Goal: Task Accomplishment & Management: Complete application form

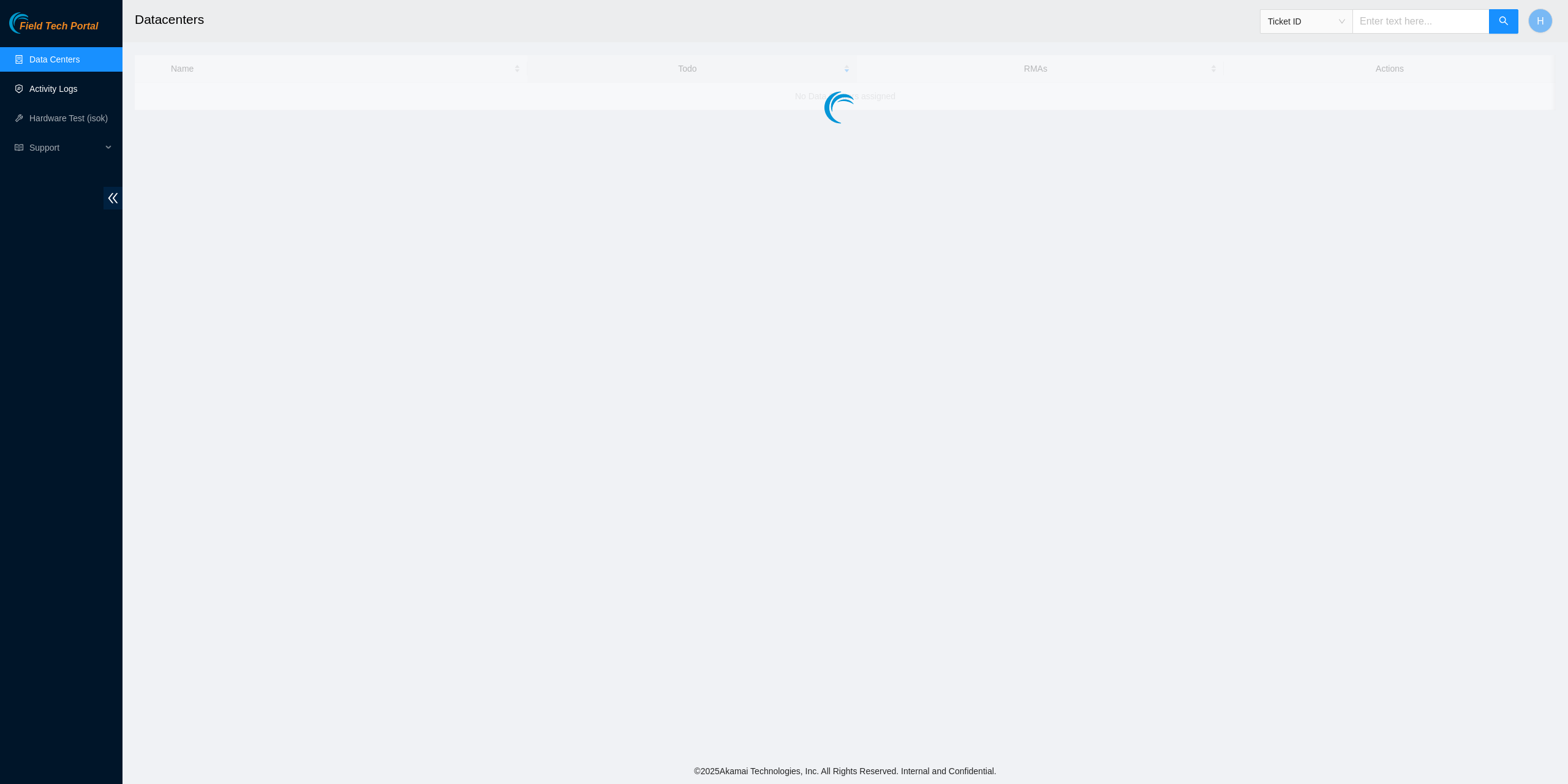
click at [72, 88] on link "Activity Logs" at bounding box center [54, 89] width 49 height 10
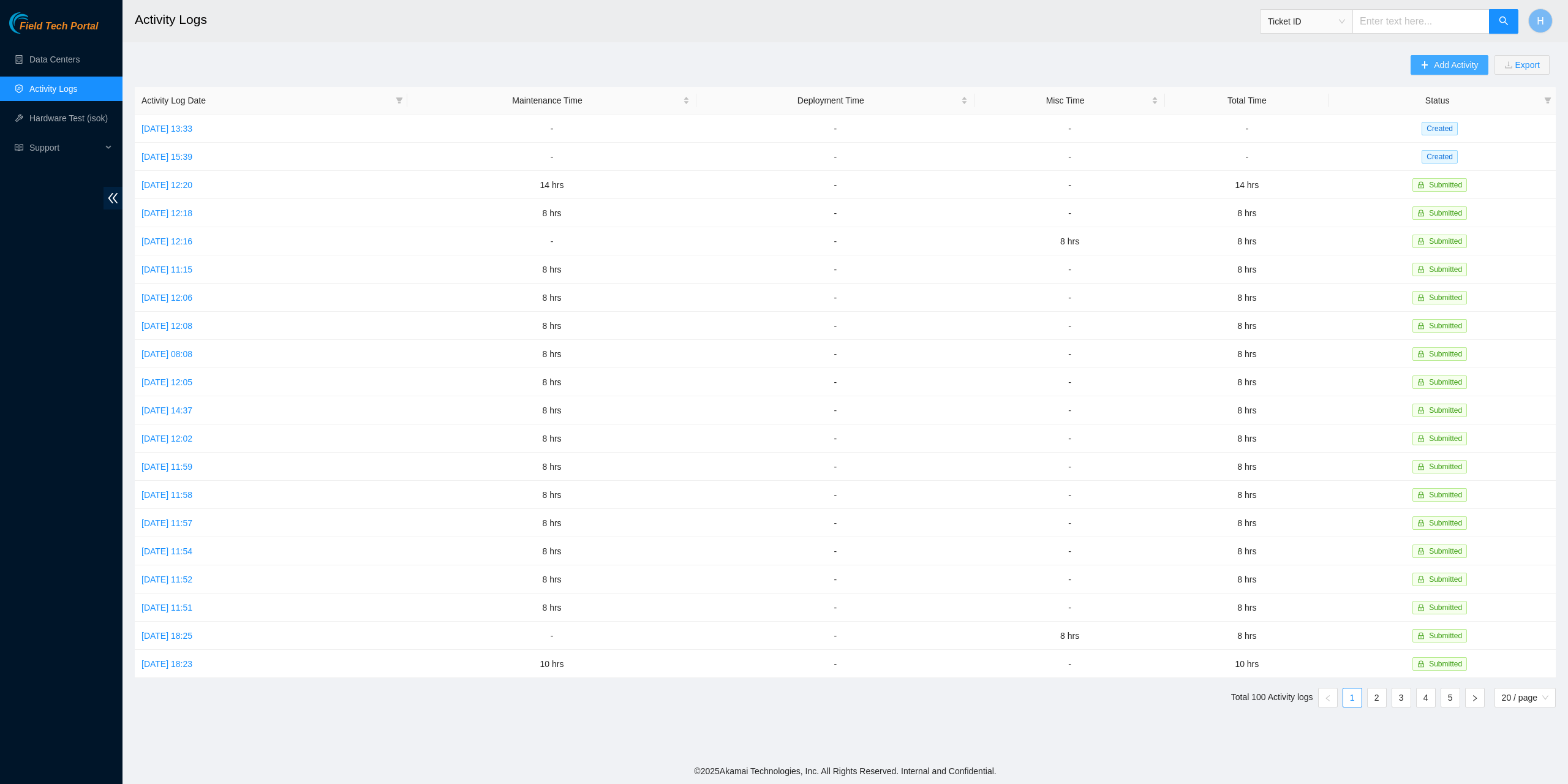
click at [1465, 62] on span "Add Activity" at bounding box center [1456, 65] width 44 height 14
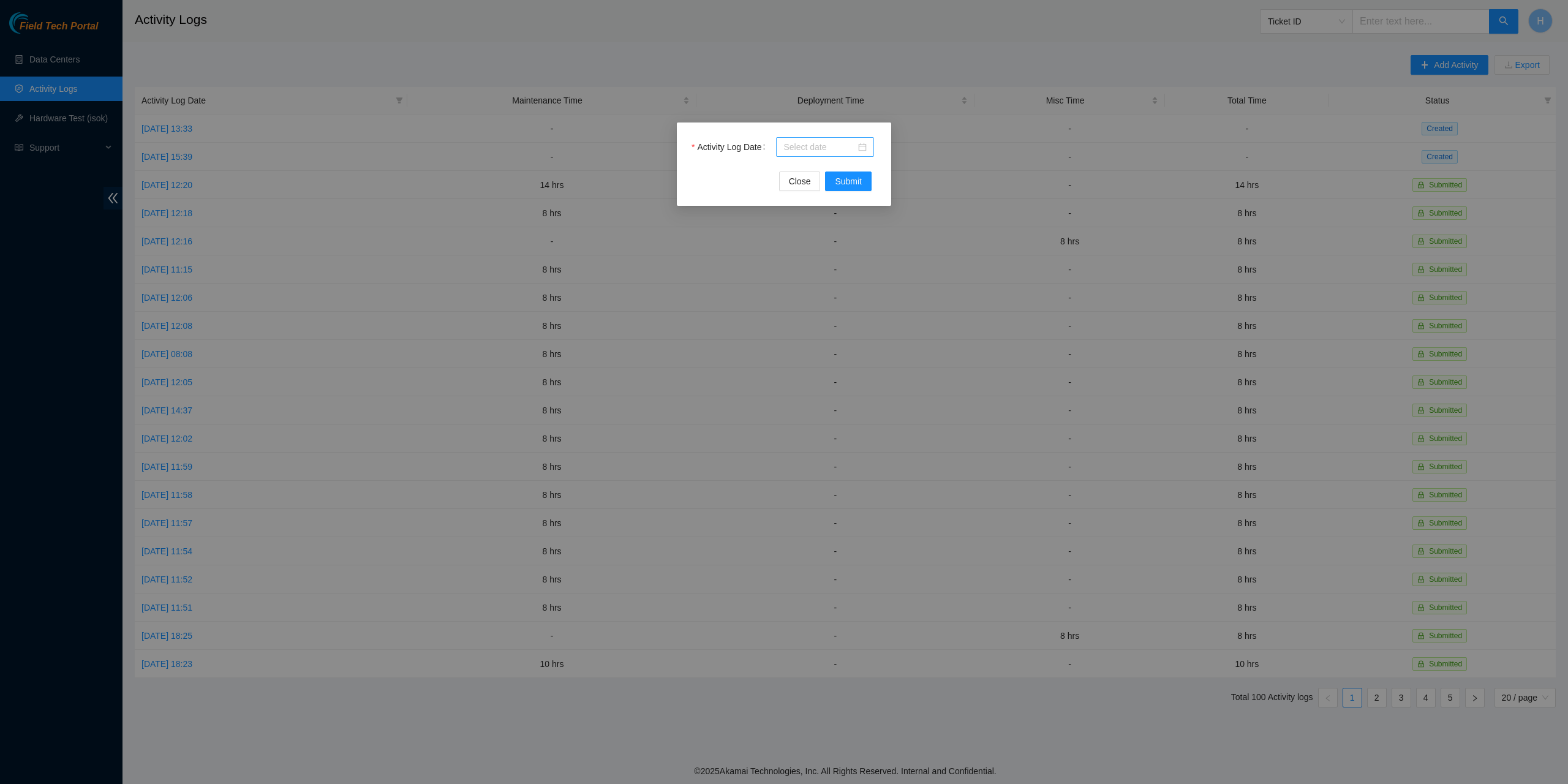
click at [865, 153] on div at bounding box center [825, 147] width 84 height 14
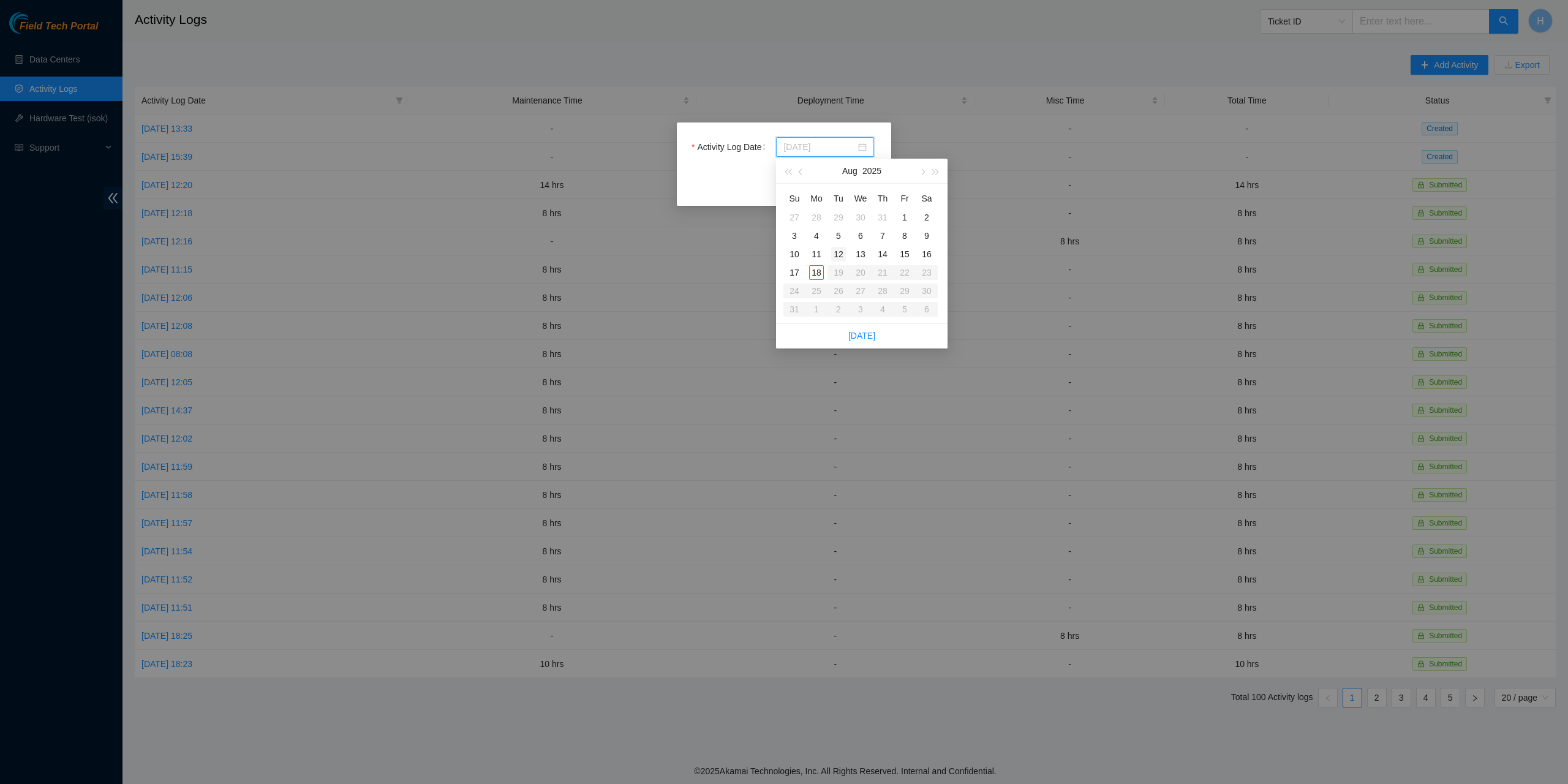
type input "2025-08-12"
type input "2025-07-28"
click at [805, 173] on button "button" at bounding box center [801, 171] width 14 height 24
type input "2025-07-28"
click at [821, 290] on div "28" at bounding box center [816, 291] width 15 height 15
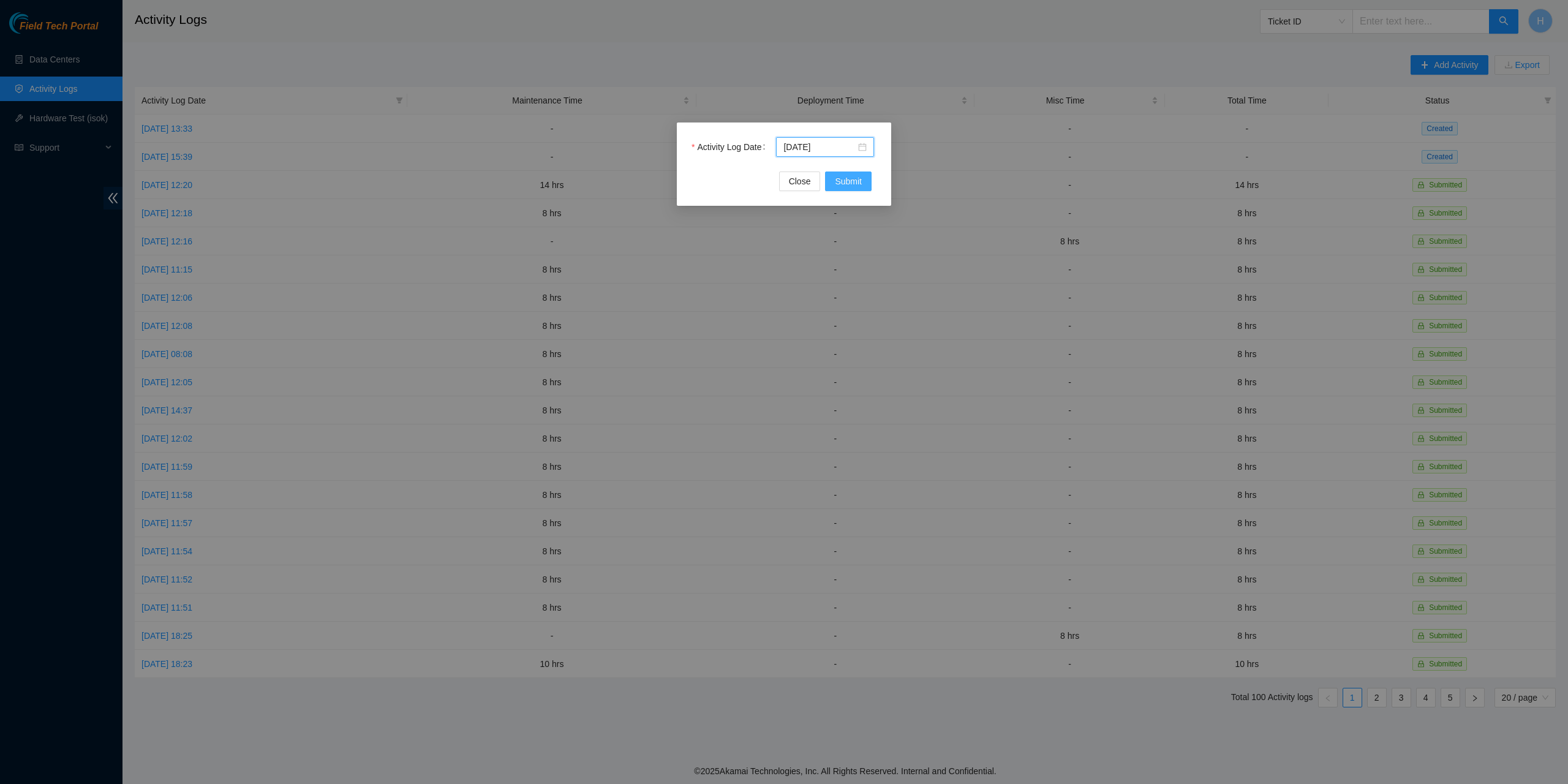
click at [850, 181] on span "Submit" at bounding box center [848, 181] width 27 height 14
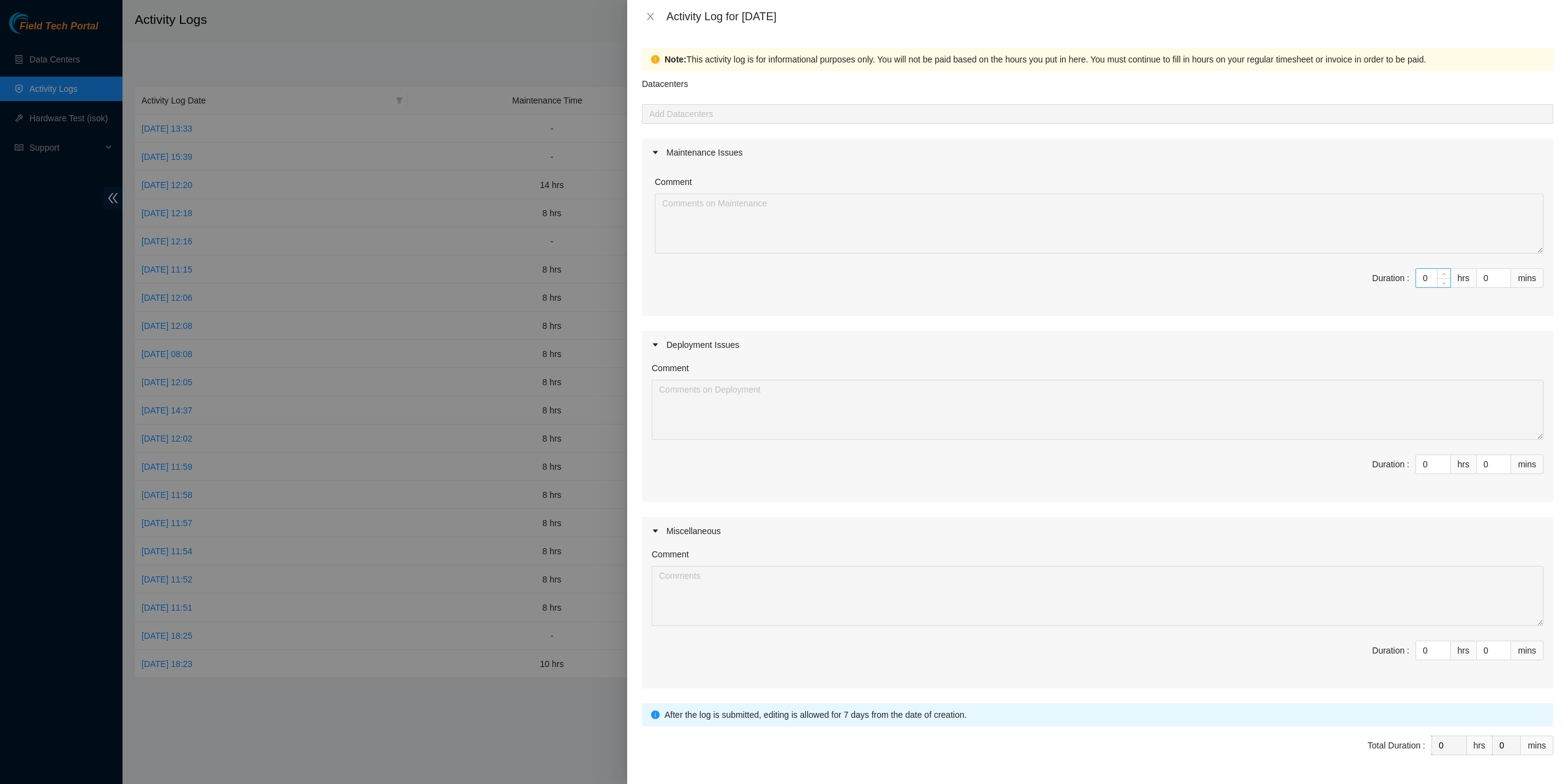
click at [1417, 270] on input "0" at bounding box center [1433, 277] width 34 height 18
type input "8"
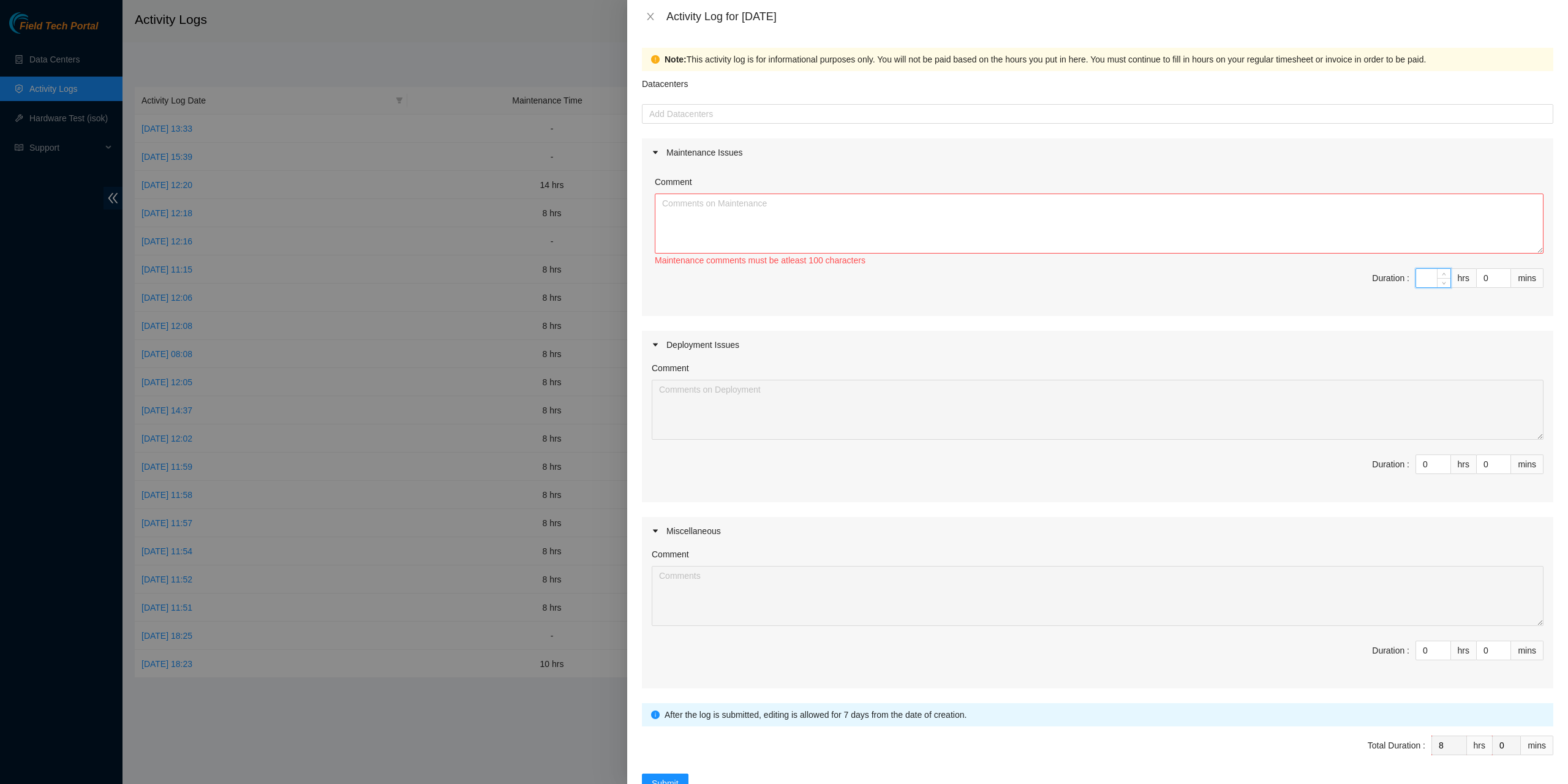
type input "0"
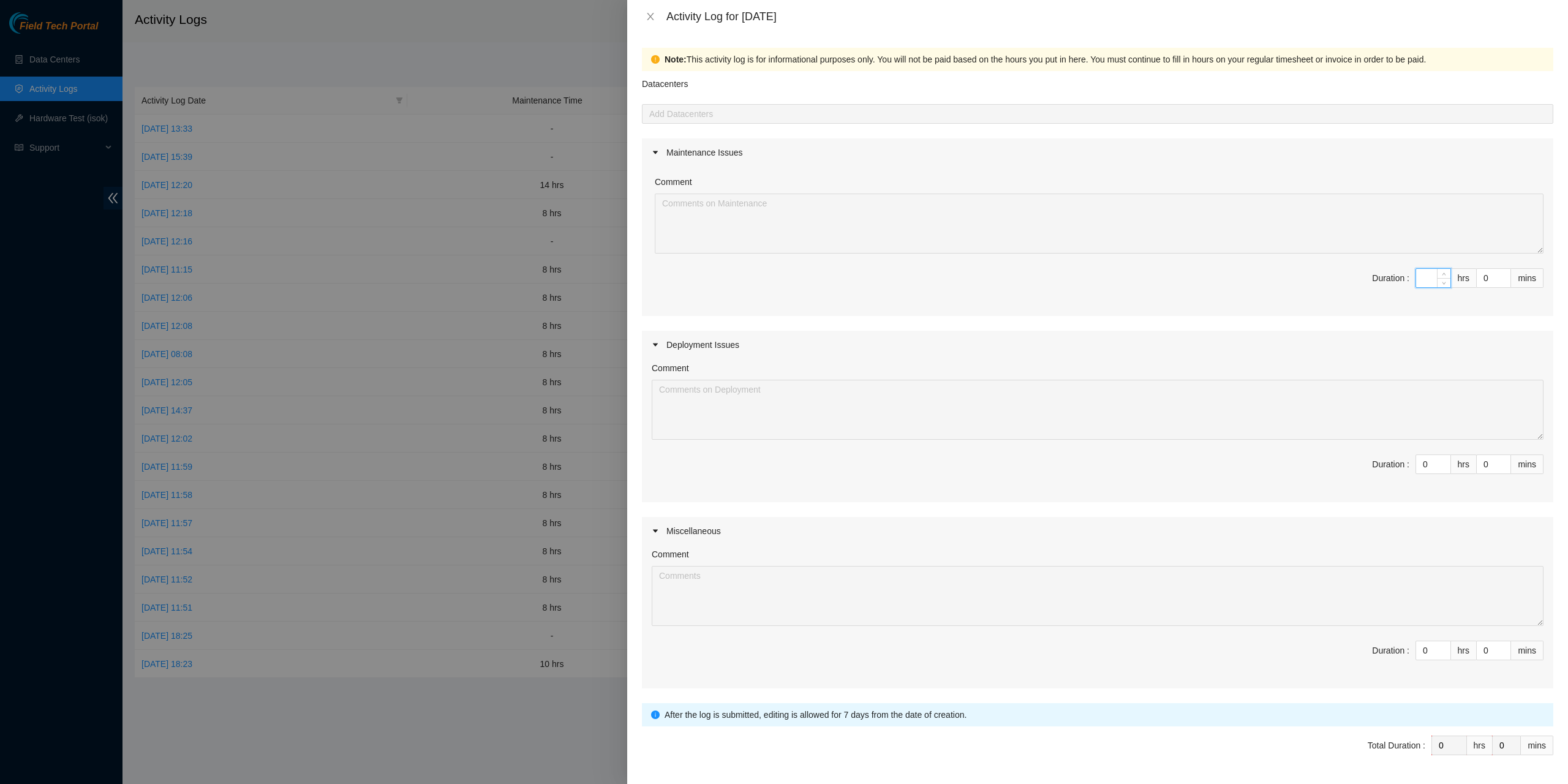
type input "1"
type input "10"
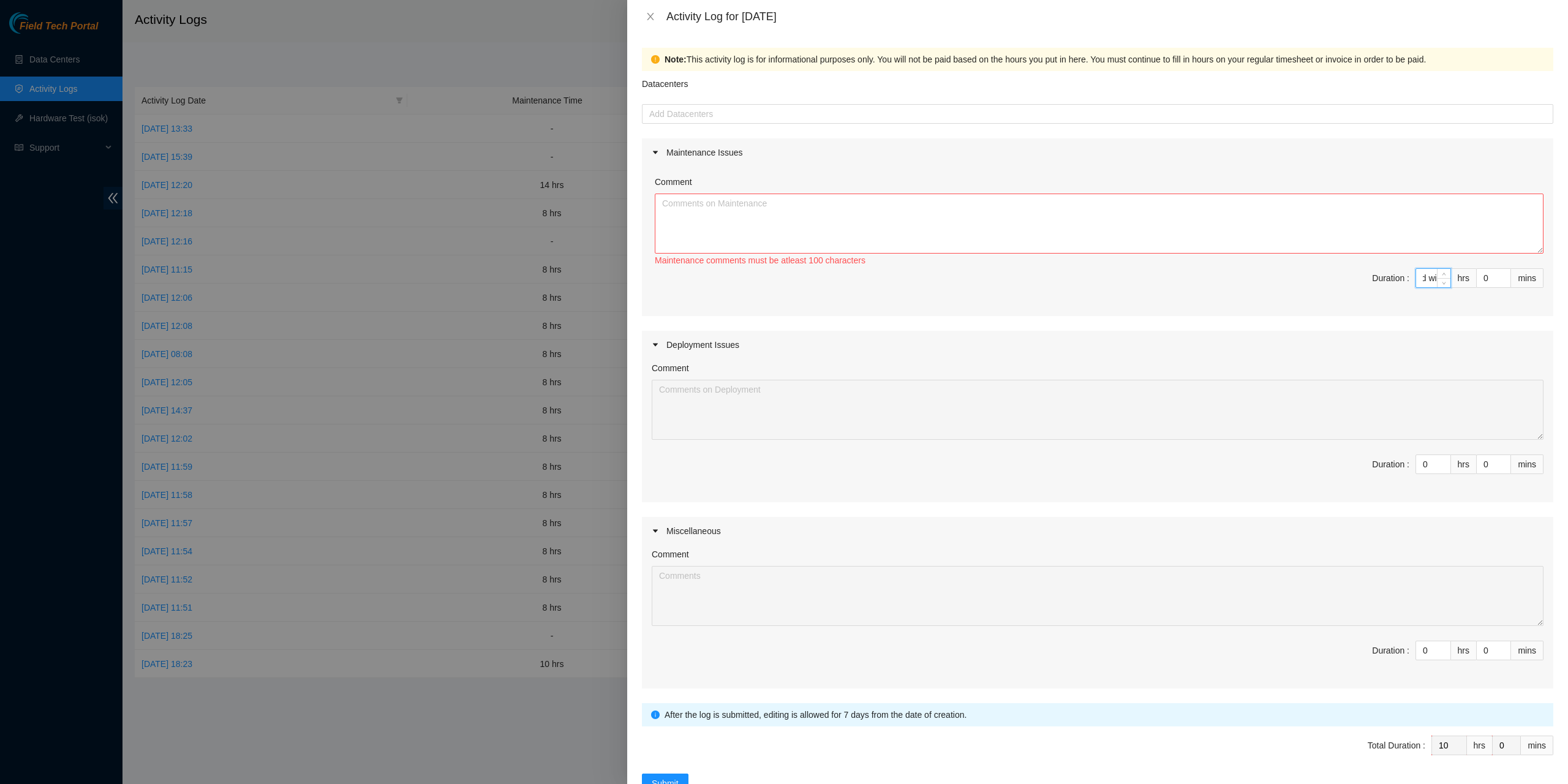
type input "10Worked with"
type input "0"
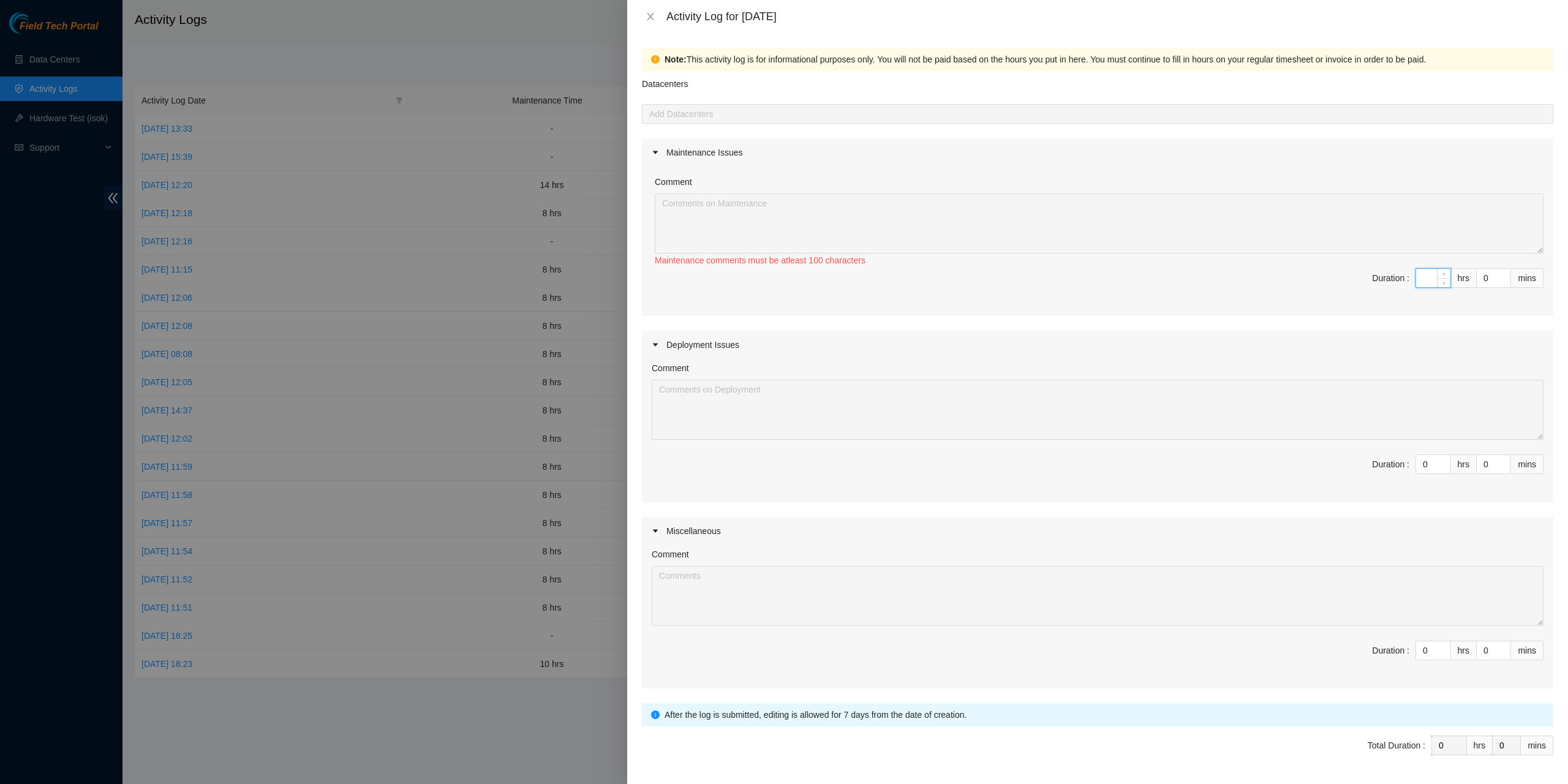
scroll to position [0, 0]
type input "9"
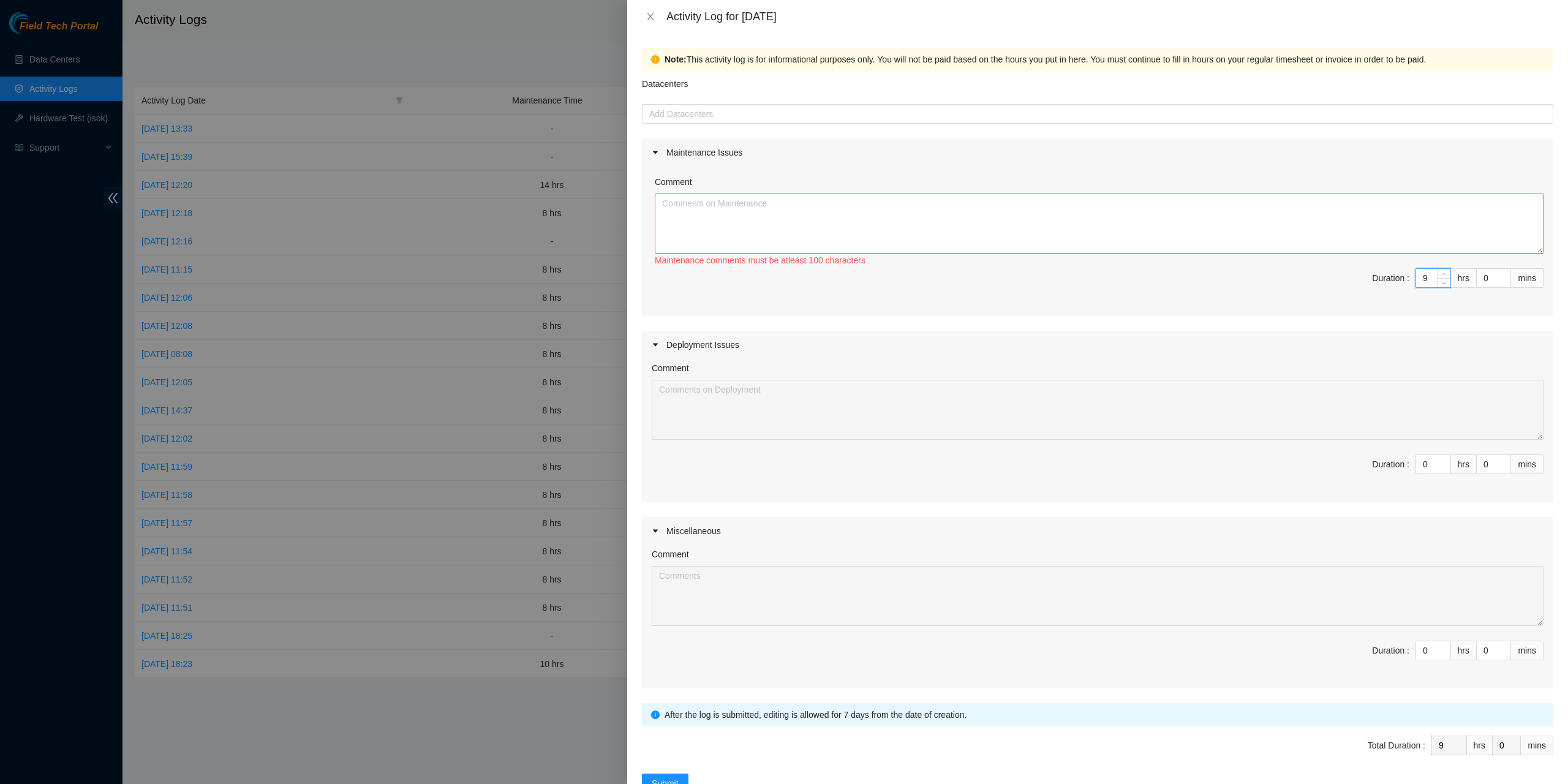
type input "0"
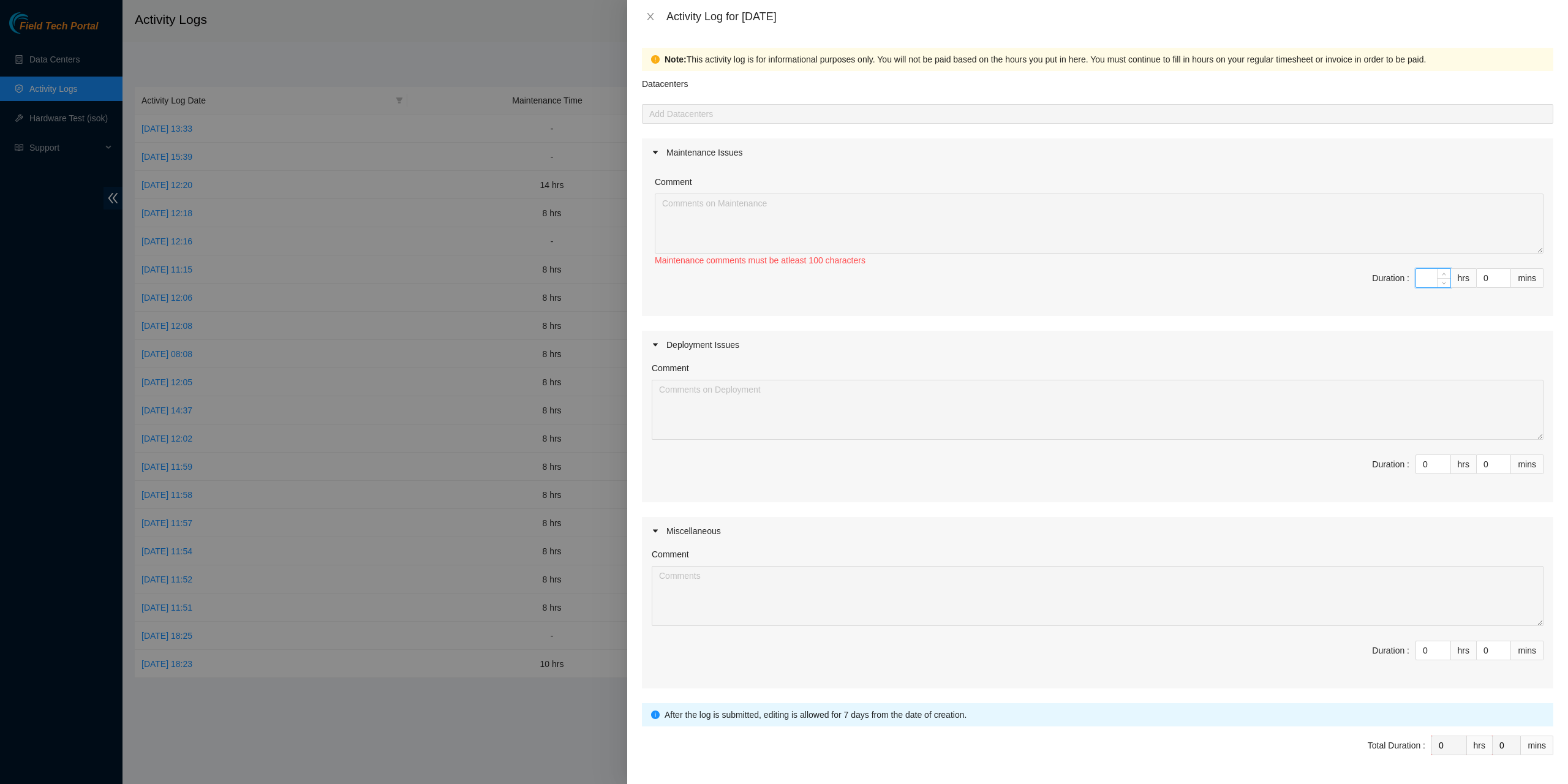
type input "1"
type input "10"
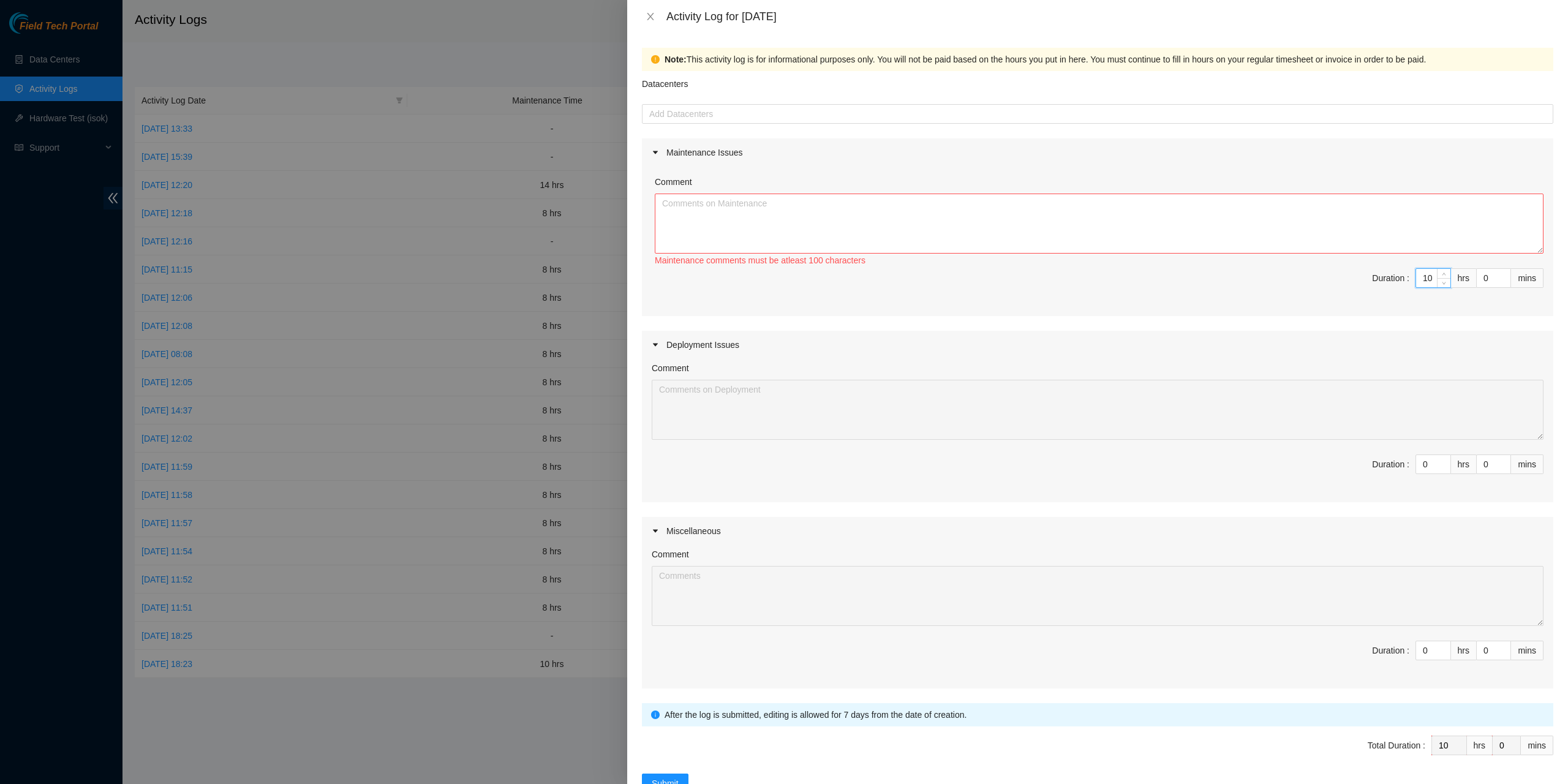
type input "10"
click at [1351, 149] on div "Maintenance Issues" at bounding box center [1097, 152] width 911 height 28
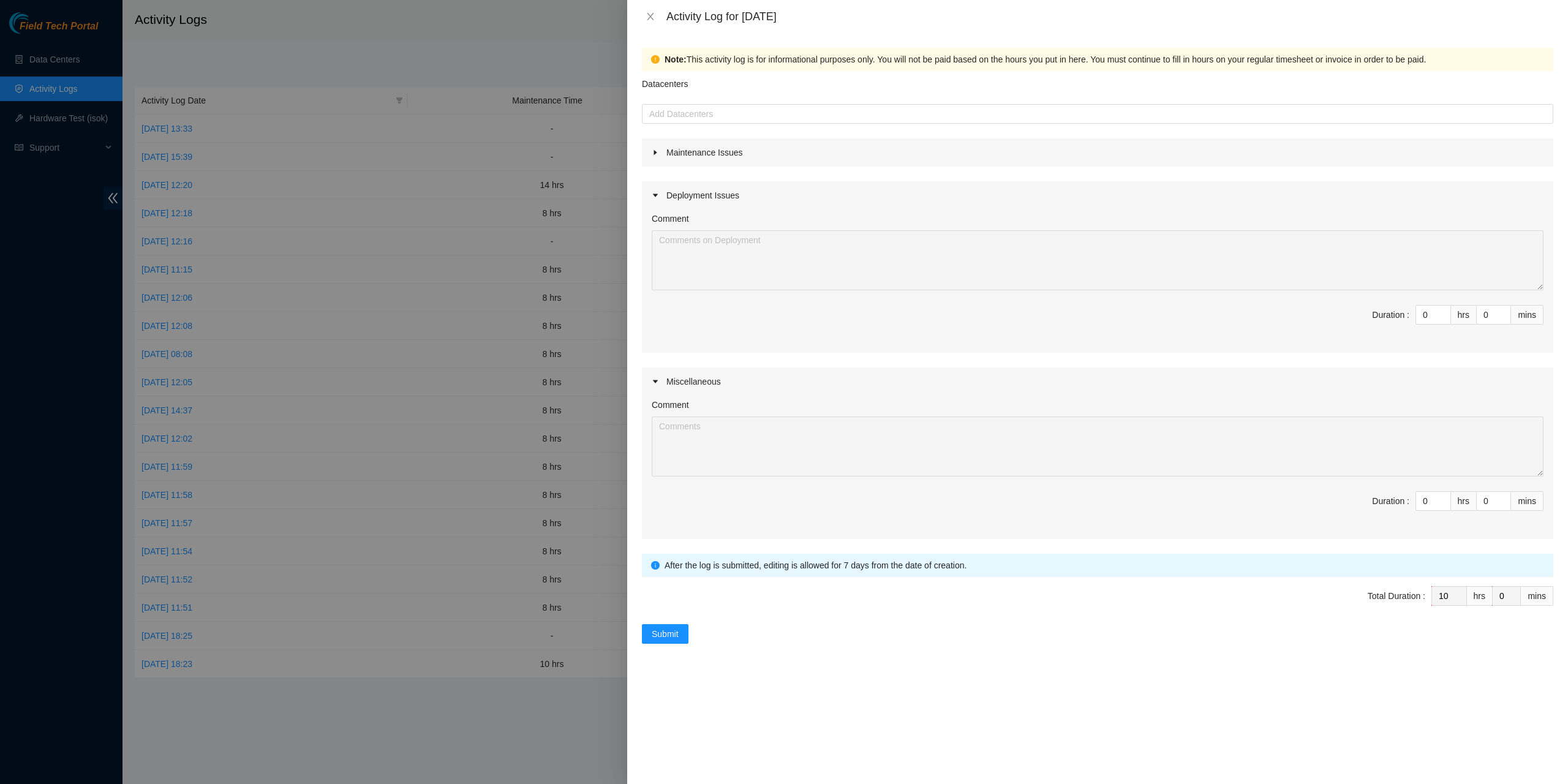
click at [1350, 220] on div "Comment" at bounding box center [1097, 221] width 892 height 18
click at [1322, 171] on div "Maintenance Issues Comment Maintenance comments must be atleast 100 characters …" at bounding box center [1097, 338] width 911 height 401
click at [1319, 158] on div "Maintenance Issues" at bounding box center [1097, 152] width 911 height 28
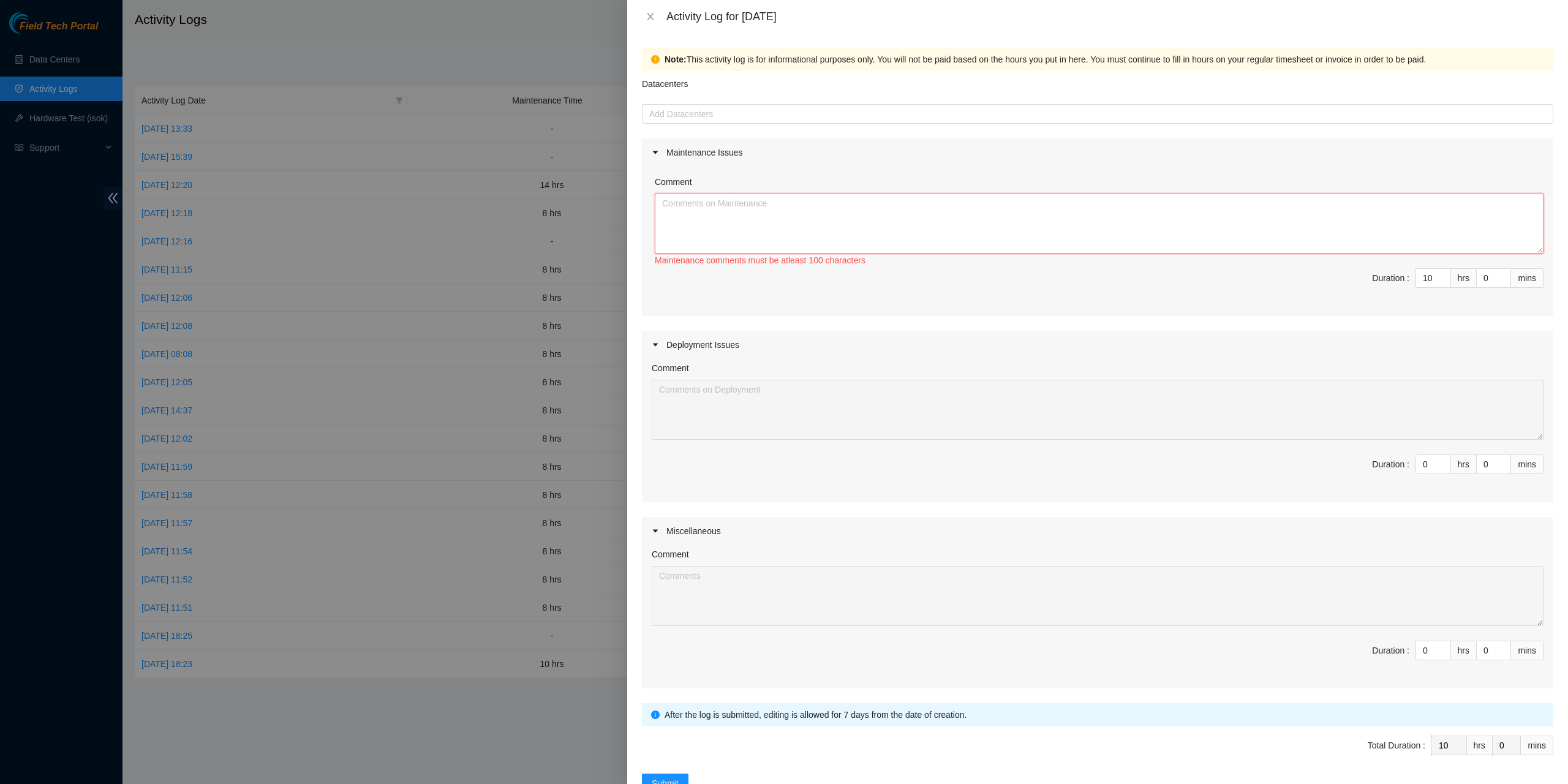
click at [1325, 223] on textarea "Comment" at bounding box center [1099, 224] width 889 height 60
type textarea "@"
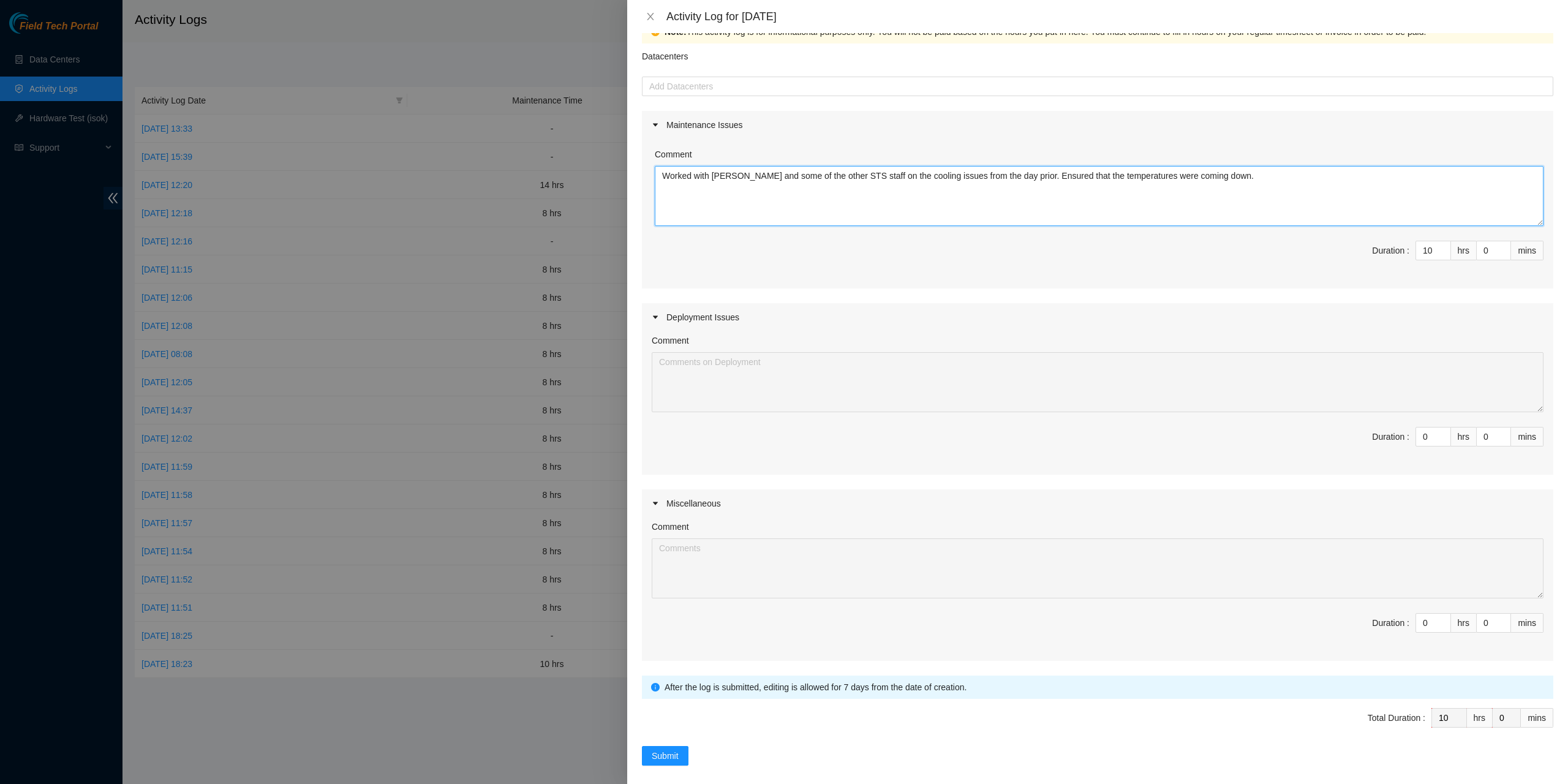
scroll to position [36, 0]
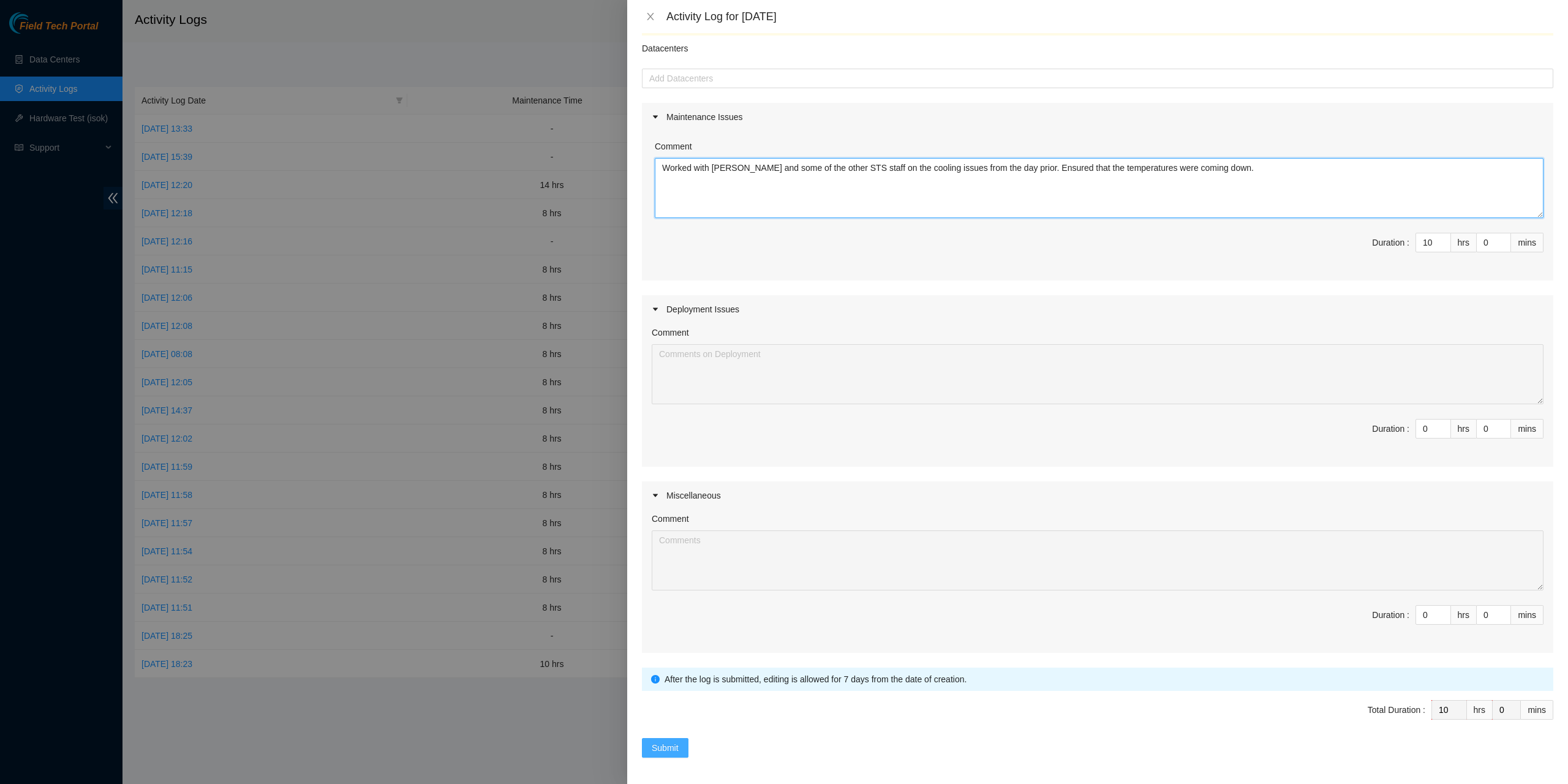
type textarea "Worked with Seamus and some of the other STS staff on the cooling issues from t…"
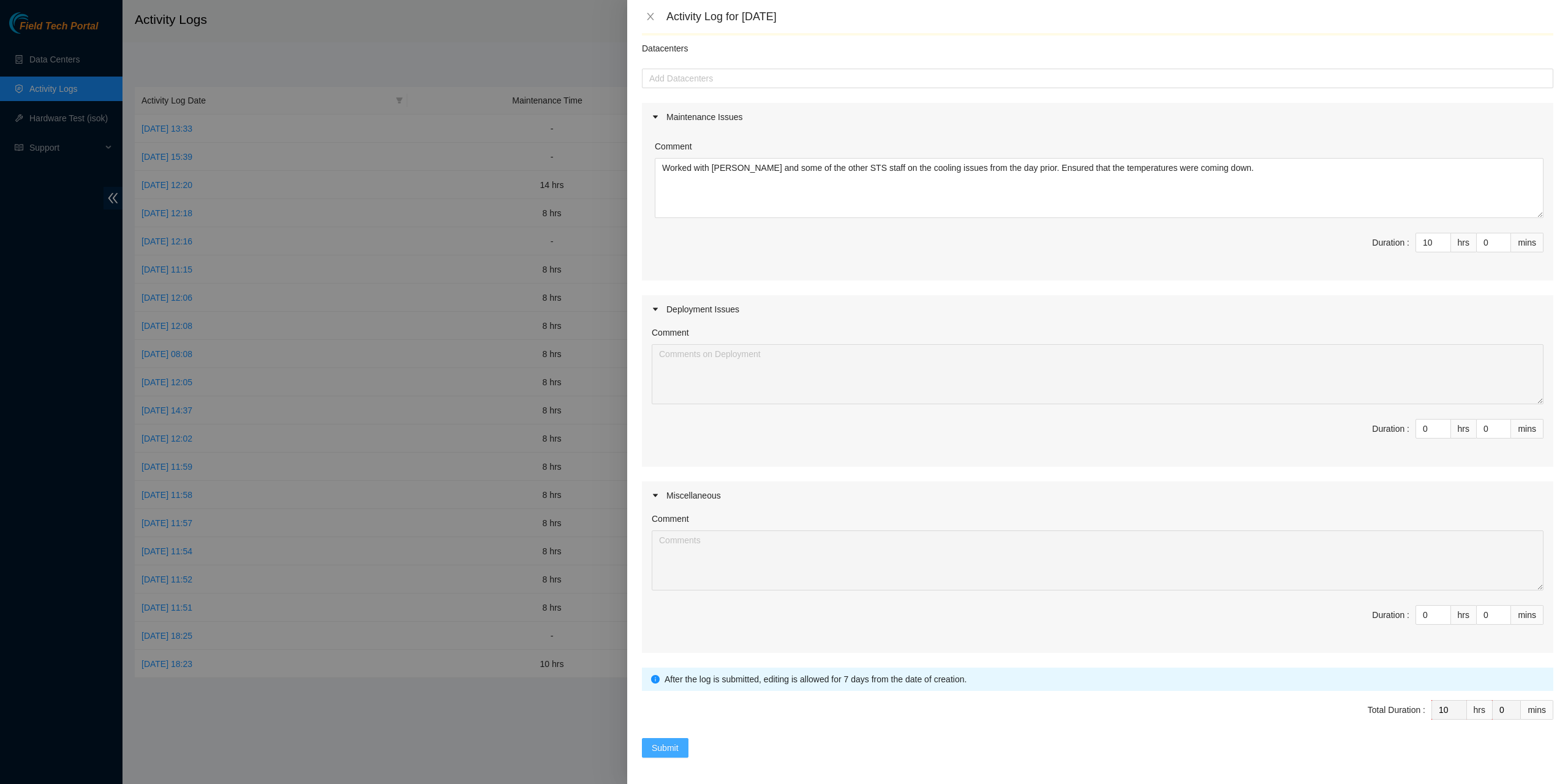
click at [671, 748] on span "Submit" at bounding box center [665, 748] width 27 height 14
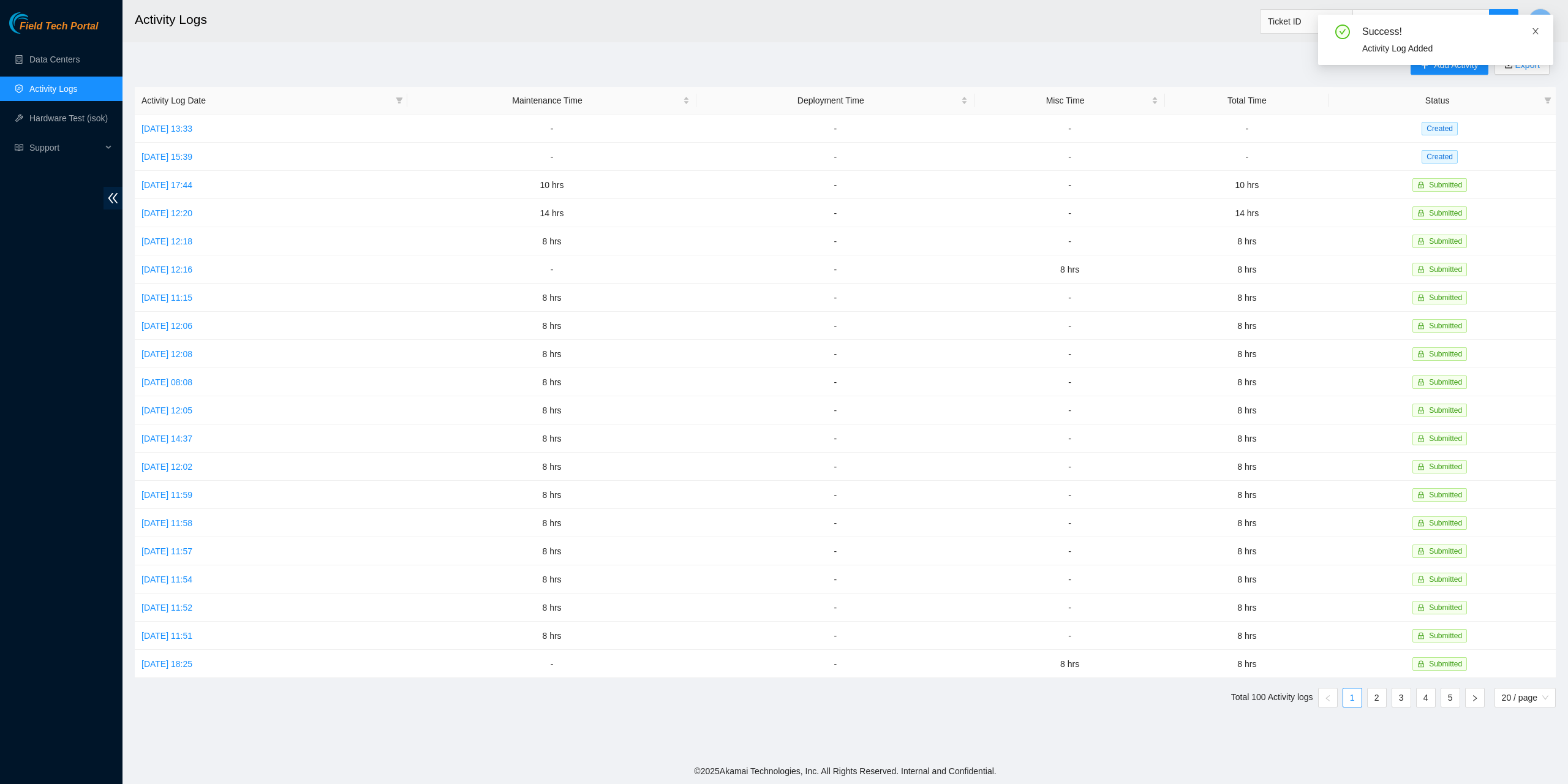
click at [1534, 29] on icon "close" at bounding box center [1536, 31] width 9 height 9
click at [1436, 63] on span "Add Activity" at bounding box center [1456, 65] width 44 height 14
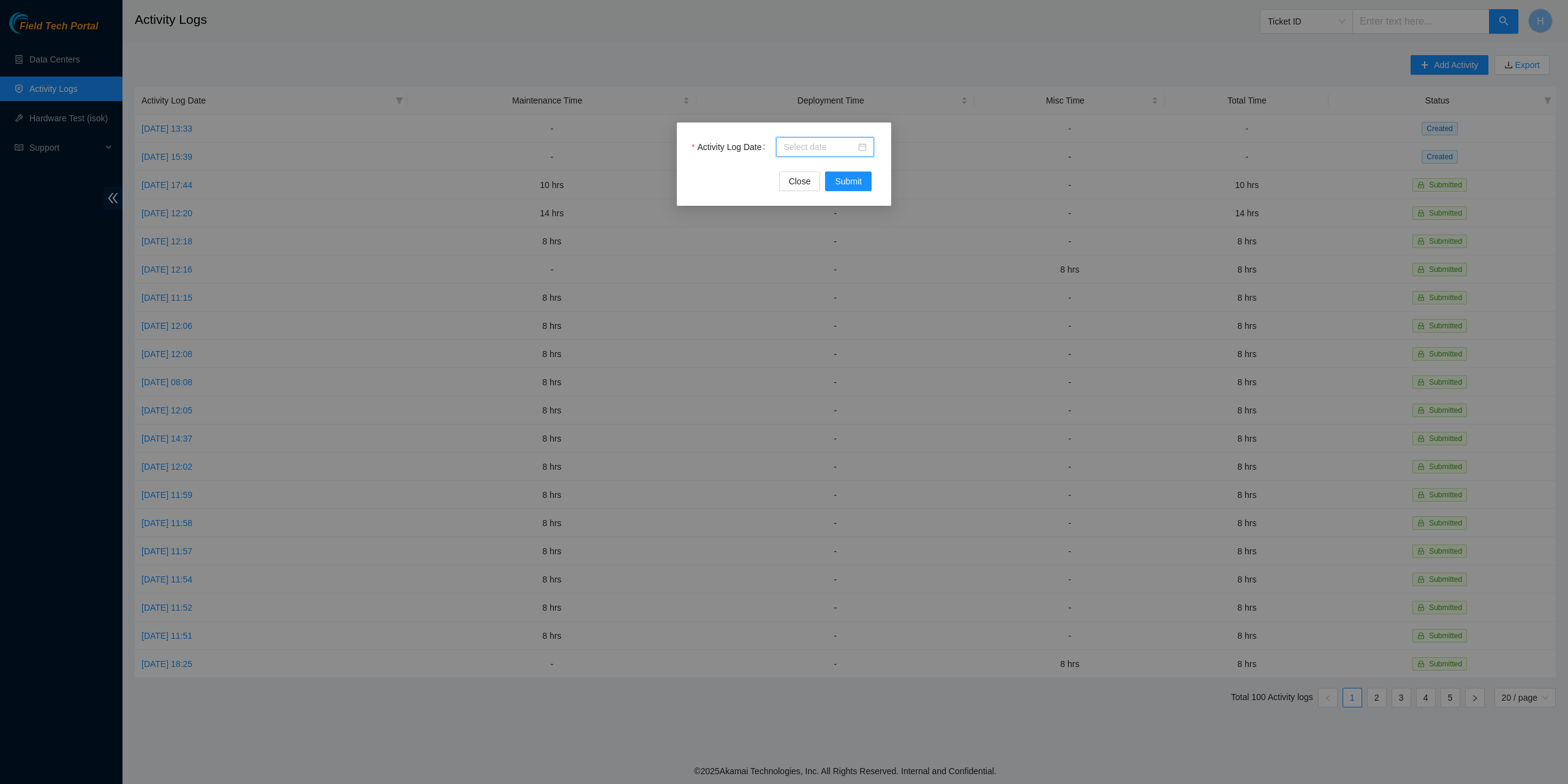
click at [851, 141] on input "Activity Log Date" at bounding box center [820, 147] width 72 height 14
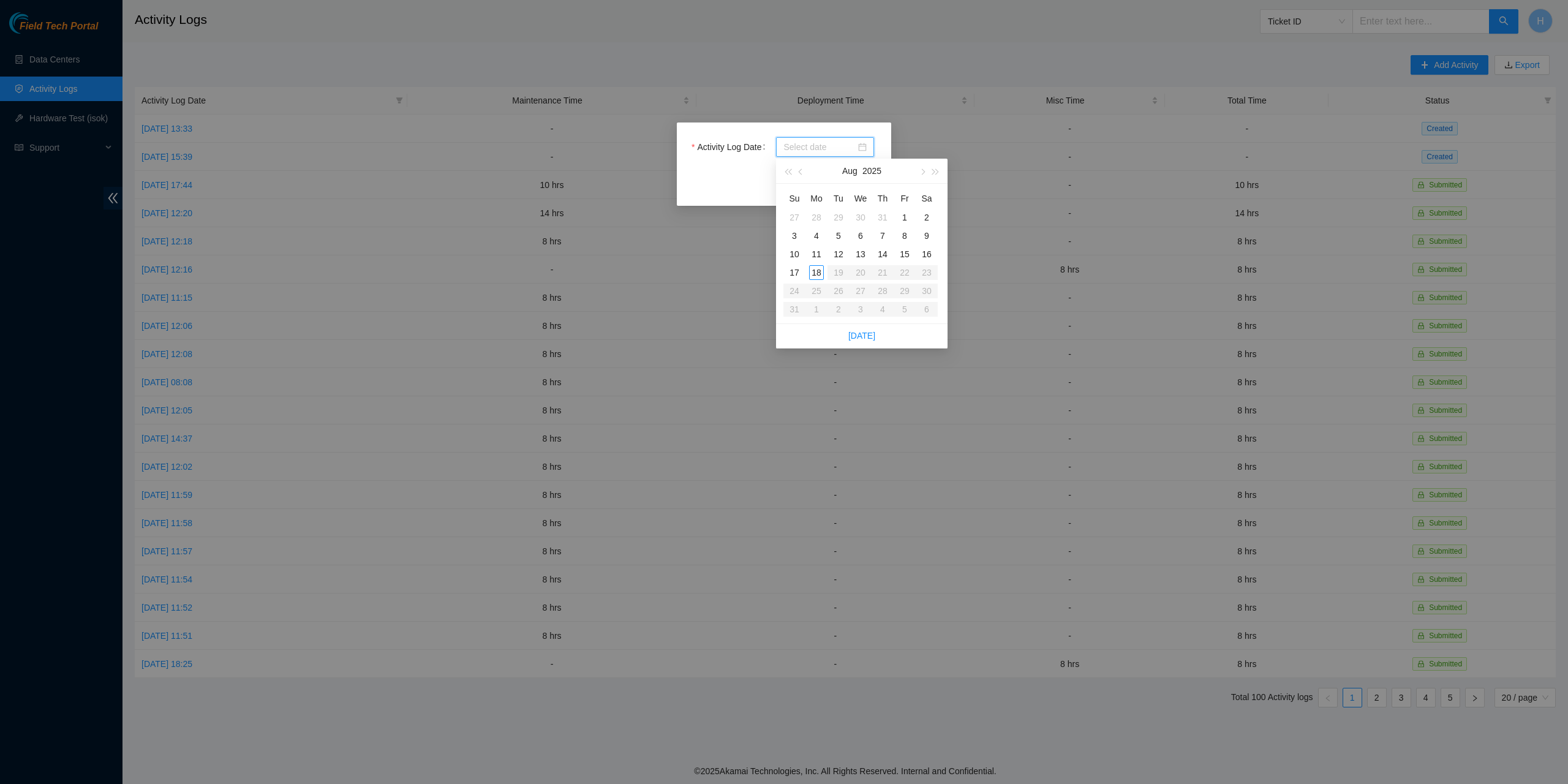
click at [859, 145] on div at bounding box center [825, 147] width 84 height 14
type input "2025-07-28"
click at [805, 169] on button "button" at bounding box center [801, 171] width 14 height 24
type input "2025-07-29"
click at [840, 292] on div "29" at bounding box center [839, 291] width 15 height 15
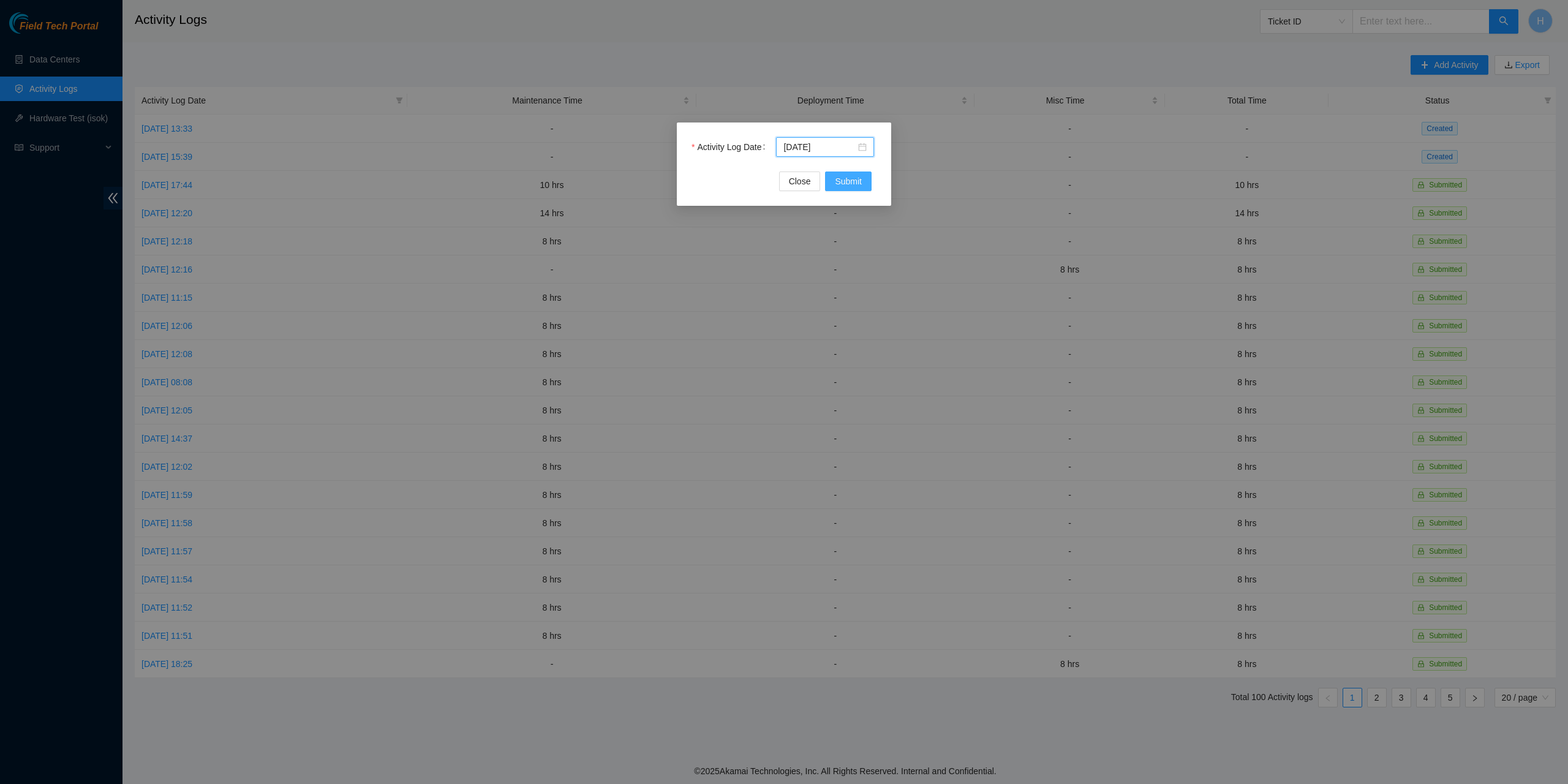
drag, startPoint x: 852, startPoint y: 176, endPoint x: 873, endPoint y: 205, distance: 35.8
click at [852, 176] on span "Submit" at bounding box center [848, 181] width 27 height 14
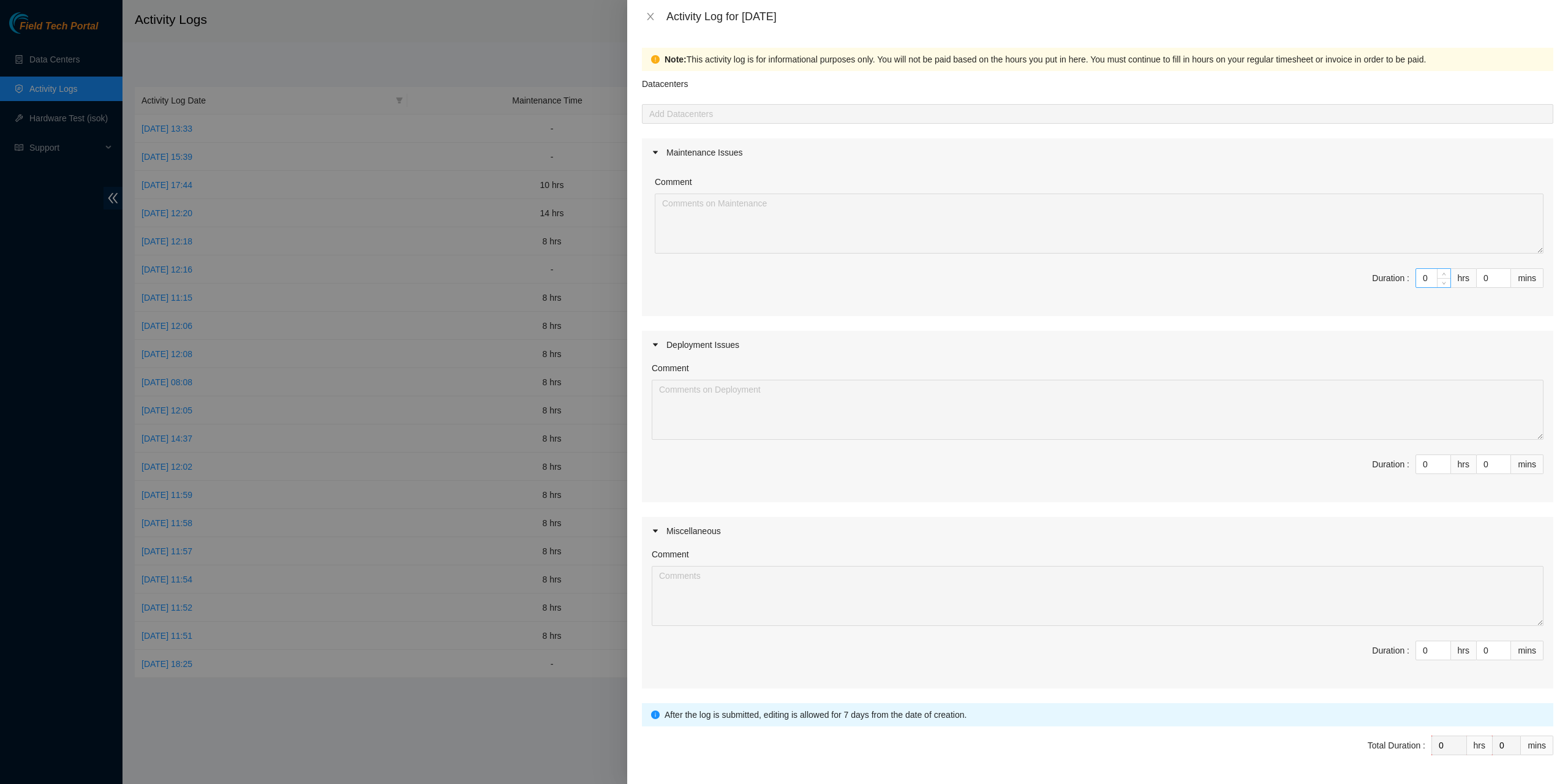
click at [1422, 277] on input "0" at bounding box center [1433, 277] width 34 height 18
type input "9"
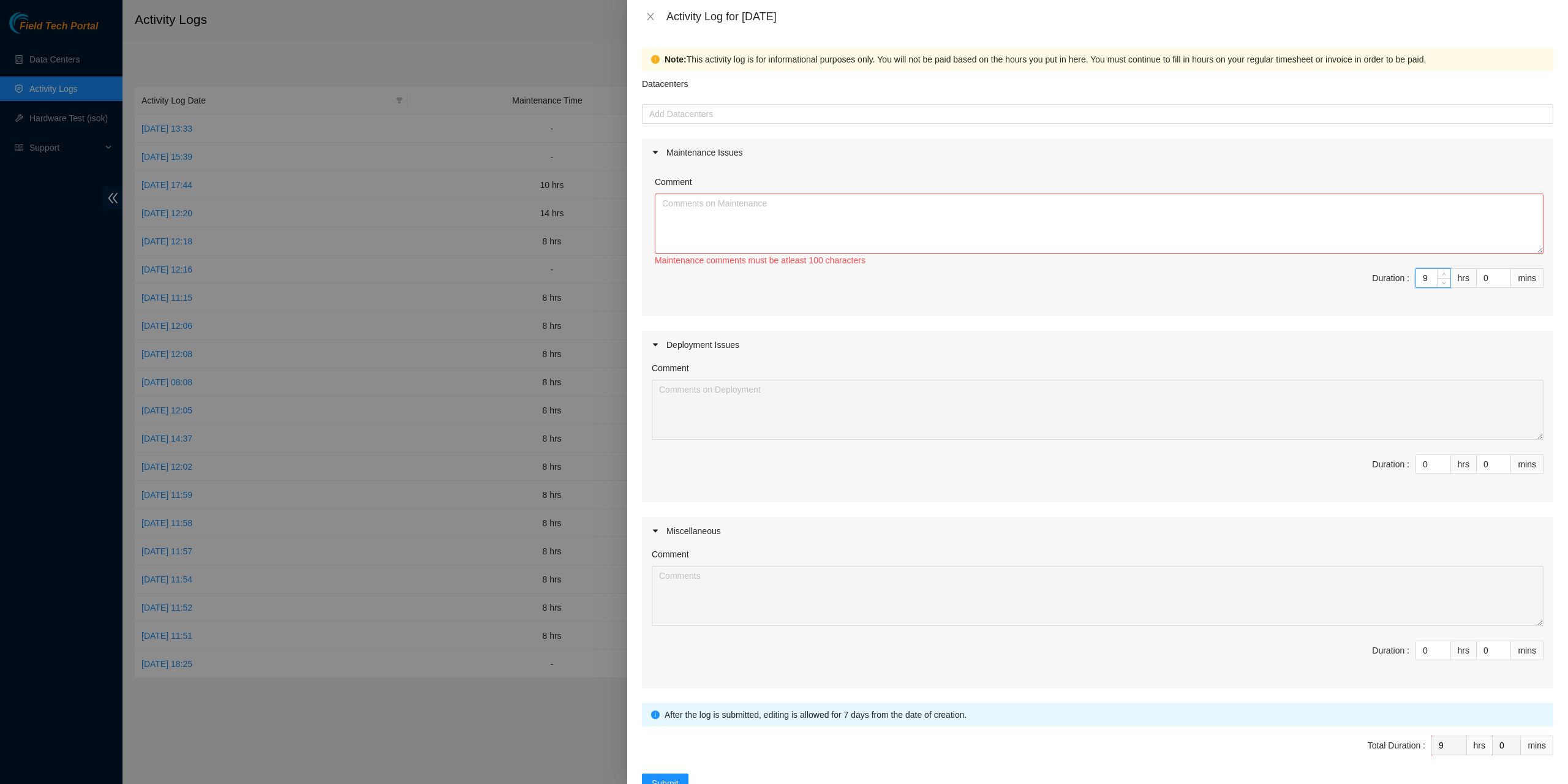
type input "9"
click at [1390, 236] on textarea "Comment" at bounding box center [1099, 224] width 889 height 60
type textarea "Got"
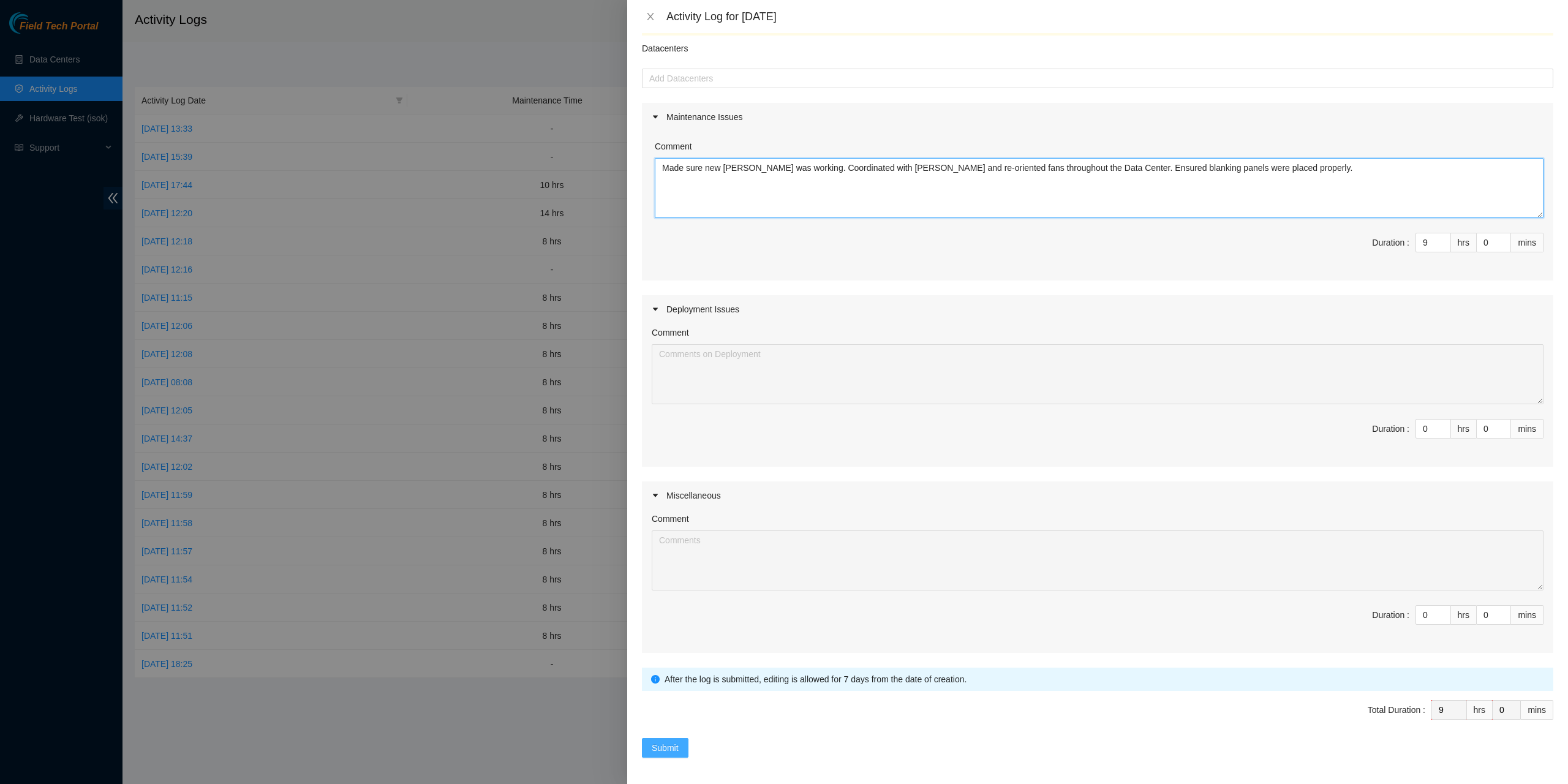
type textarea "Made sure new Chiller was working. Coordinated with Gokan and re-oriented fans …"
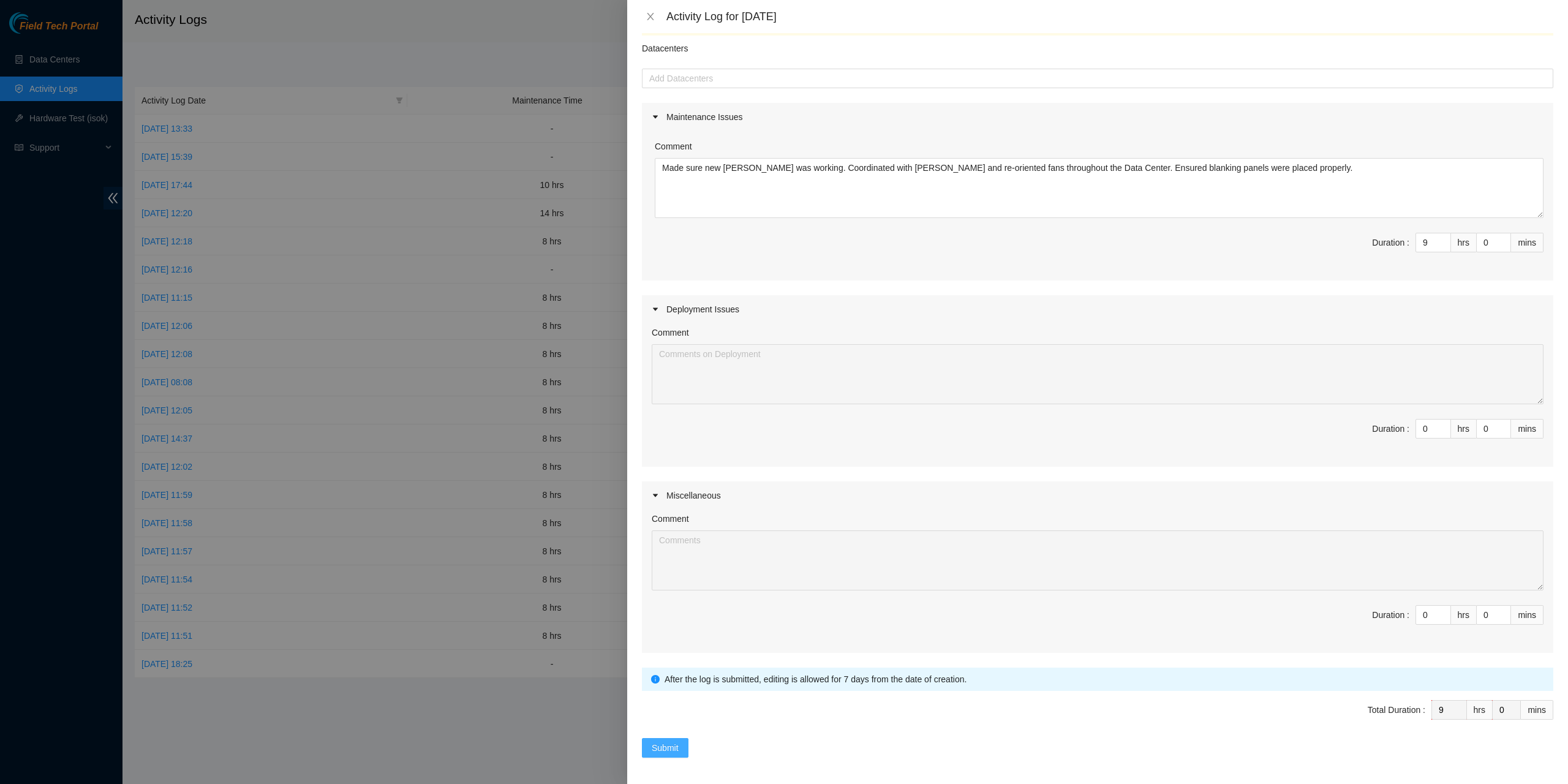
click at [677, 741] on span "Submit" at bounding box center [665, 748] width 27 height 14
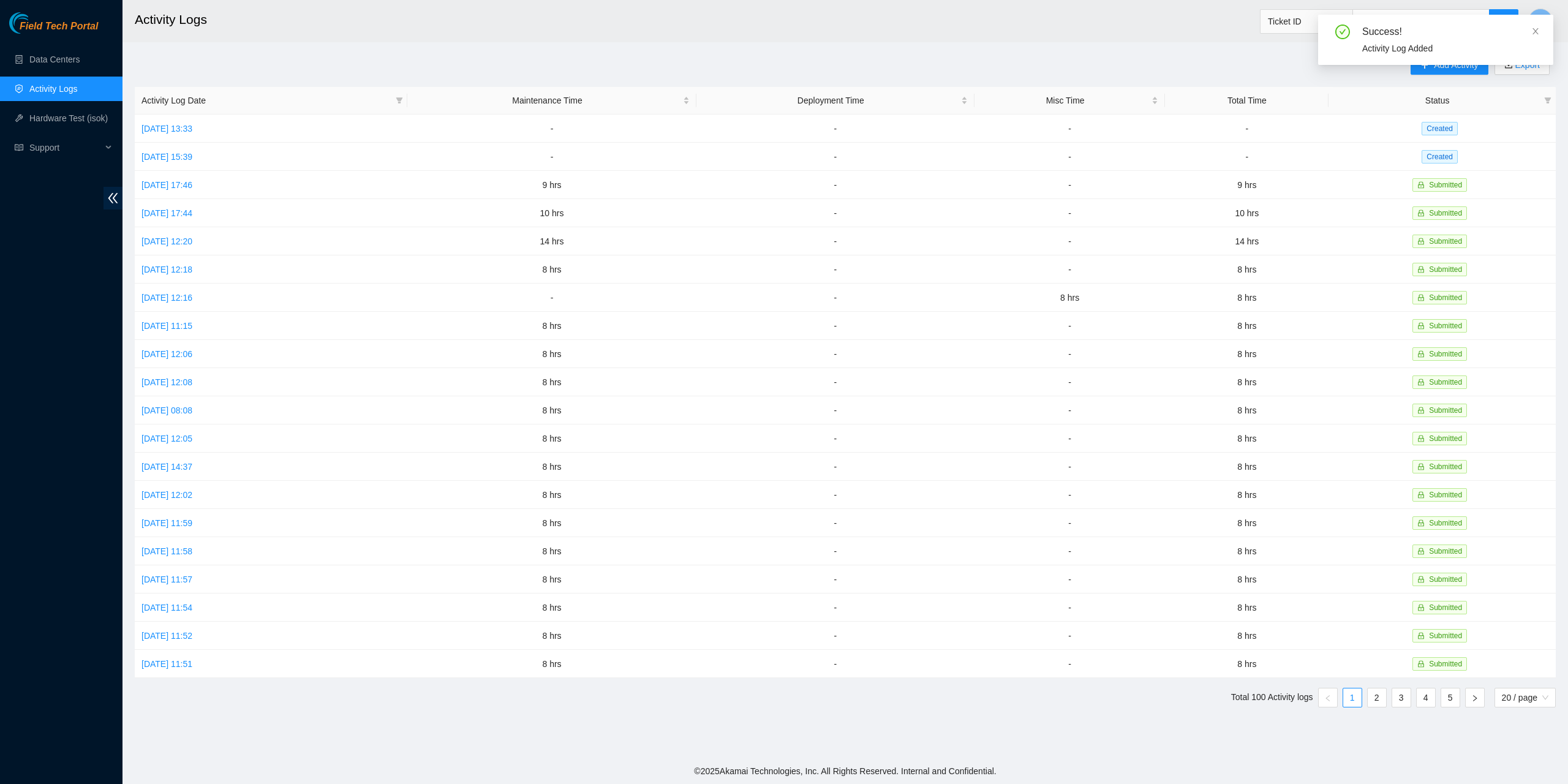
click at [1534, 31] on icon "close" at bounding box center [1536, 31] width 9 height 9
click at [1450, 63] on span "Add Activity" at bounding box center [1456, 65] width 44 height 14
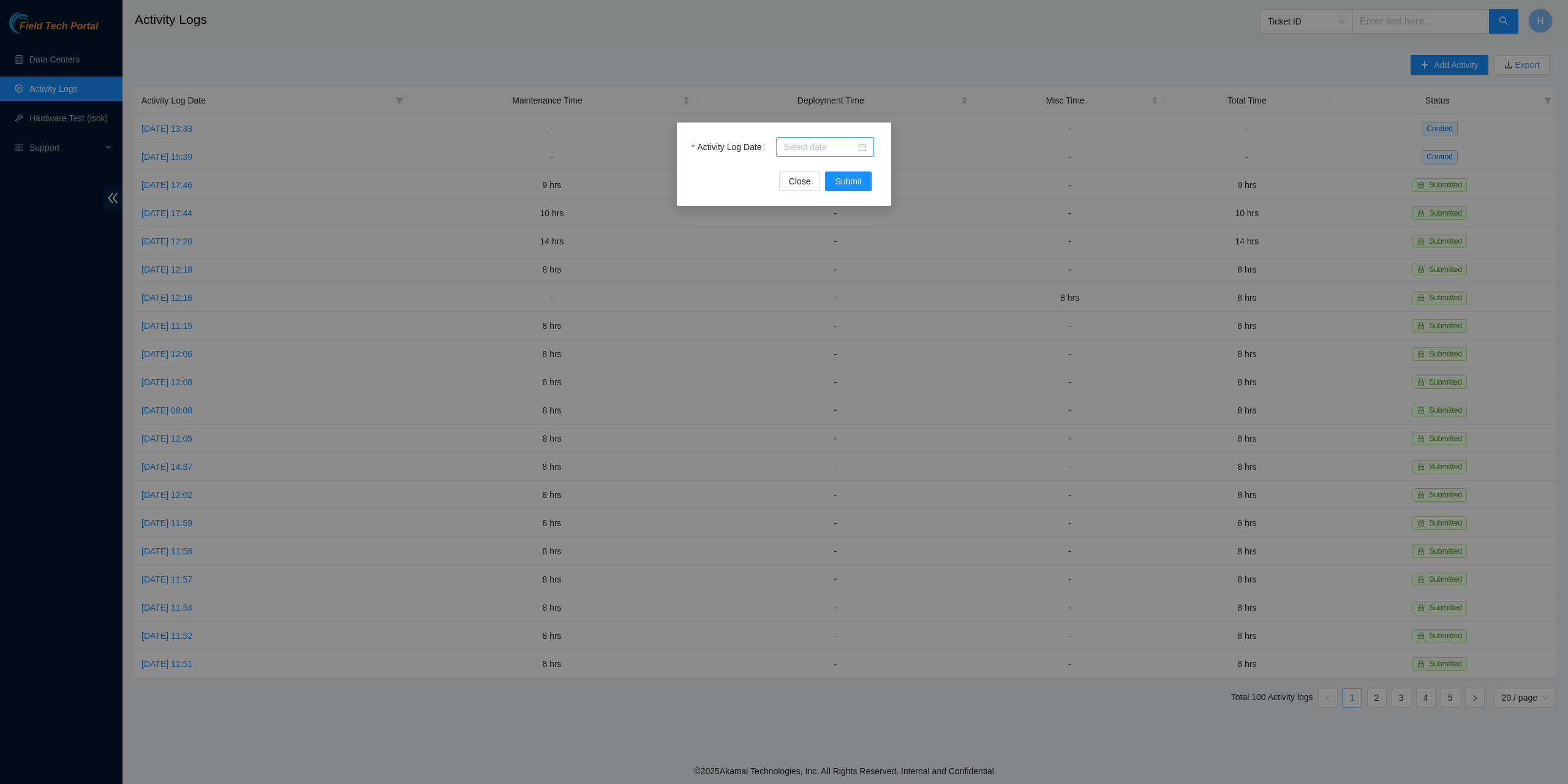
click at [869, 145] on div at bounding box center [825, 146] width 98 height 19
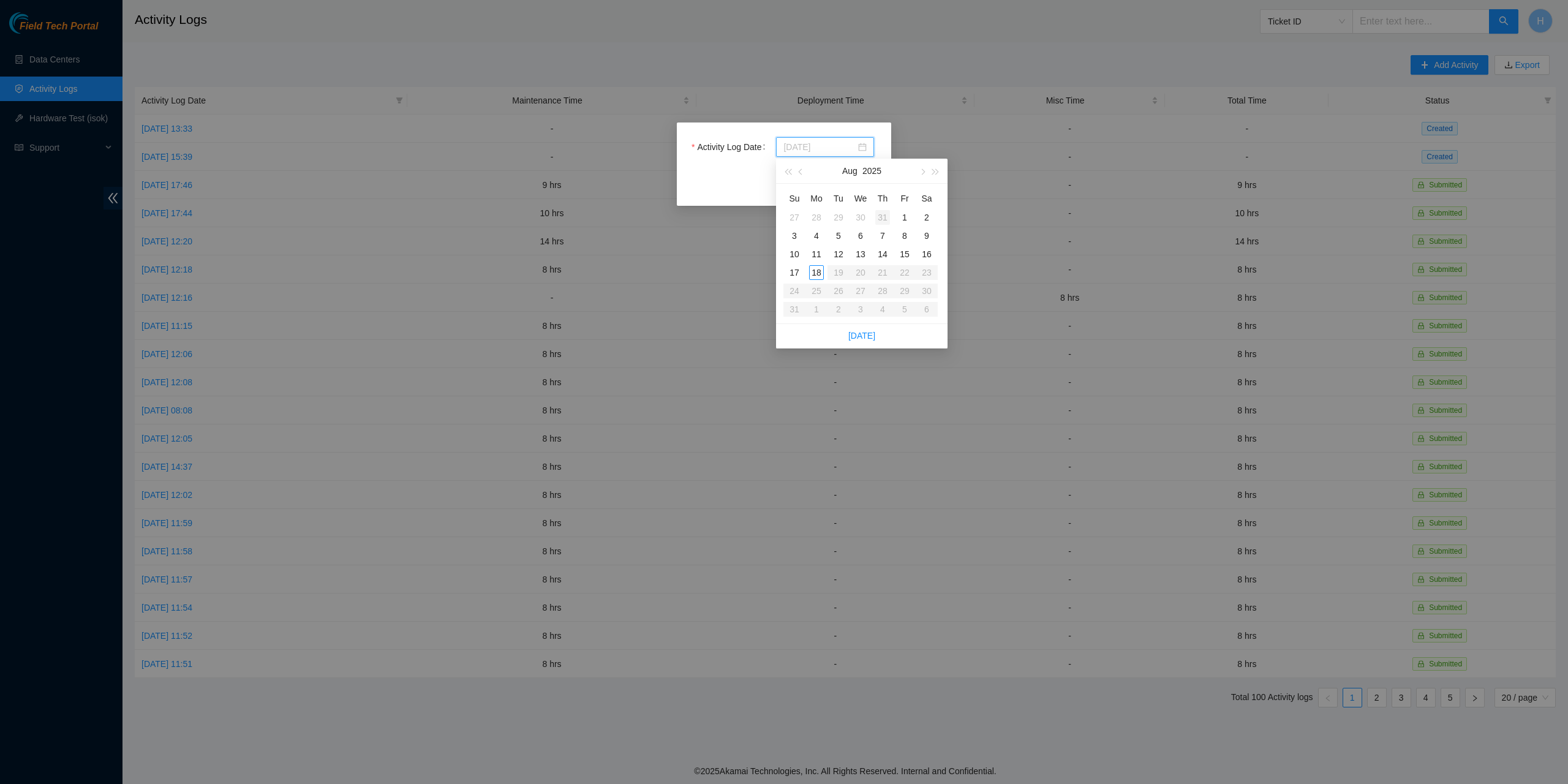
type input "2025-07-31"
click at [800, 168] on button "button" at bounding box center [801, 171] width 14 height 24
type input "2025-07-30"
click at [860, 289] on div "30" at bounding box center [861, 291] width 15 height 15
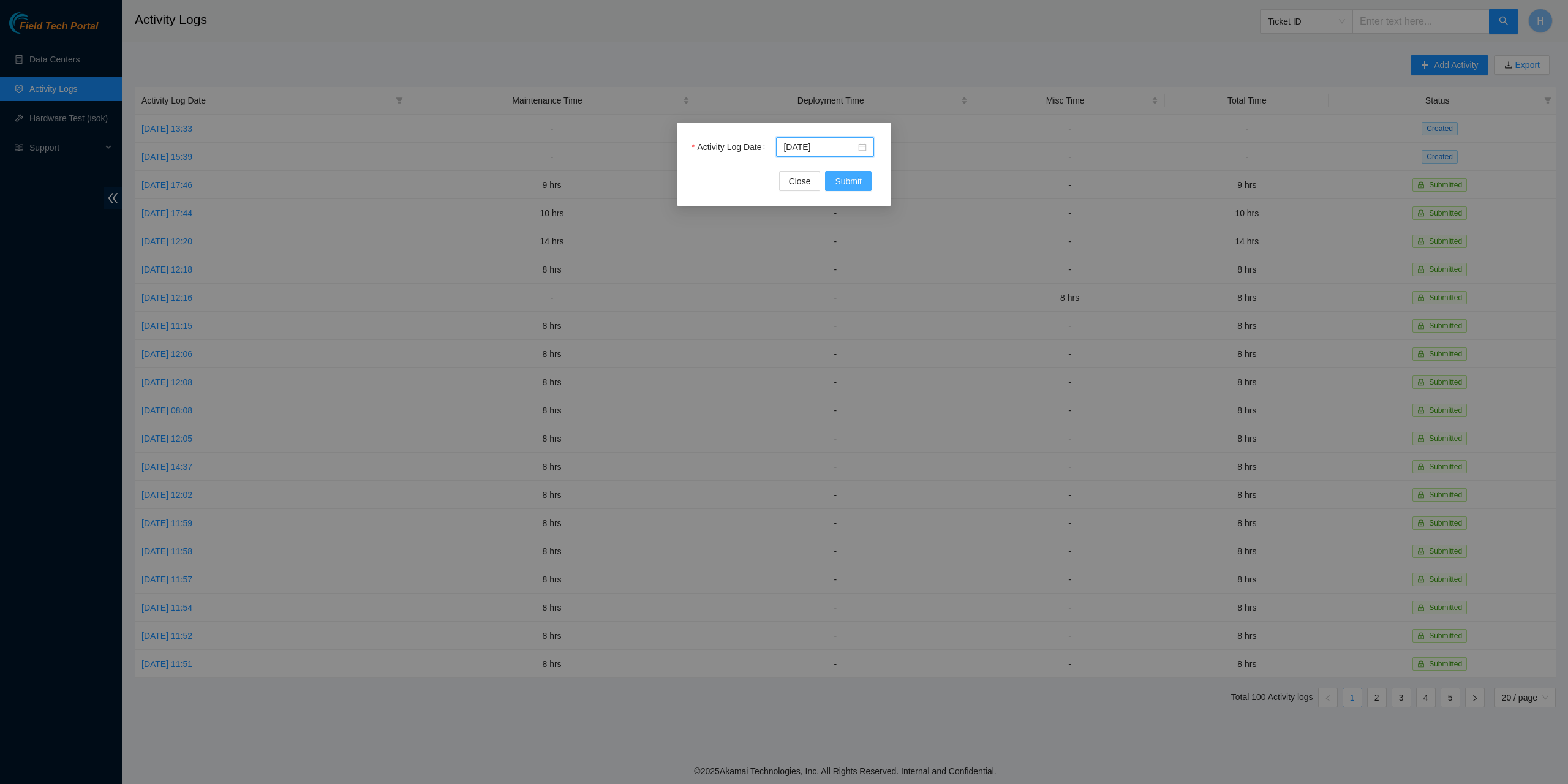
click at [849, 181] on span "Submit" at bounding box center [848, 181] width 27 height 14
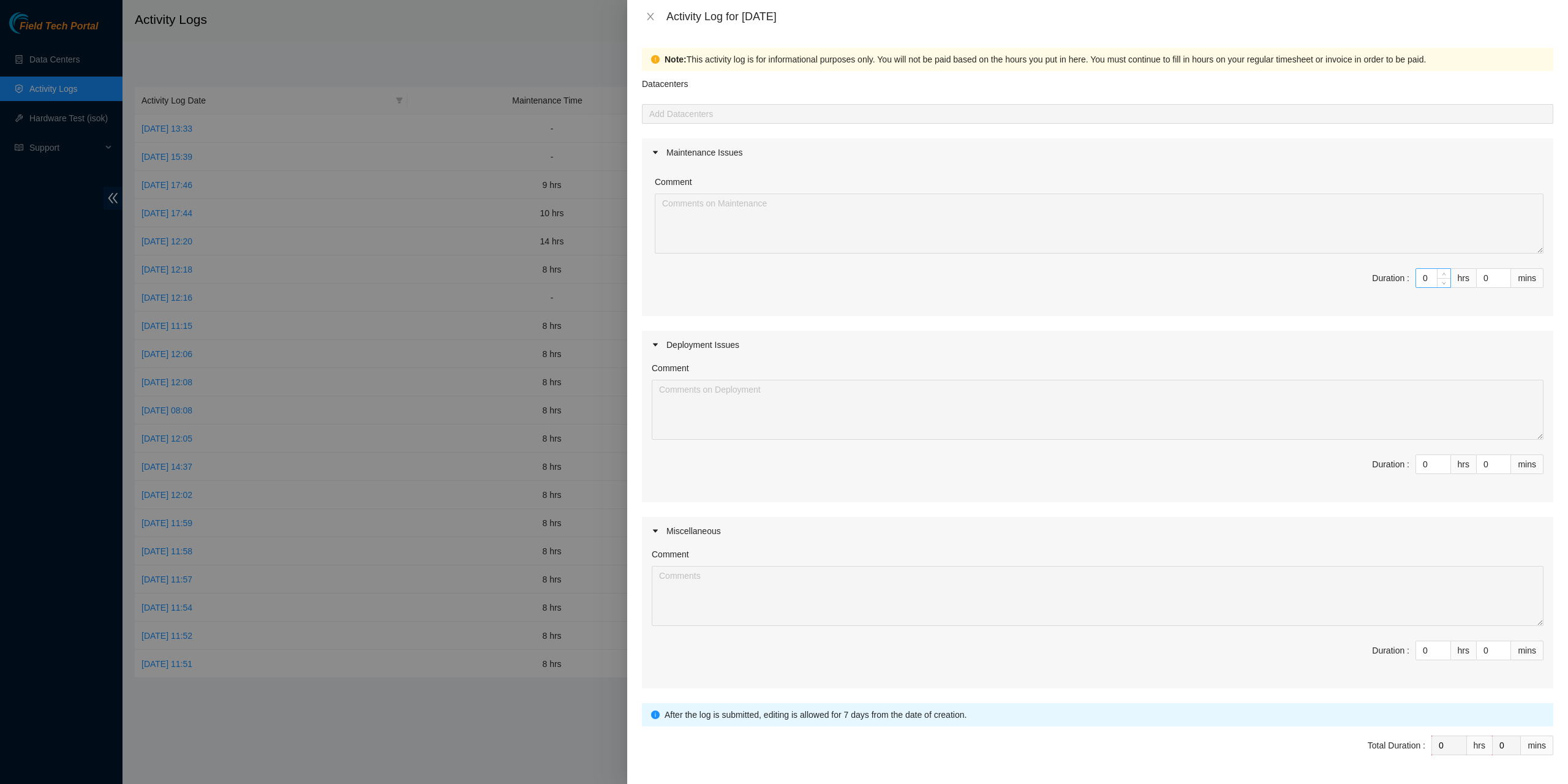
click at [1418, 282] on input "0" at bounding box center [1433, 277] width 34 height 18
type input "9"
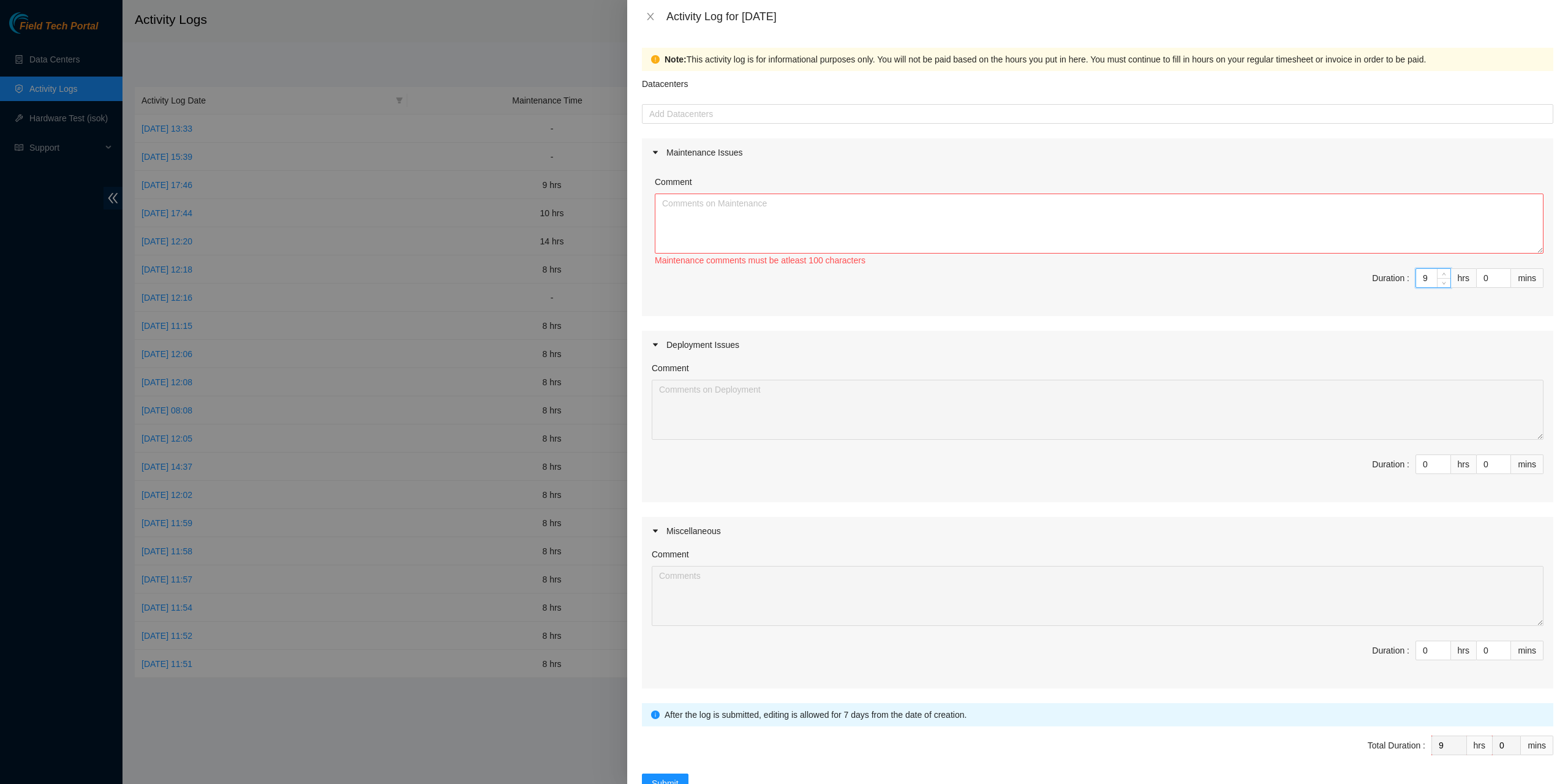
type input "9"
click at [1383, 244] on textarea "Comment" at bounding box center [1099, 224] width 889 height 60
type textarea "E"
type textarea "Installed"
type textarea "Worked with Seamus on installing the thermometer sensors on the"
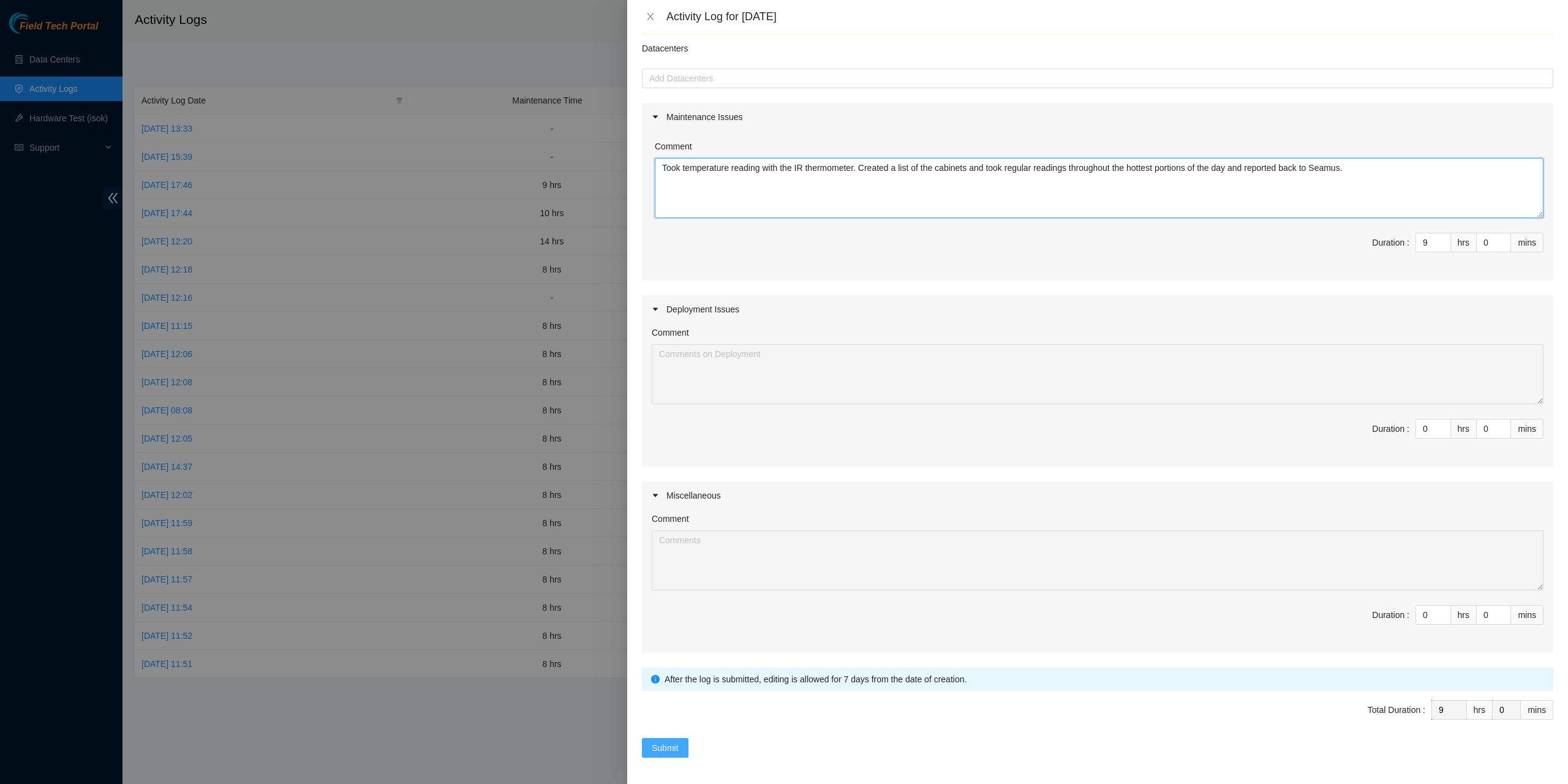
type textarea "Took temperature reading with the IR thermometer. Created a list of the cabinet…"
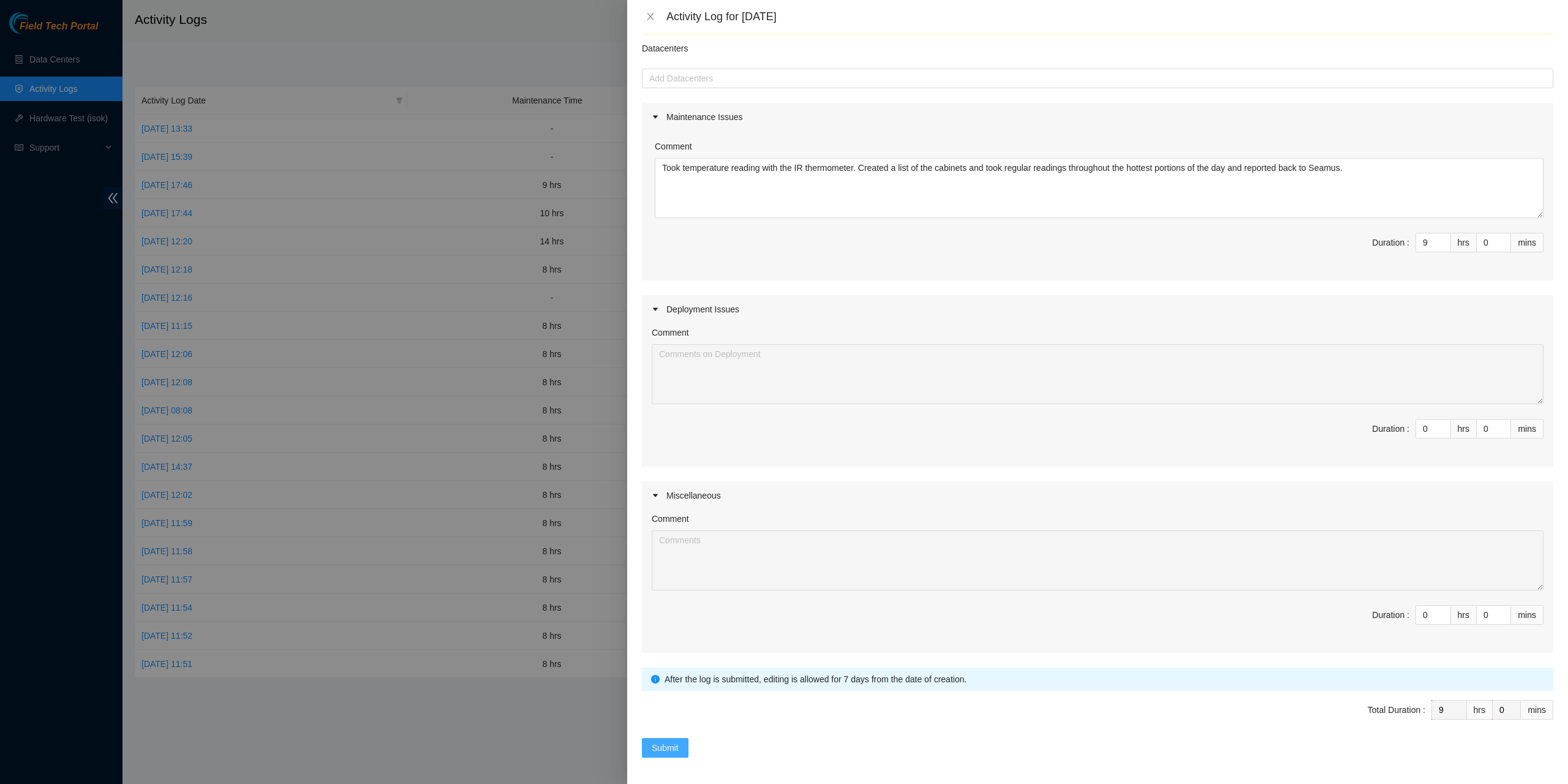
click at [669, 750] on span "Submit" at bounding box center [665, 748] width 27 height 14
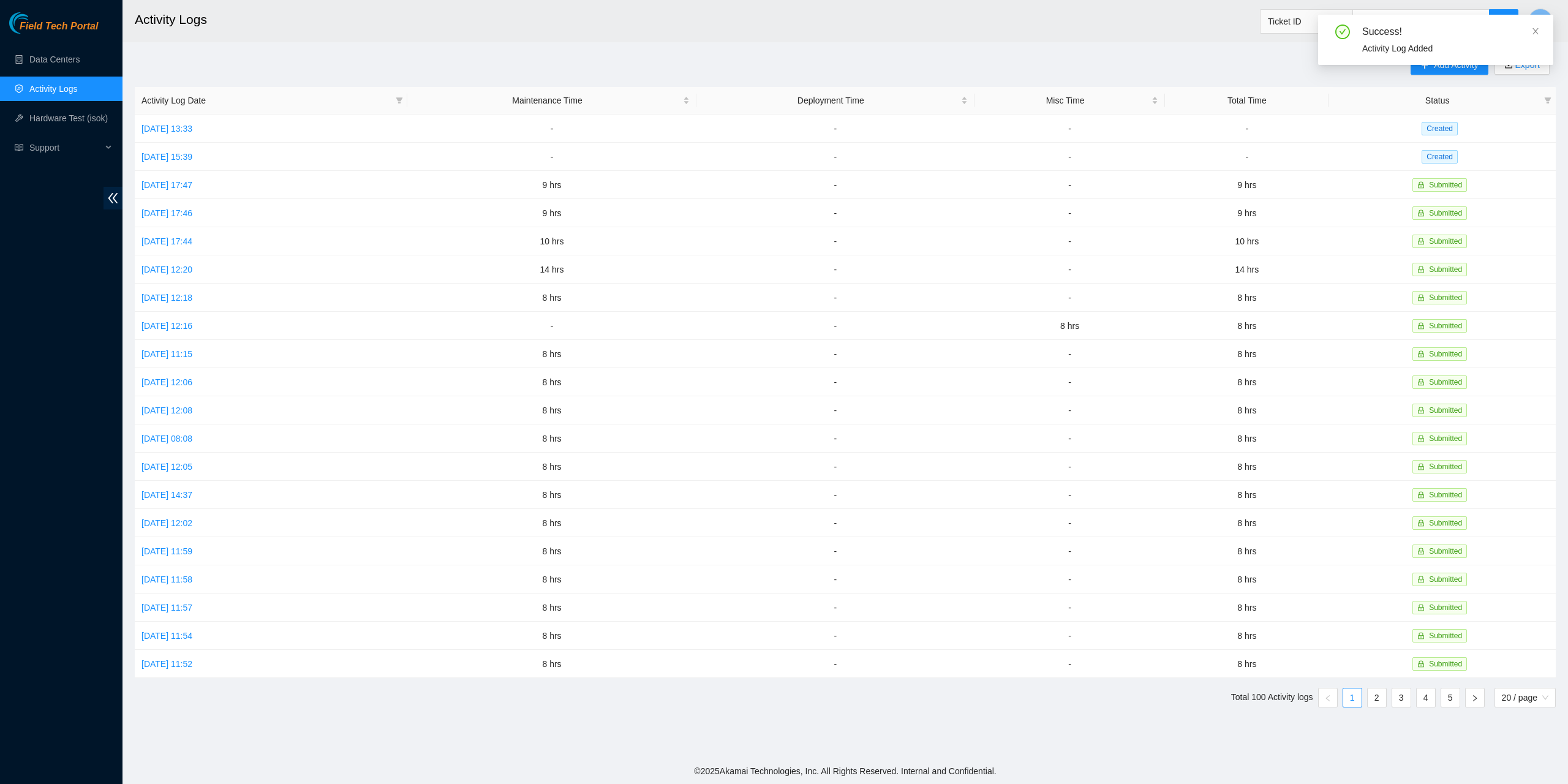
click at [1526, 25] on div "Success!" at bounding box center [1450, 32] width 176 height 15
click at [1532, 33] on icon "close" at bounding box center [1536, 31] width 9 height 9
click at [1449, 71] on span "Add Activity" at bounding box center [1456, 65] width 44 height 14
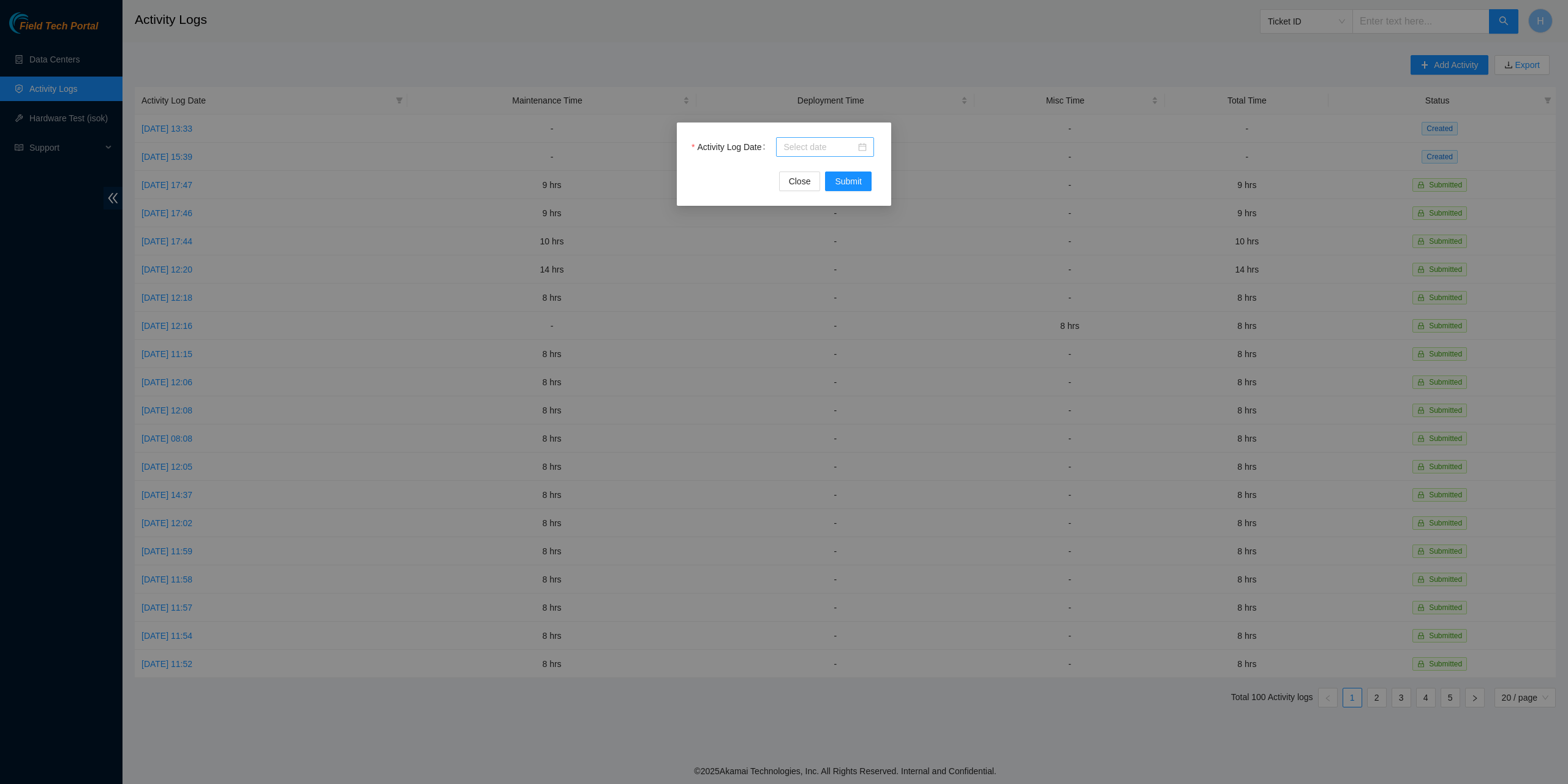
click at [872, 146] on div at bounding box center [825, 146] width 98 height 19
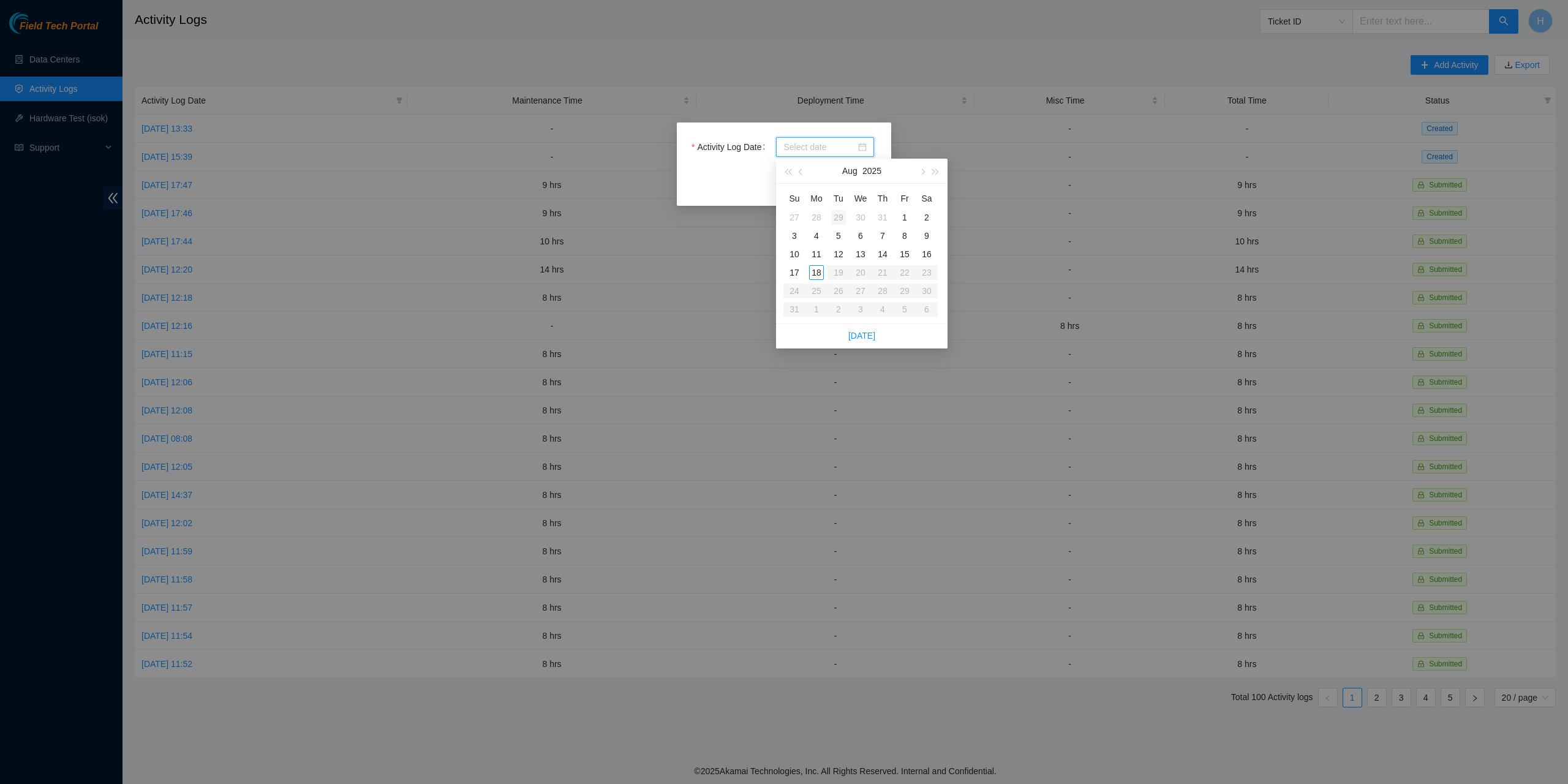
type input "2025-07-29"
click at [803, 172] on span "button" at bounding box center [802, 172] width 6 height 6
type input "2025-07-31"
click at [879, 289] on div "31" at bounding box center [882, 291] width 15 height 15
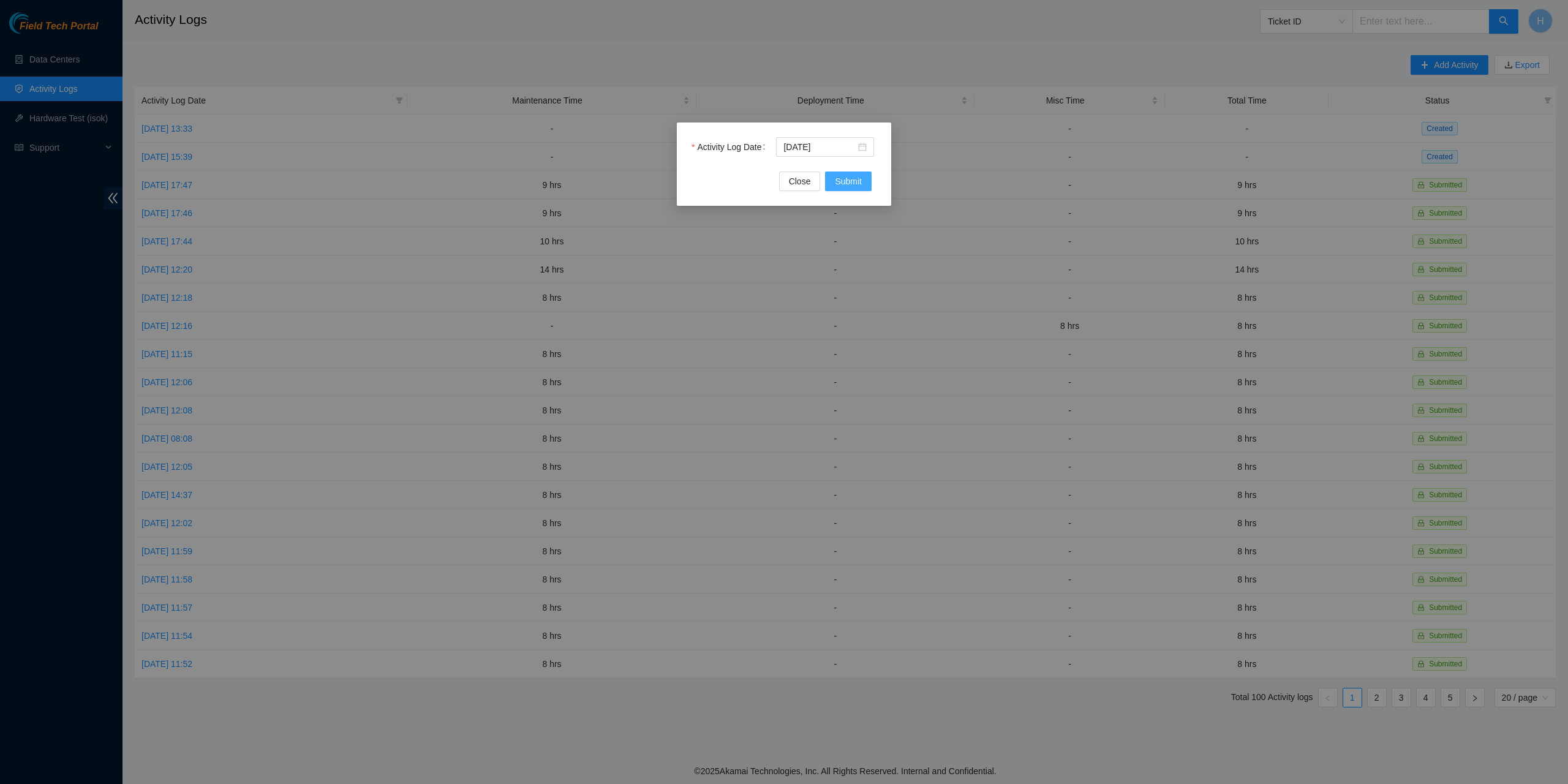
drag, startPoint x: 840, startPoint y: 186, endPoint x: 853, endPoint y: 206, distance: 23.9
click at [840, 186] on span "Submit" at bounding box center [848, 181] width 27 height 14
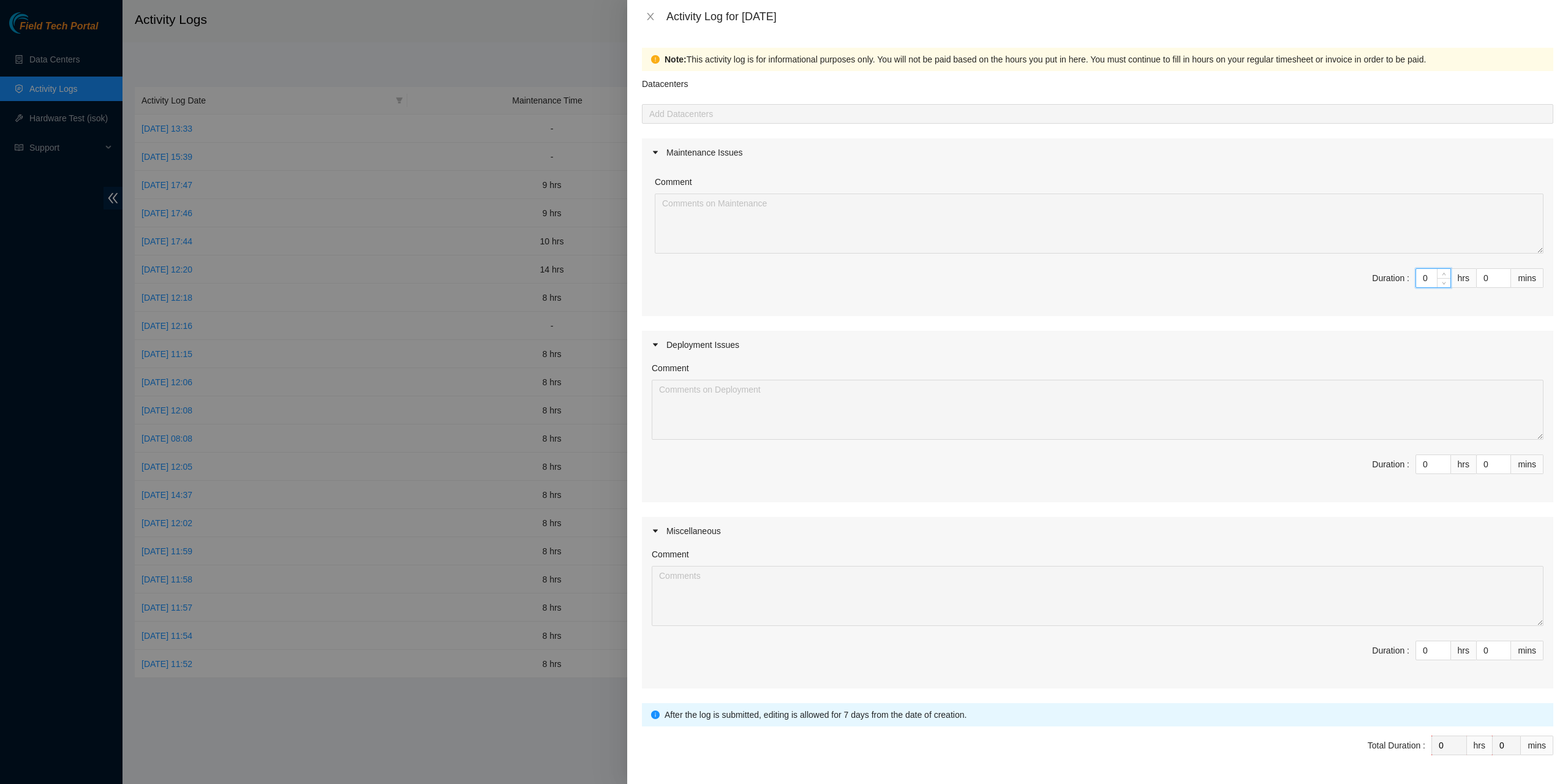
click at [1425, 279] on input "0" at bounding box center [1433, 277] width 34 height 18
type input "9"
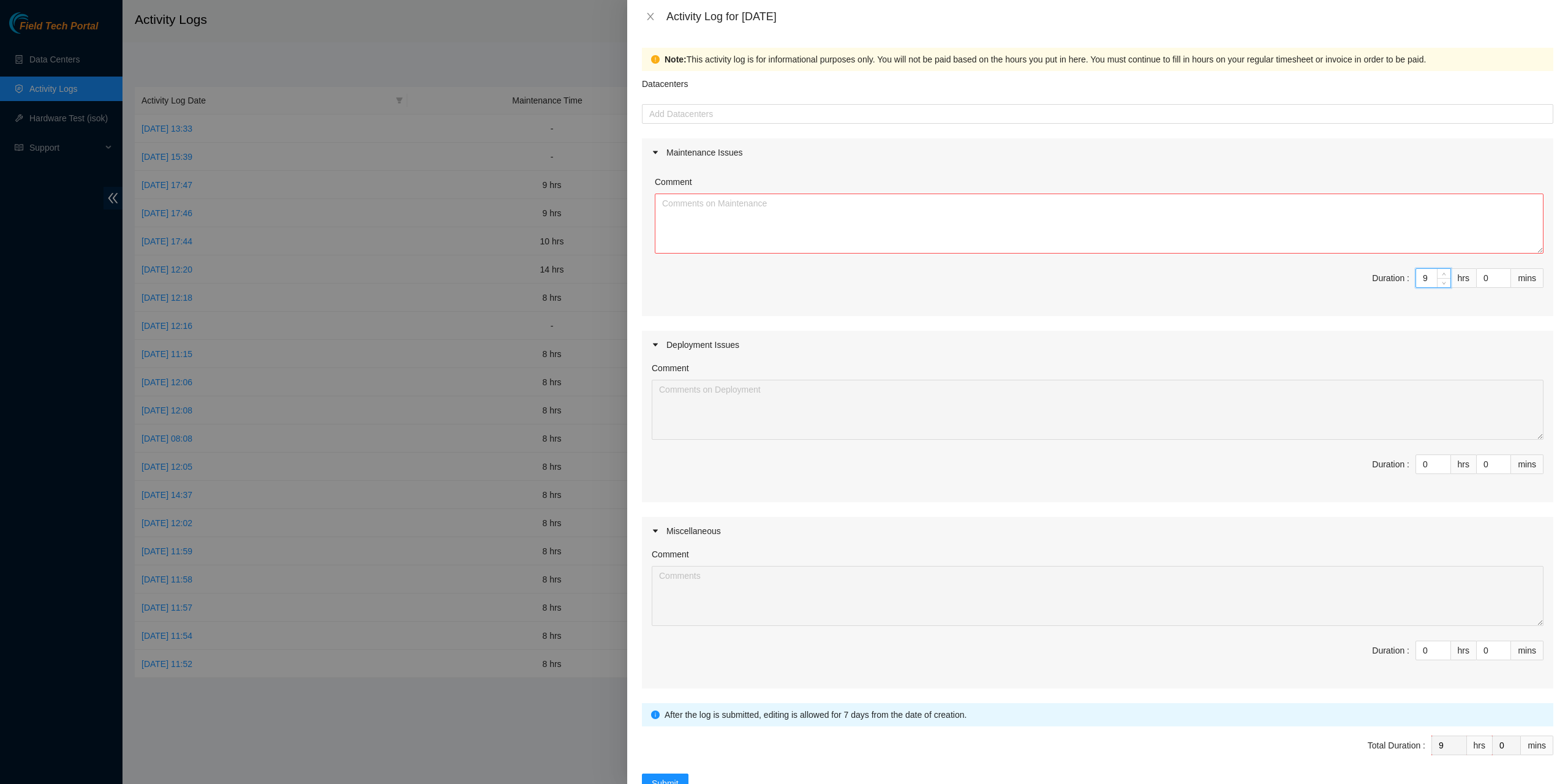
type input "0"
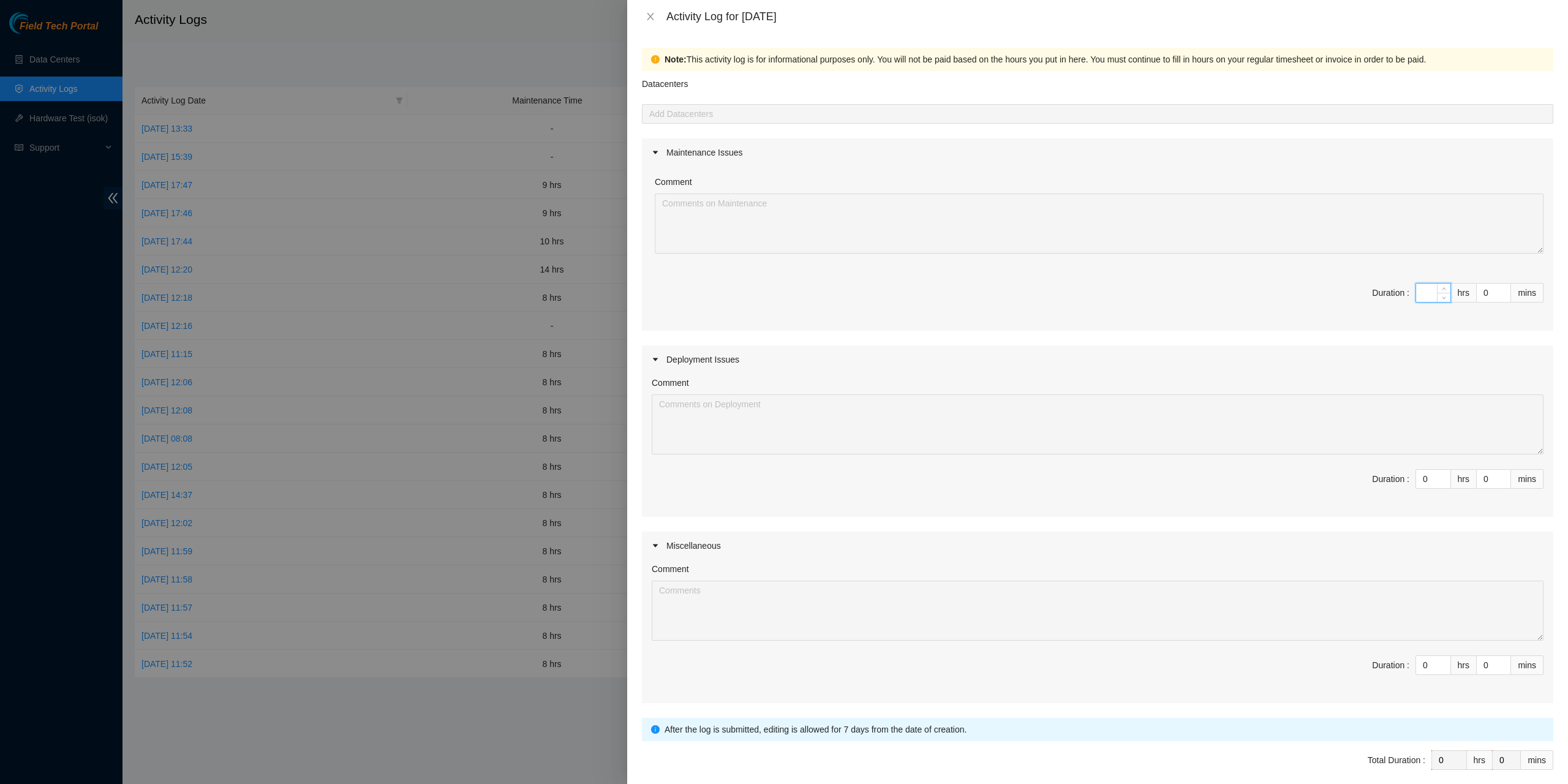
type input "8"
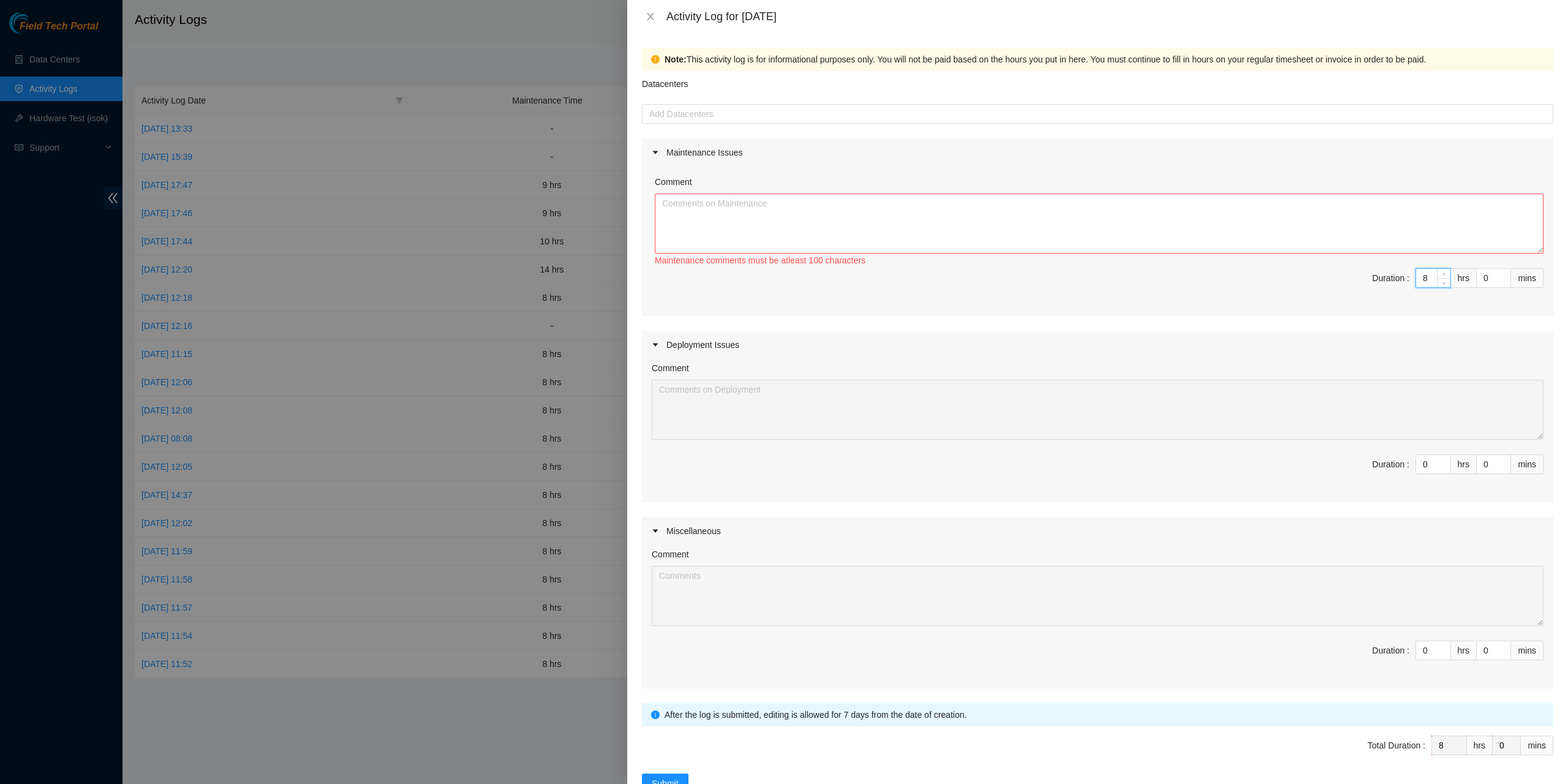
type input "8"
click at [1296, 207] on textarea "Comment" at bounding box center [1099, 224] width 889 height 60
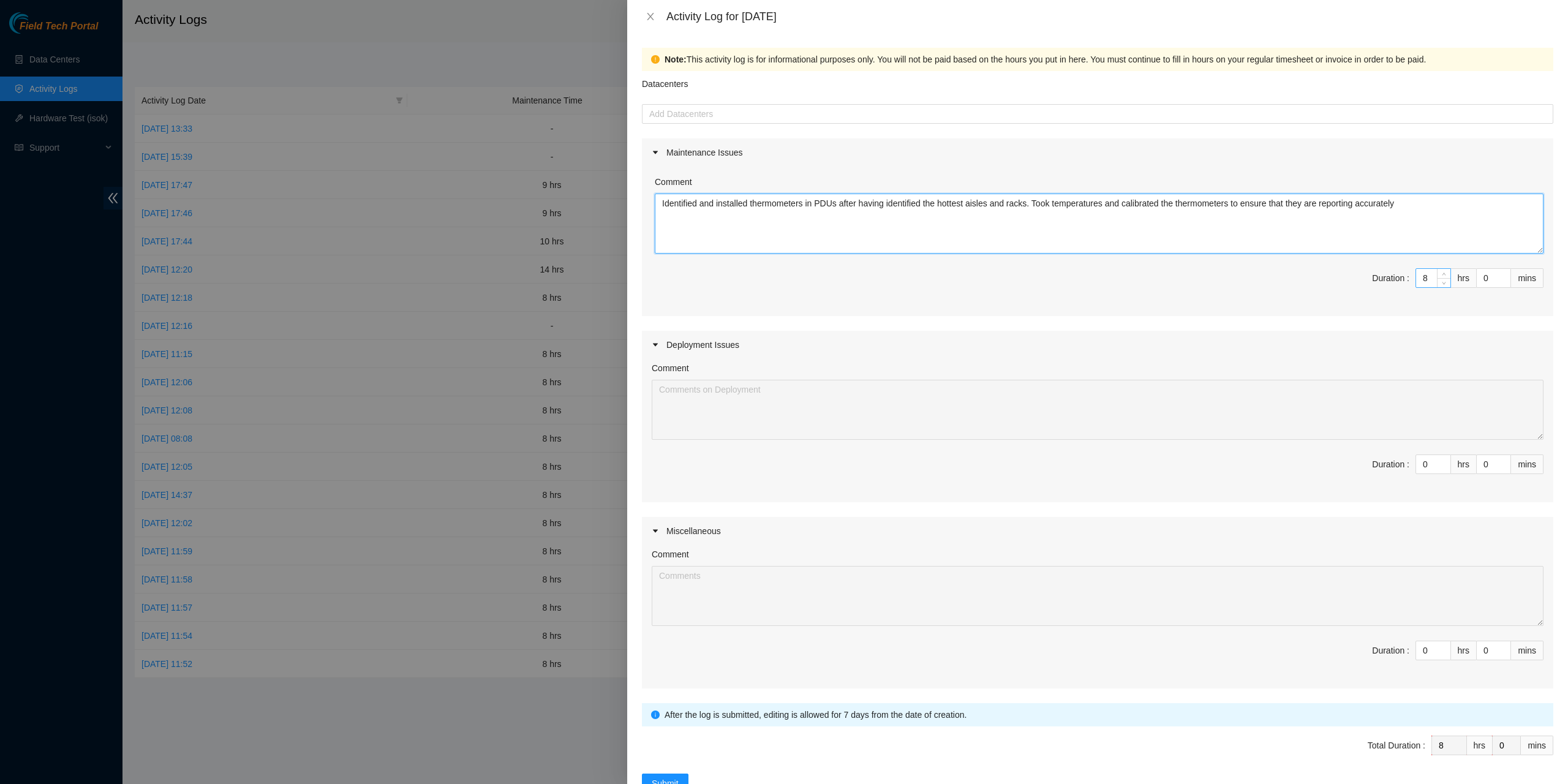
type textarea "Identified and installed thermometers in PDUs after having identified the hotte…"
click at [1417, 284] on input "8" at bounding box center [1433, 277] width 34 height 18
click at [1417, 283] on input "8" at bounding box center [1433, 277] width 34 height 18
click at [1441, 273] on icon "up" at bounding box center [1443, 275] width 4 height 4
type input "9"
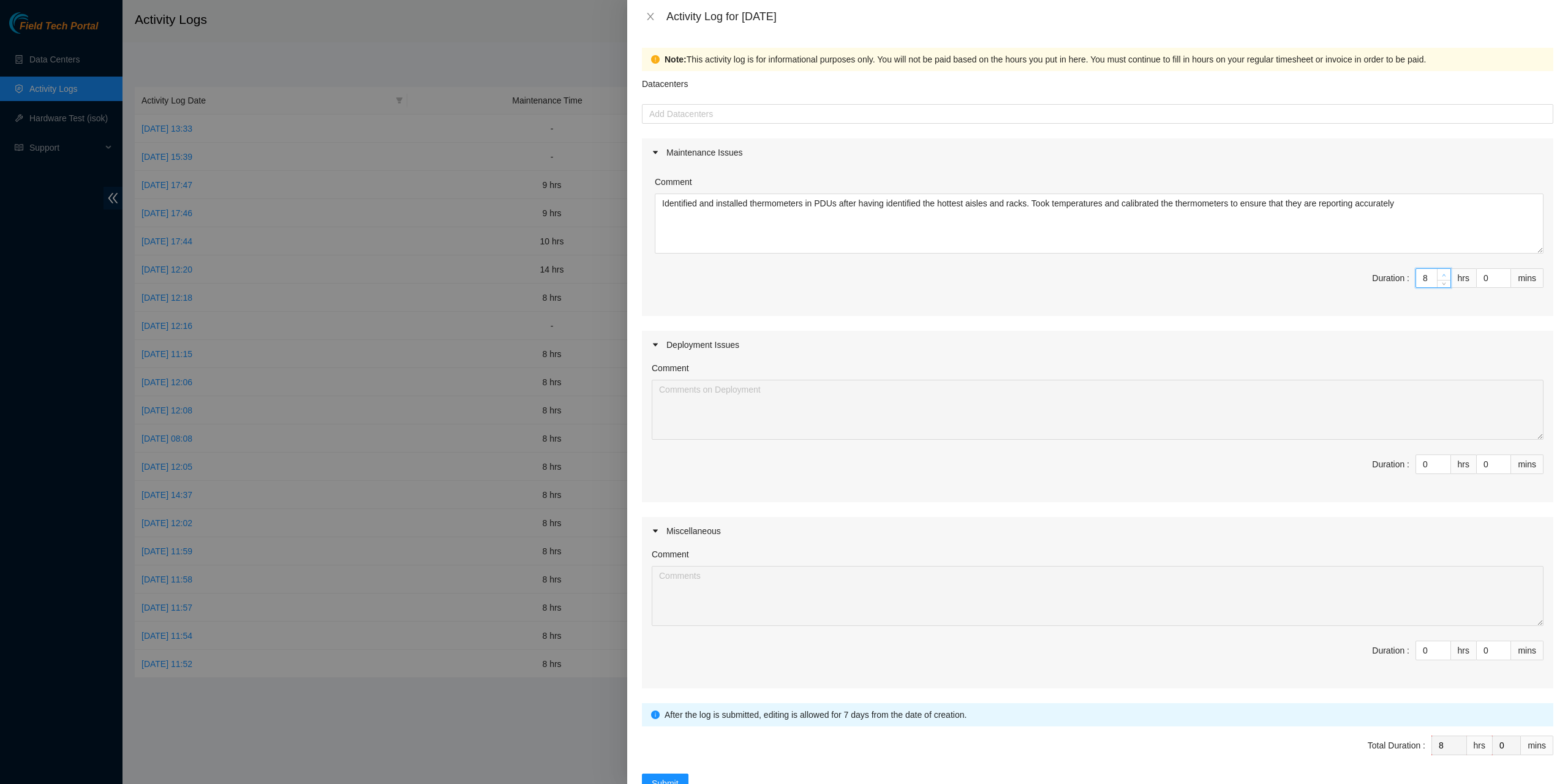
type input "9"
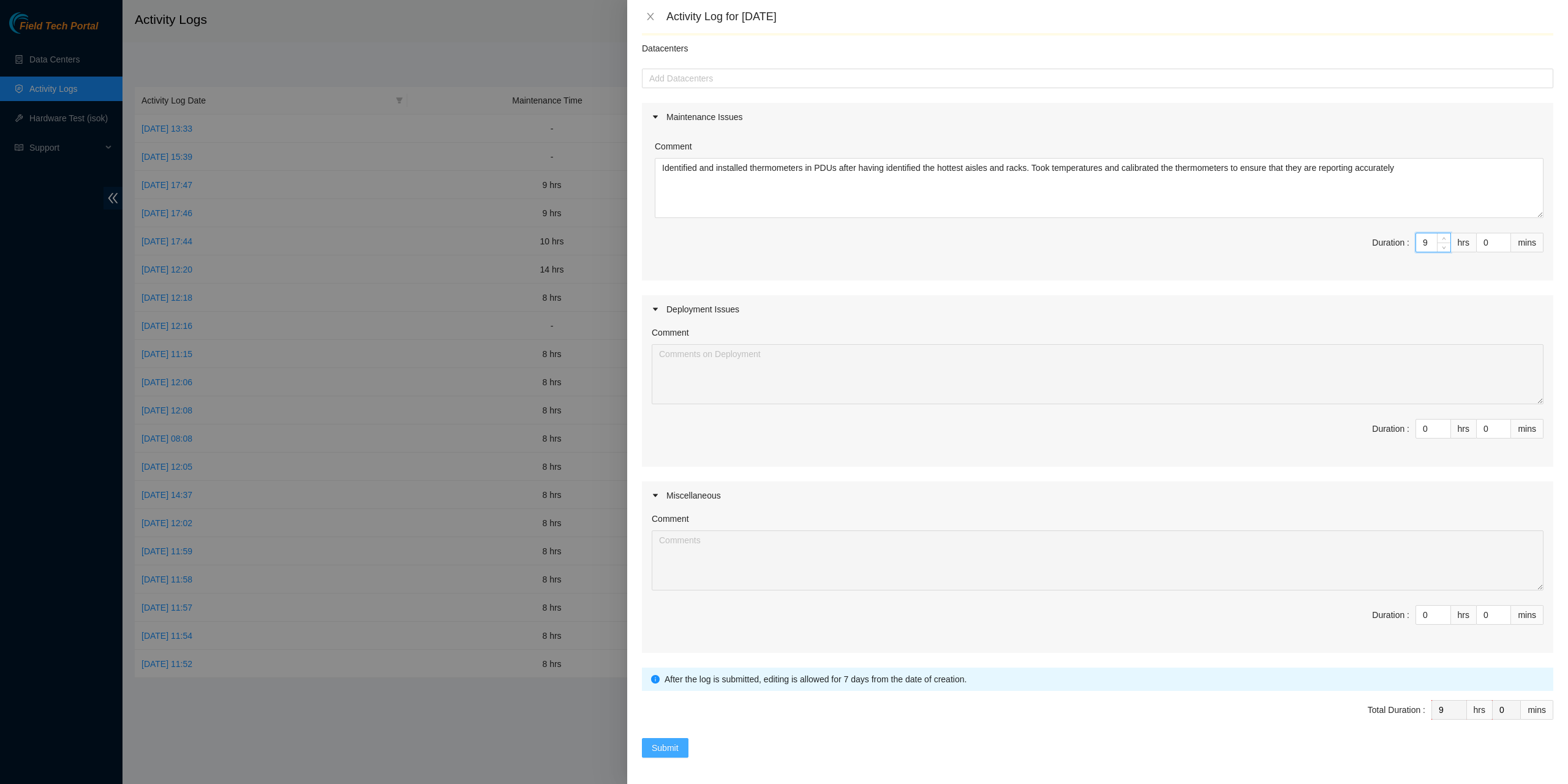
click at [671, 743] on span "Submit" at bounding box center [665, 748] width 27 height 14
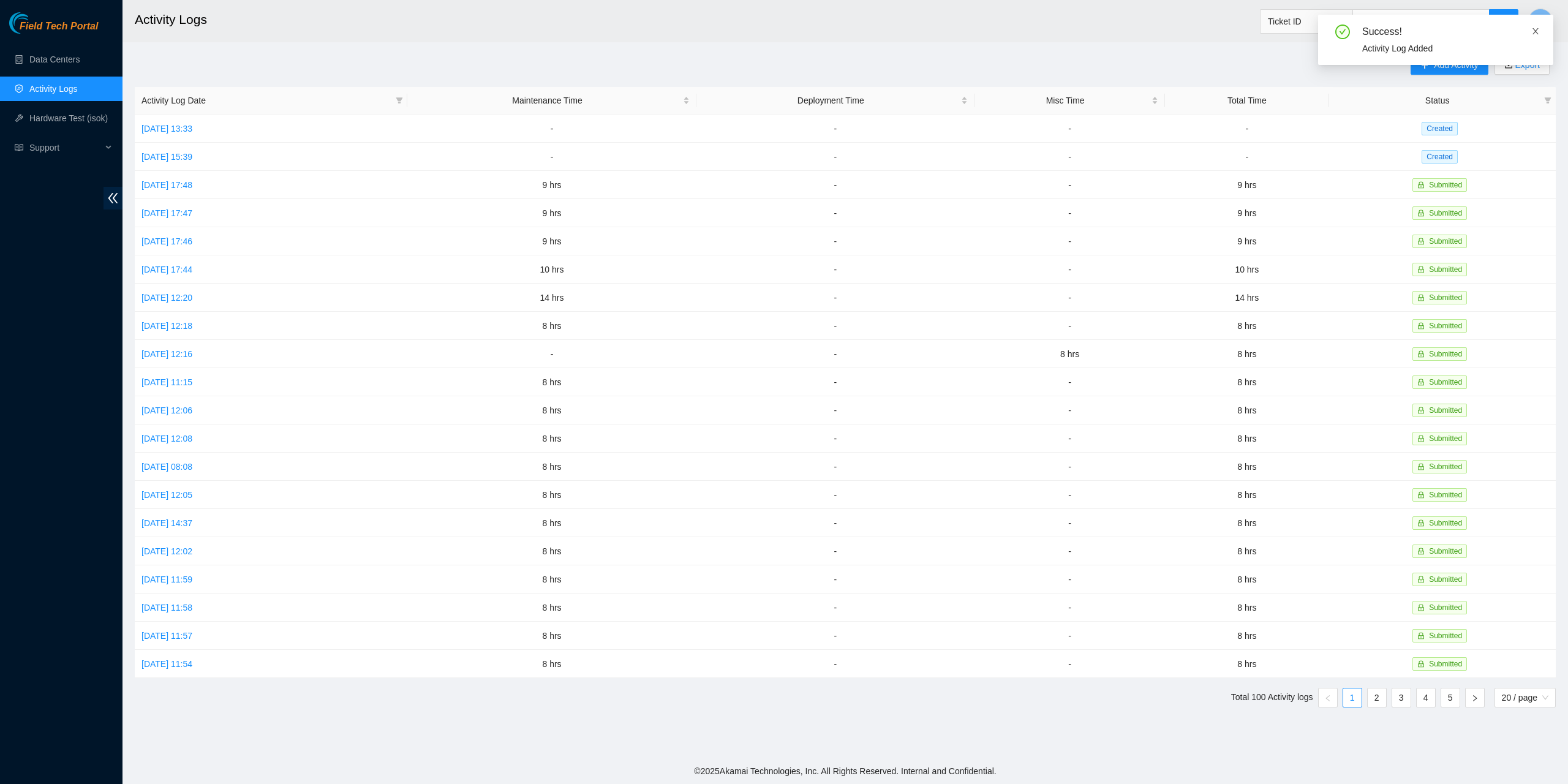
drag, startPoint x: 1536, startPoint y: 31, endPoint x: 1532, endPoint y: 36, distance: 6.4
click at [1536, 32] on icon "close" at bounding box center [1536, 31] width 6 height 6
click at [1470, 65] on span "Add Activity" at bounding box center [1456, 65] width 44 height 14
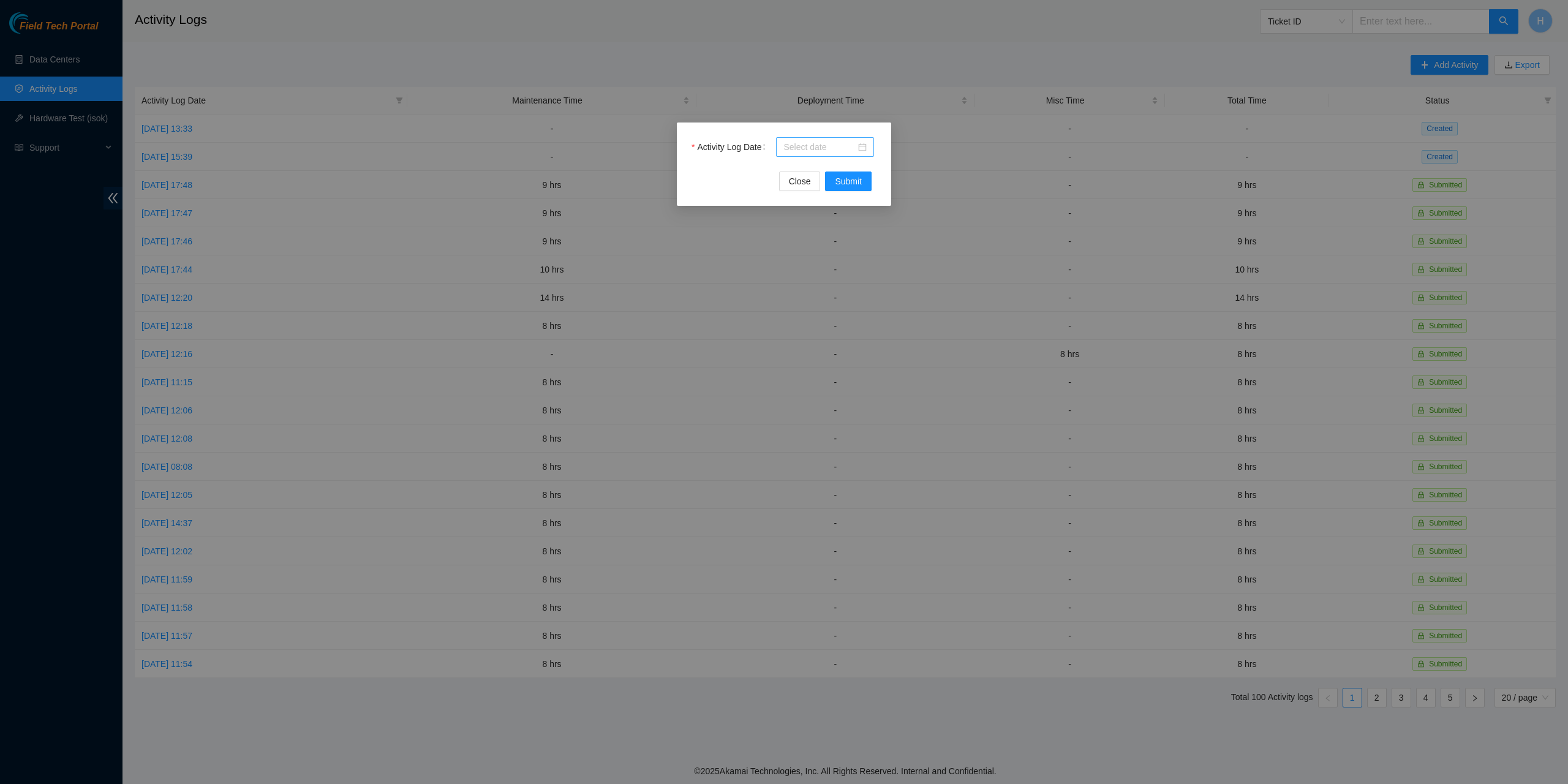
click at [863, 150] on div at bounding box center [825, 147] width 84 height 14
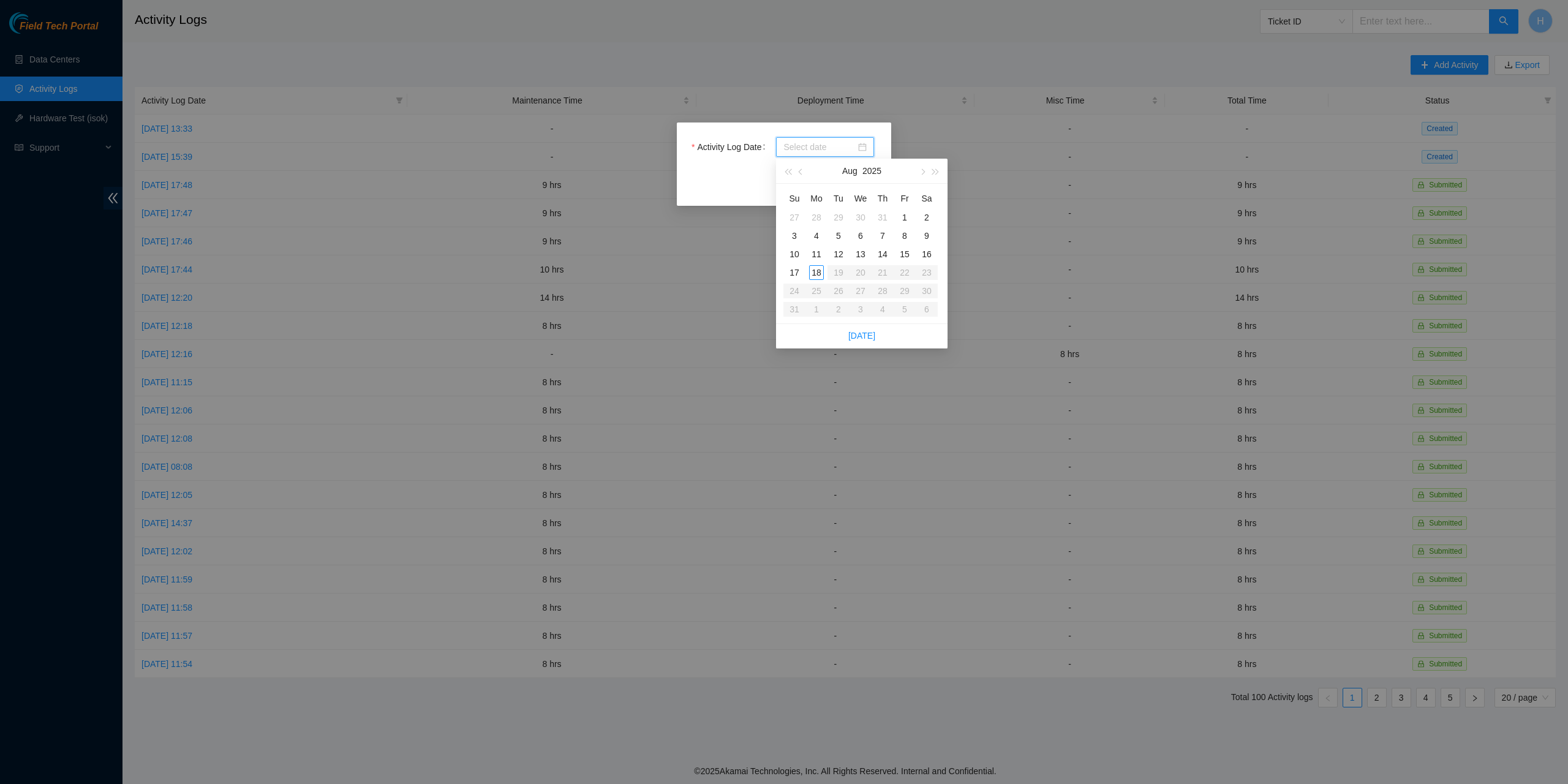
type input "2025-07-30"
type input "2025-08-13"
type input "2025-08-15"
type input "2025-08-11"
click at [408, 256] on div "Activity Log Date Close Submit" at bounding box center [784, 392] width 1568 height 784
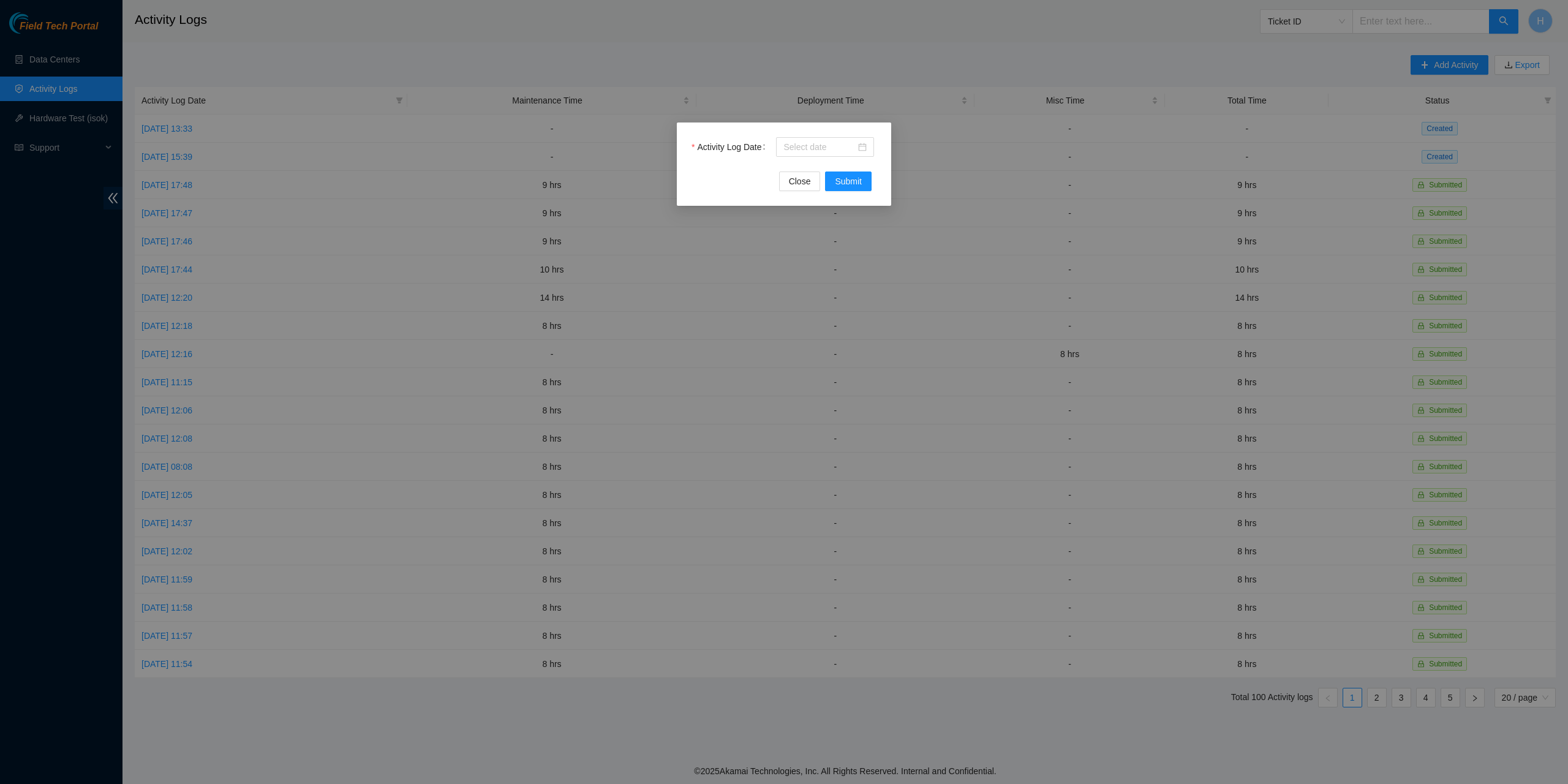
click at [408, 193] on div "Activity Log Date Close Submit" at bounding box center [784, 392] width 1568 height 784
click at [800, 185] on span "Close" at bounding box center [800, 181] width 22 height 14
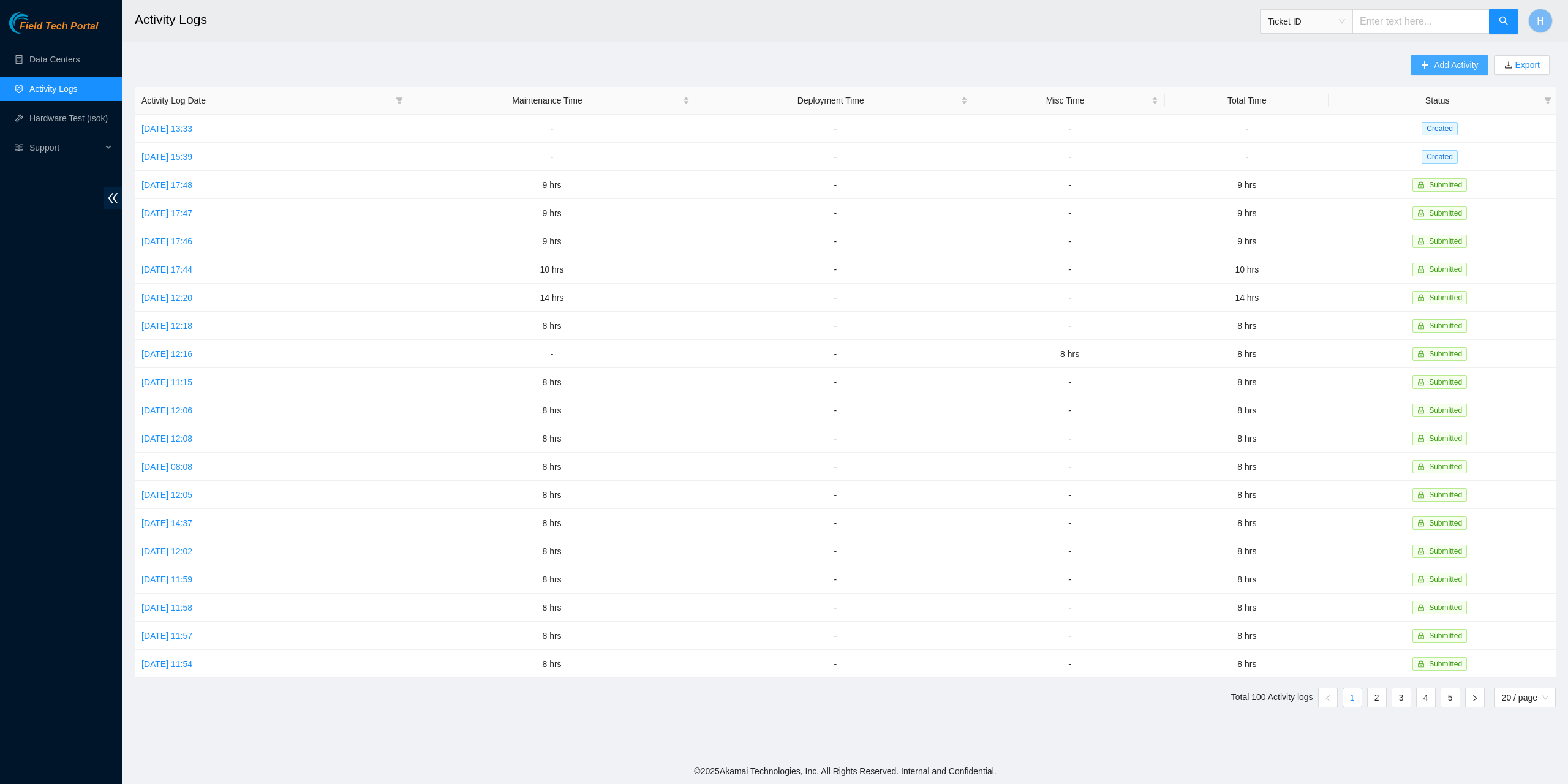
click at [1456, 64] on span "Add Activity" at bounding box center [1456, 65] width 44 height 14
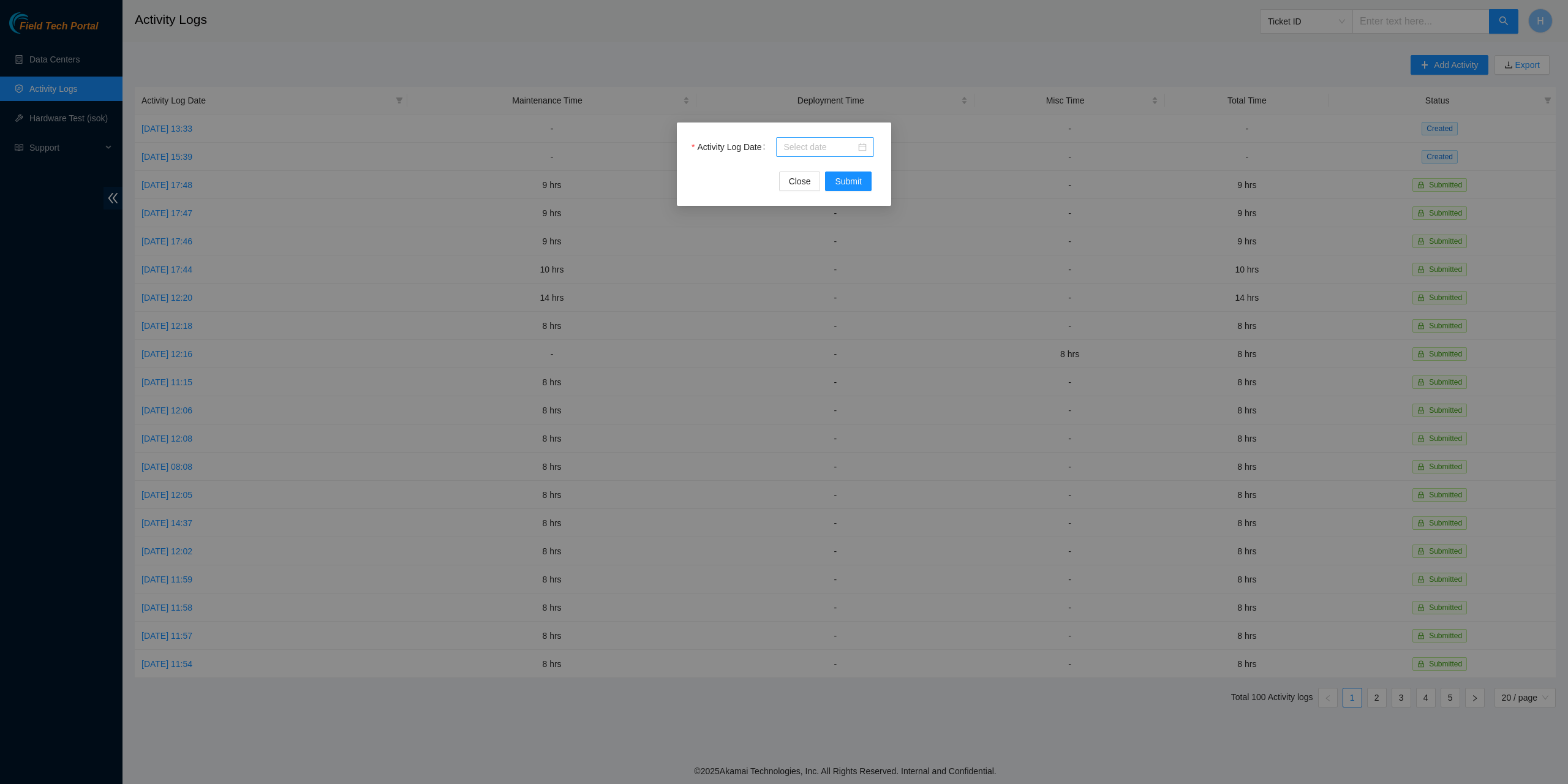
click at [866, 151] on div at bounding box center [825, 147] width 84 height 14
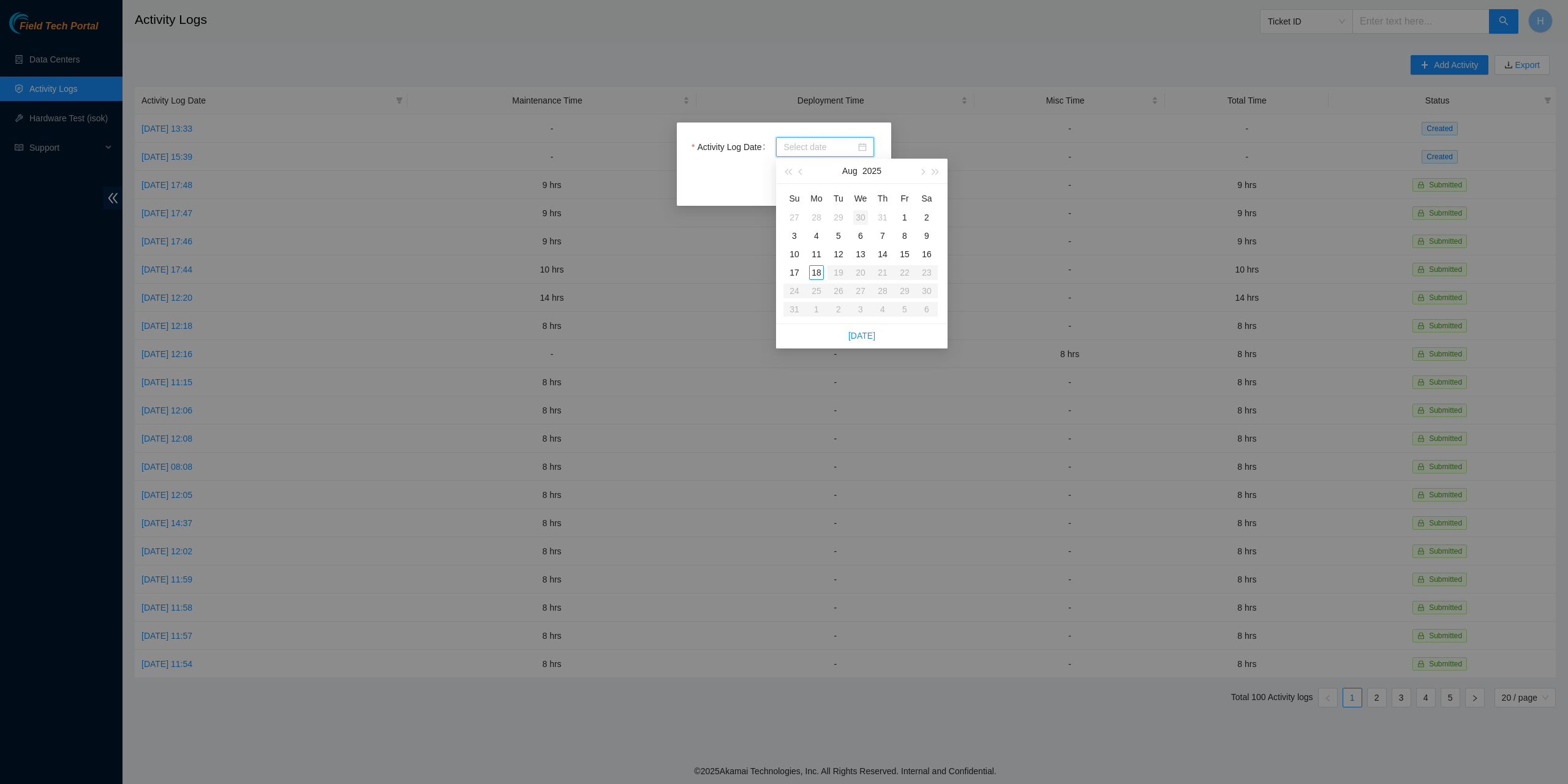
type input "2025-07-30"
click at [908, 256] on div "15" at bounding box center [905, 254] width 15 height 15
click at [801, 174] on span "button" at bounding box center [802, 172] width 6 height 6
click at [919, 168] on button "button" at bounding box center [922, 171] width 14 height 24
type input "2025-08-01"
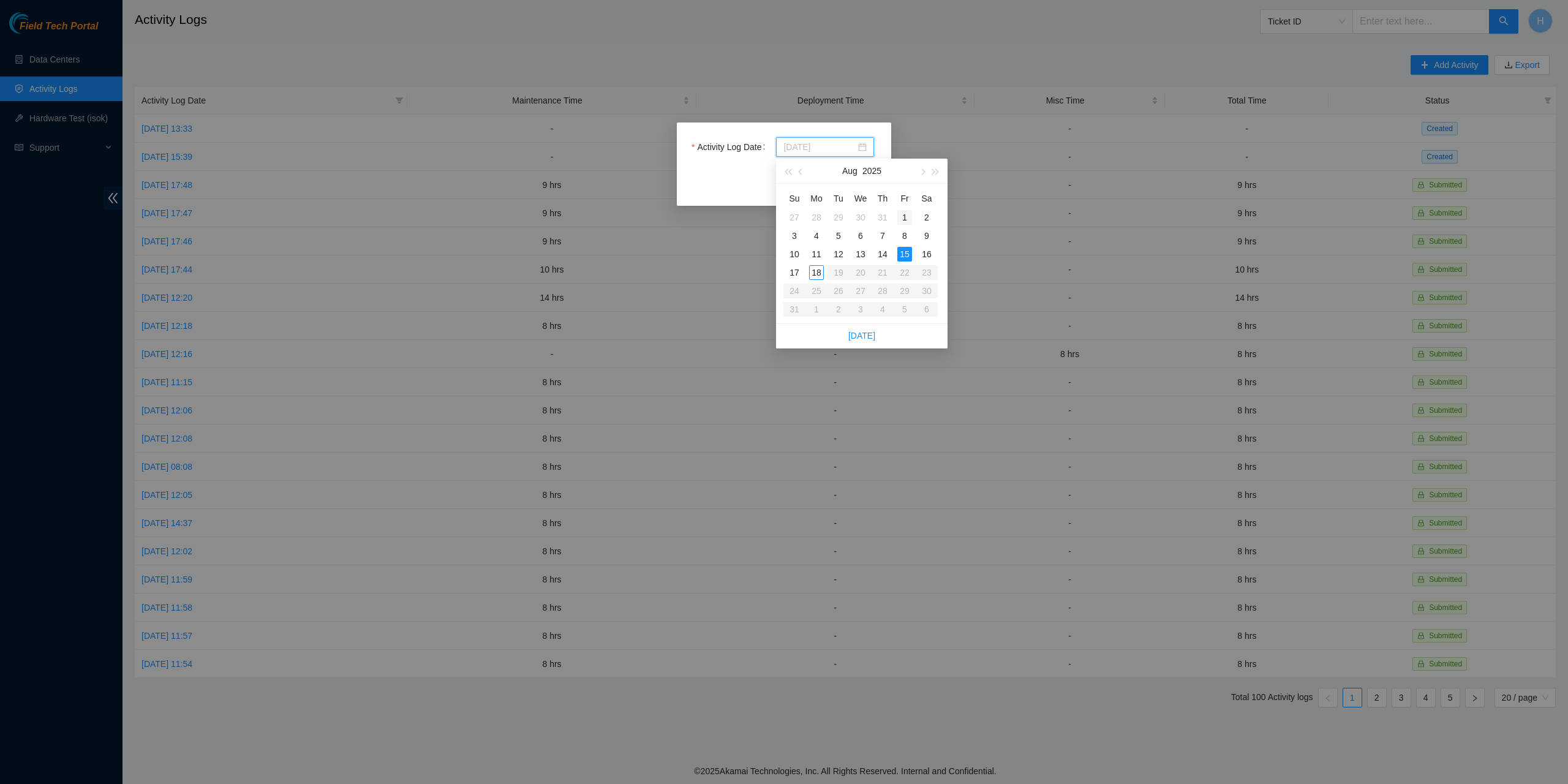
click at [907, 218] on div "1" at bounding box center [905, 218] width 15 height 15
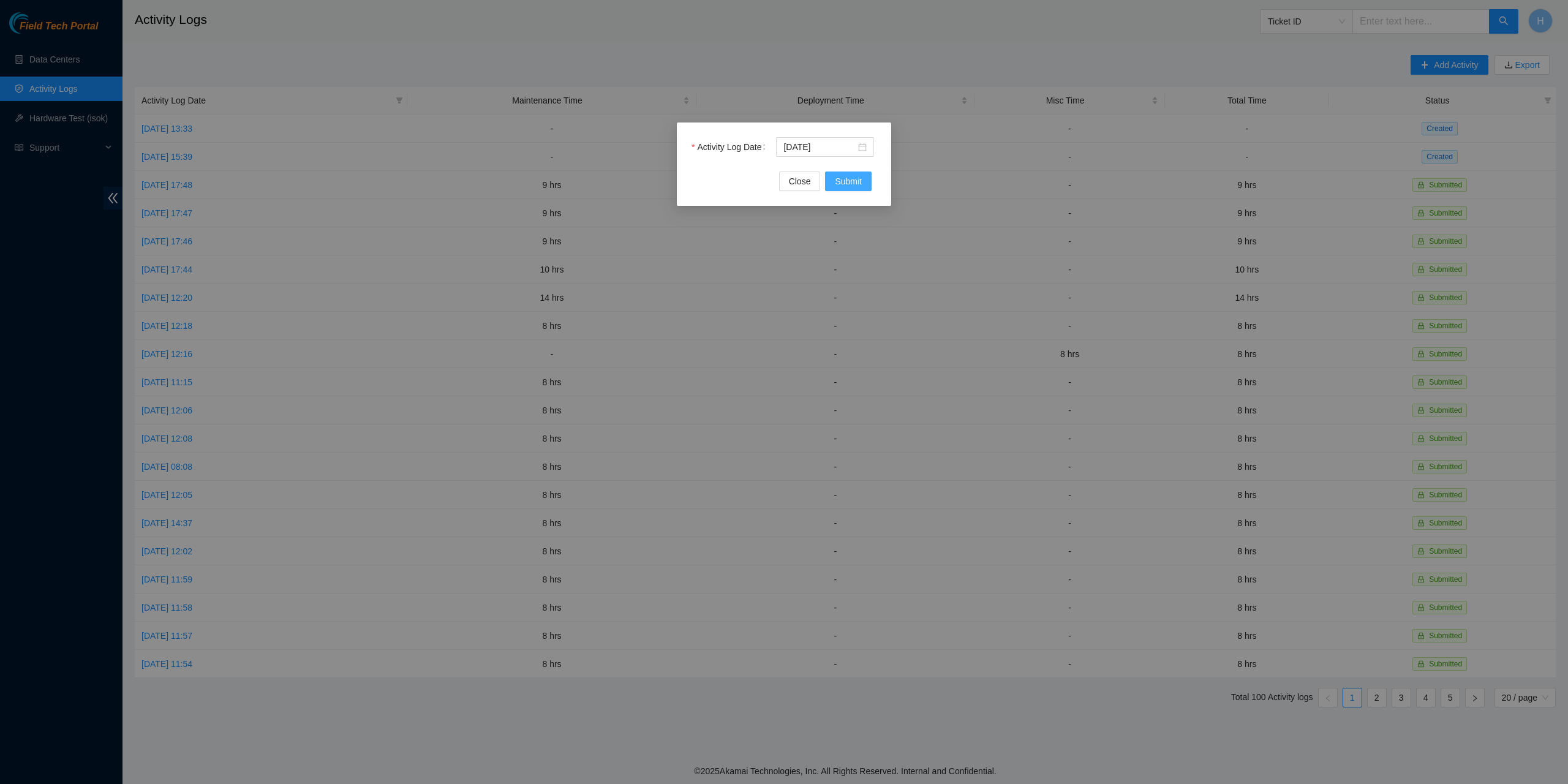
click at [852, 181] on span "Submit" at bounding box center [848, 181] width 27 height 14
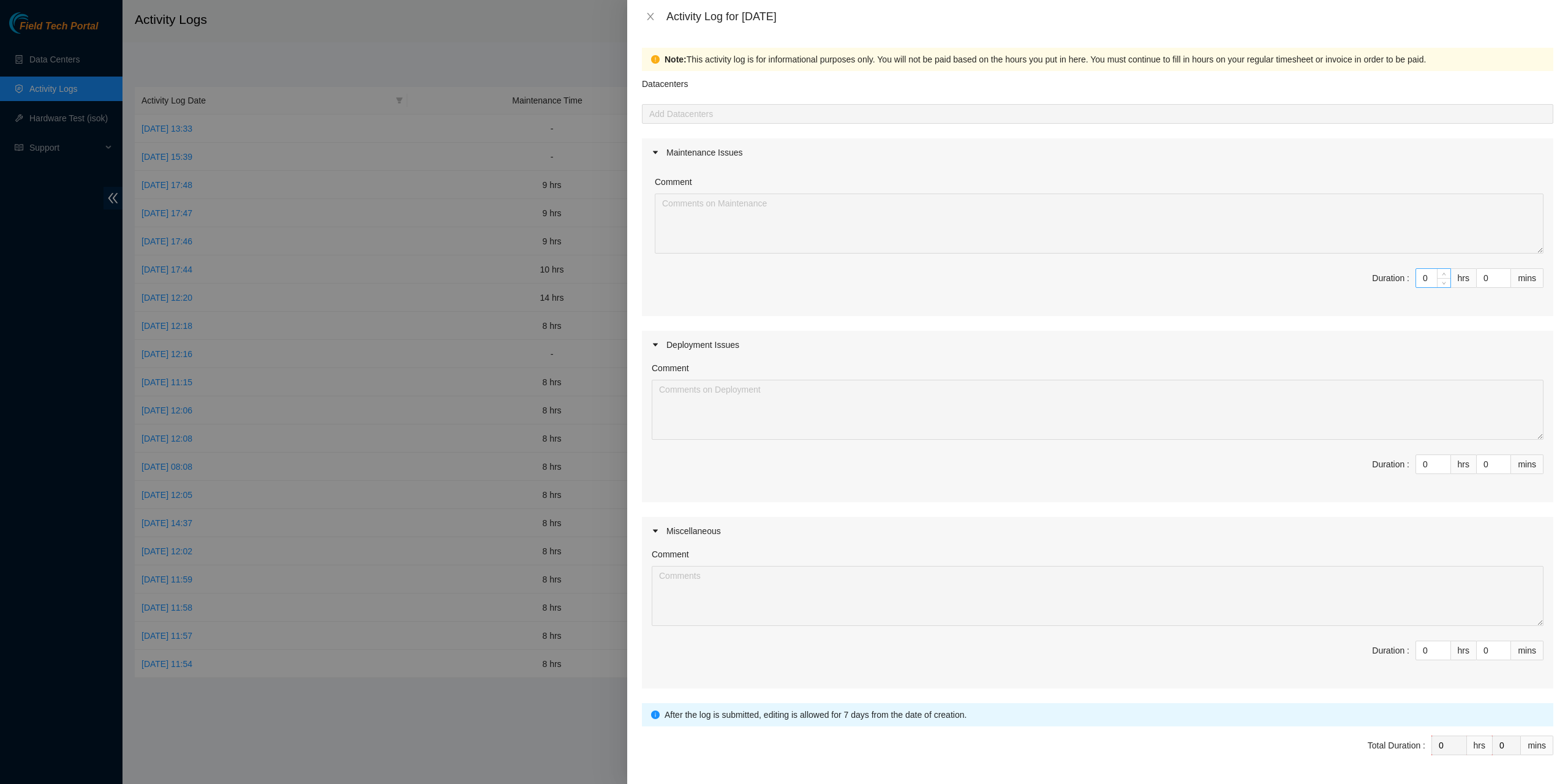
click at [1416, 282] on input "0" at bounding box center [1433, 277] width 34 height 18
click at [1416, 280] on input "0" at bounding box center [1433, 277] width 34 height 18
type input "9"
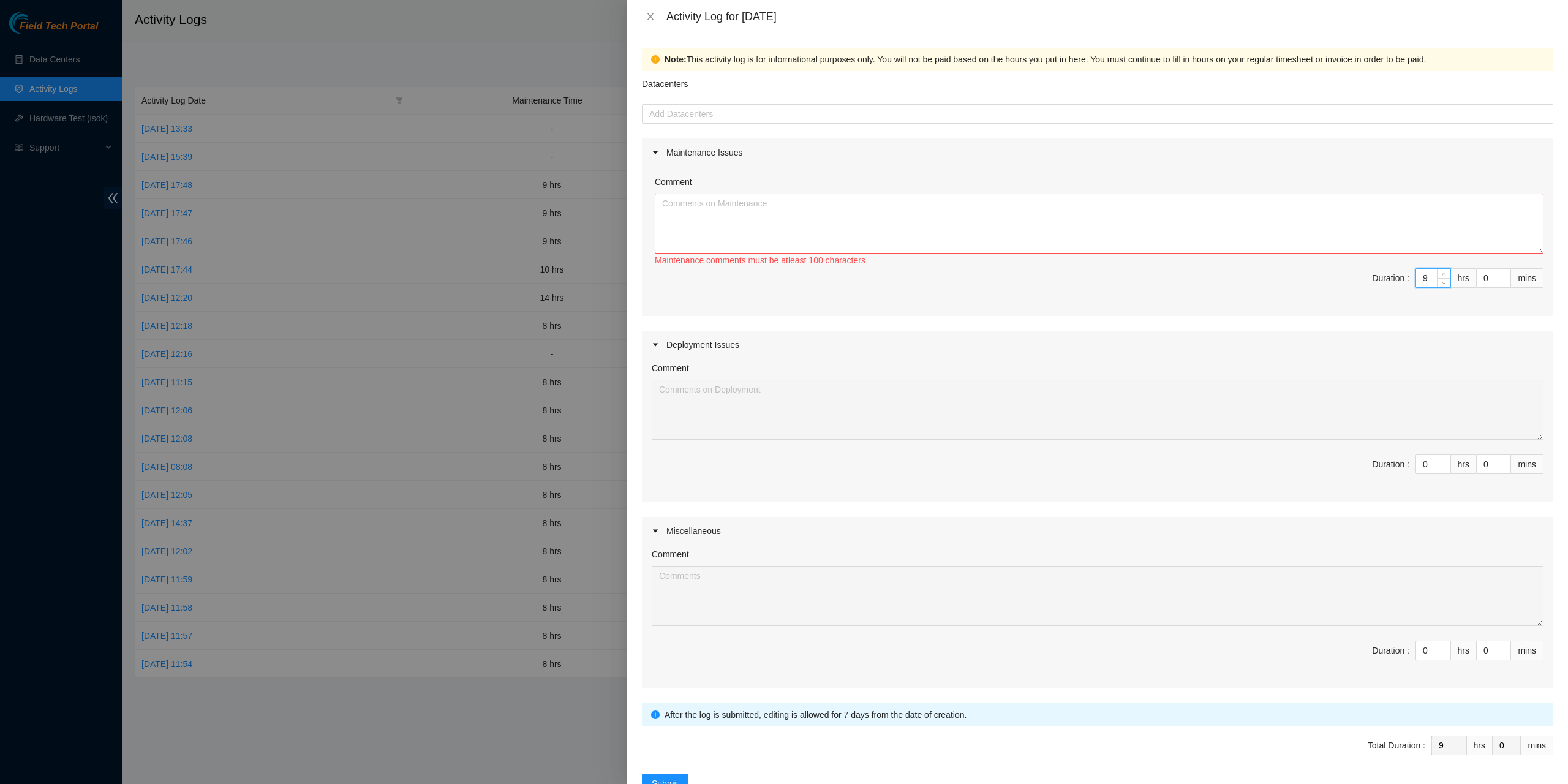
type input "9"
click at [1375, 233] on textarea "Comment" at bounding box center [1099, 224] width 889 height 60
type textarea "Folowed"
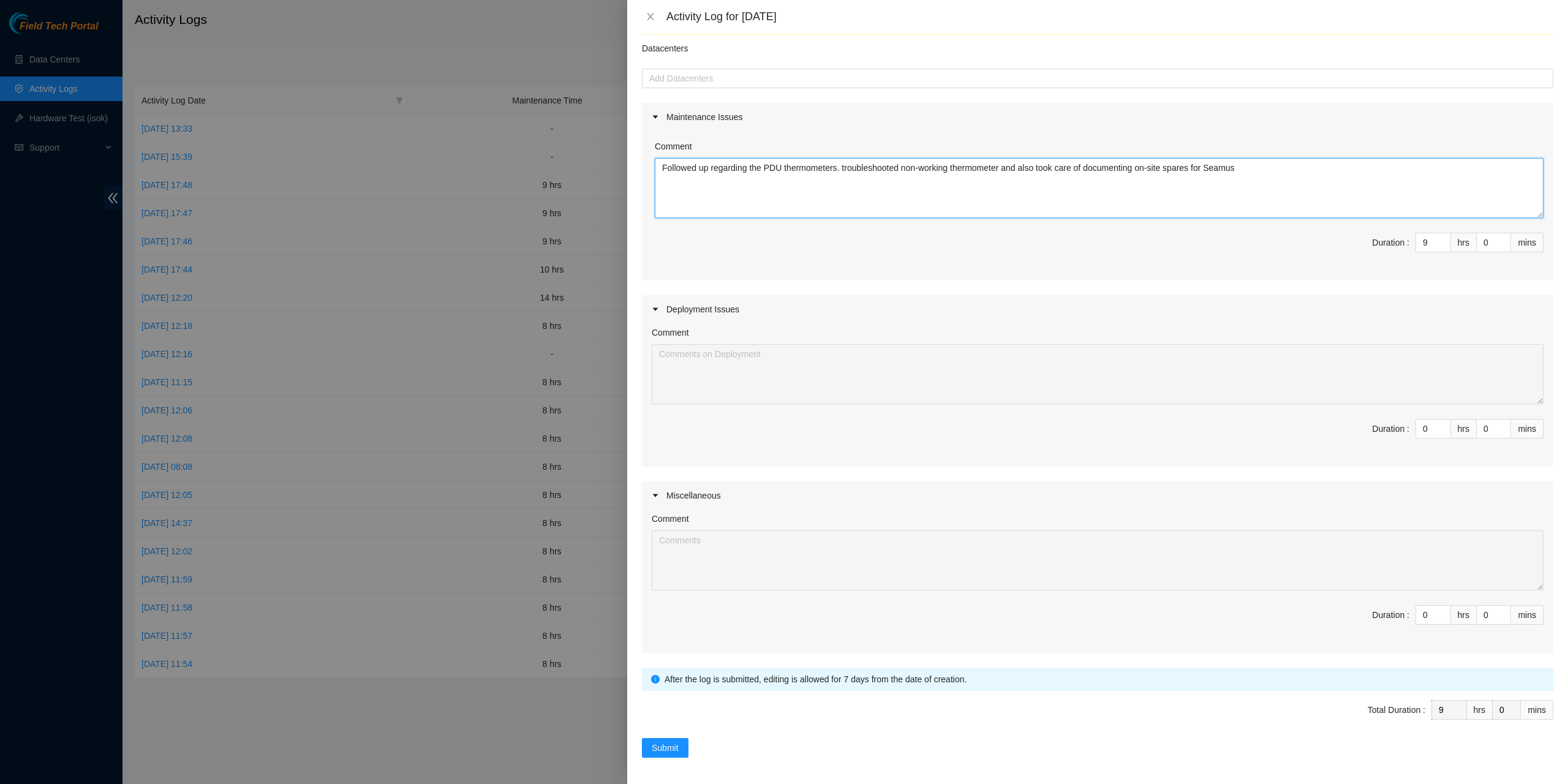
click at [1168, 171] on textarea "Followed up regarding the PDU thermometers. troubleshooted non-working thermome…" at bounding box center [1099, 188] width 889 height 60
type textarea "Followed up regarding the PDU thermometers. troubleshooted non-working thermome…"
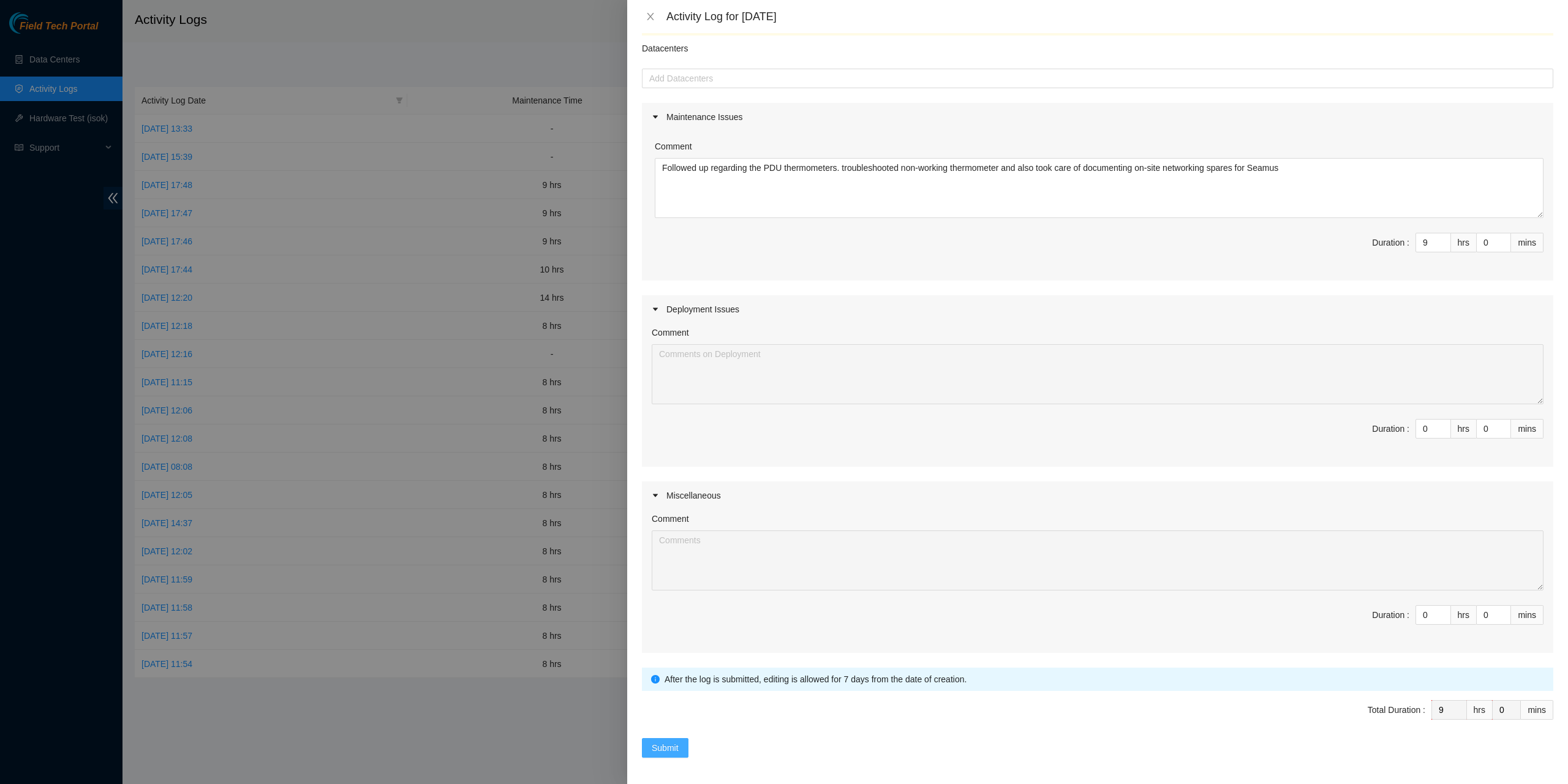
click at [666, 748] on span "Submit" at bounding box center [665, 748] width 27 height 14
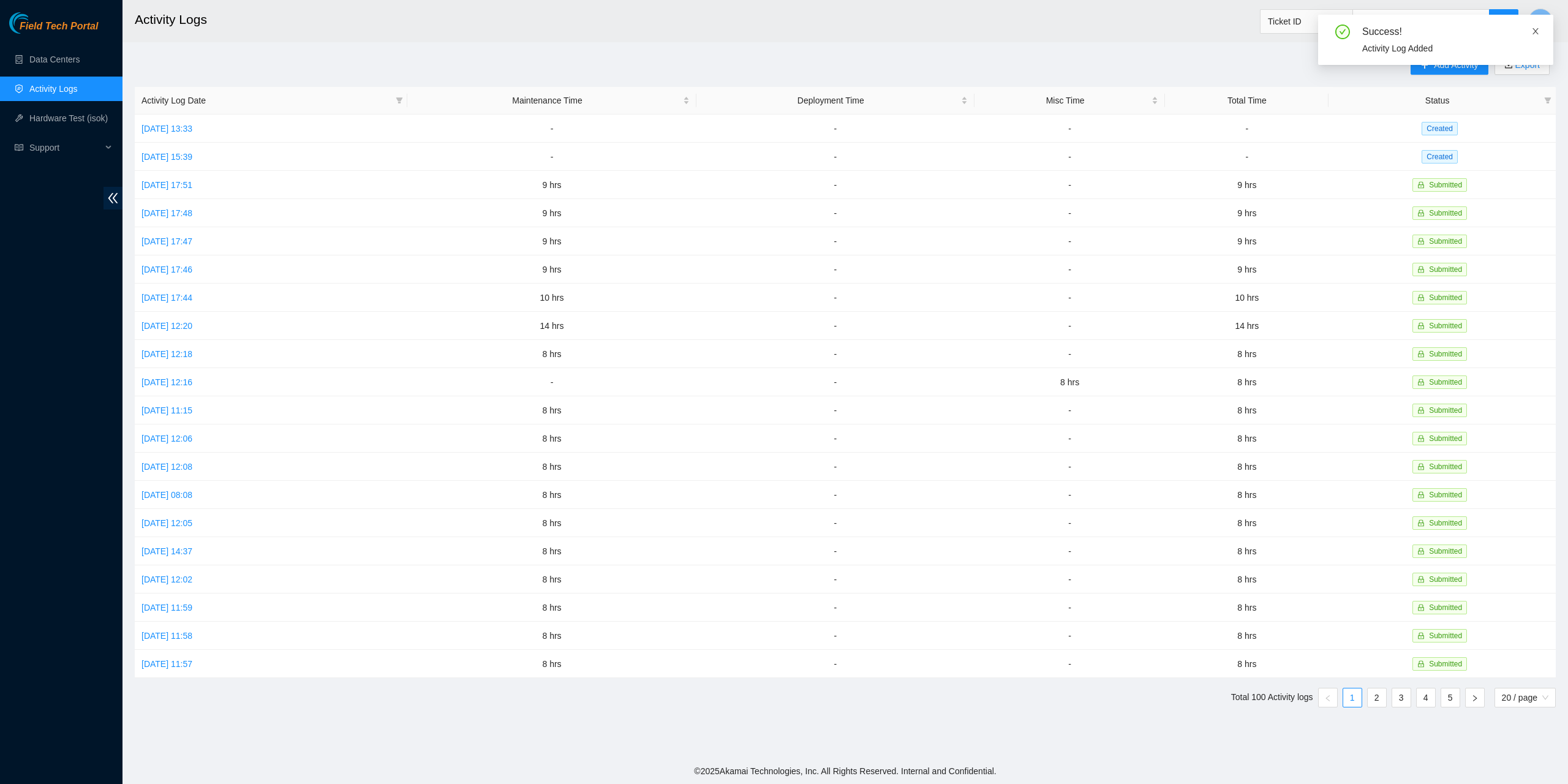
click at [1536, 27] on icon "close" at bounding box center [1536, 31] width 9 height 9
click at [1456, 70] on span "Add Activity" at bounding box center [1456, 65] width 44 height 14
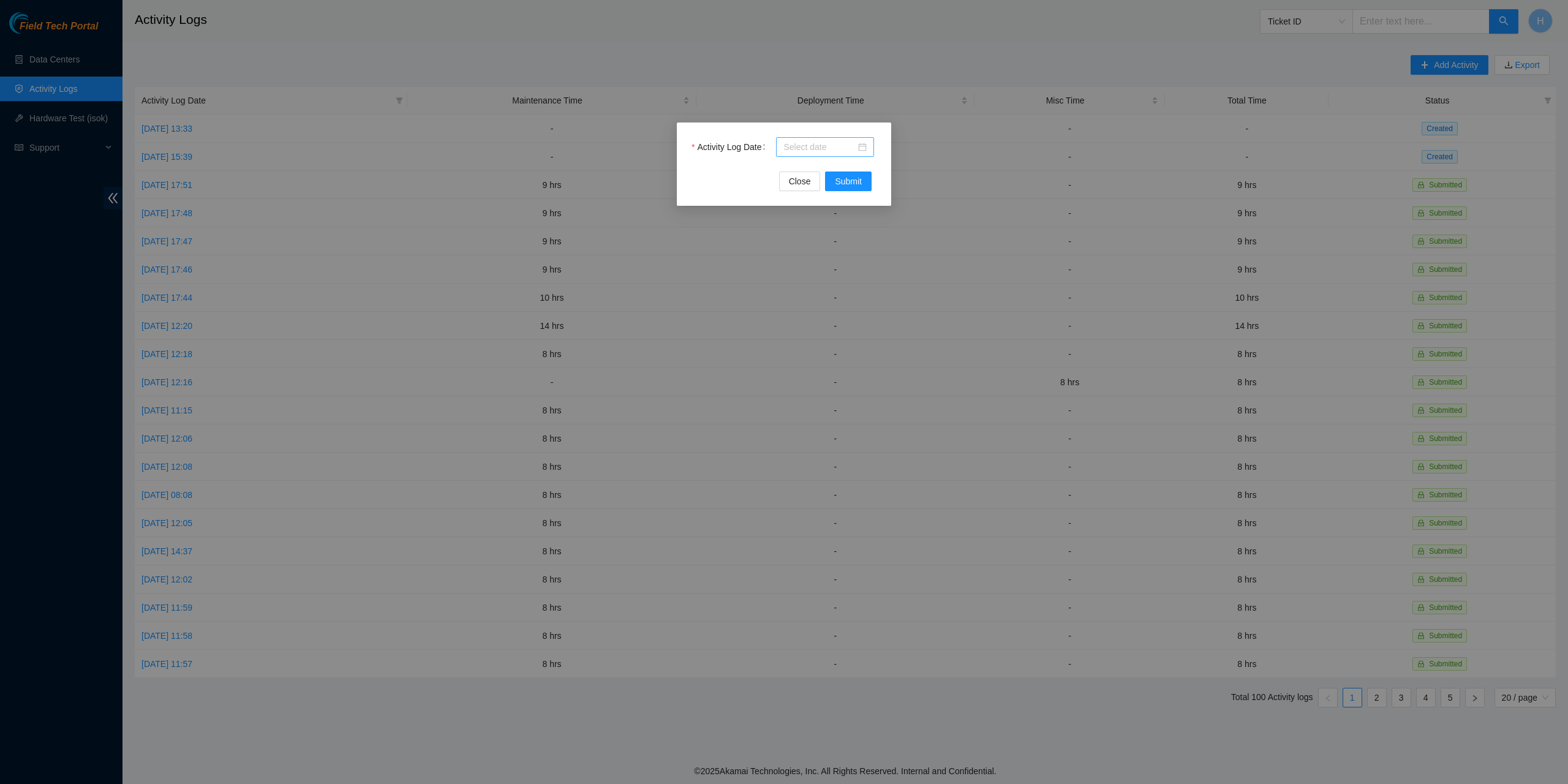
click at [870, 149] on div at bounding box center [825, 146] width 98 height 19
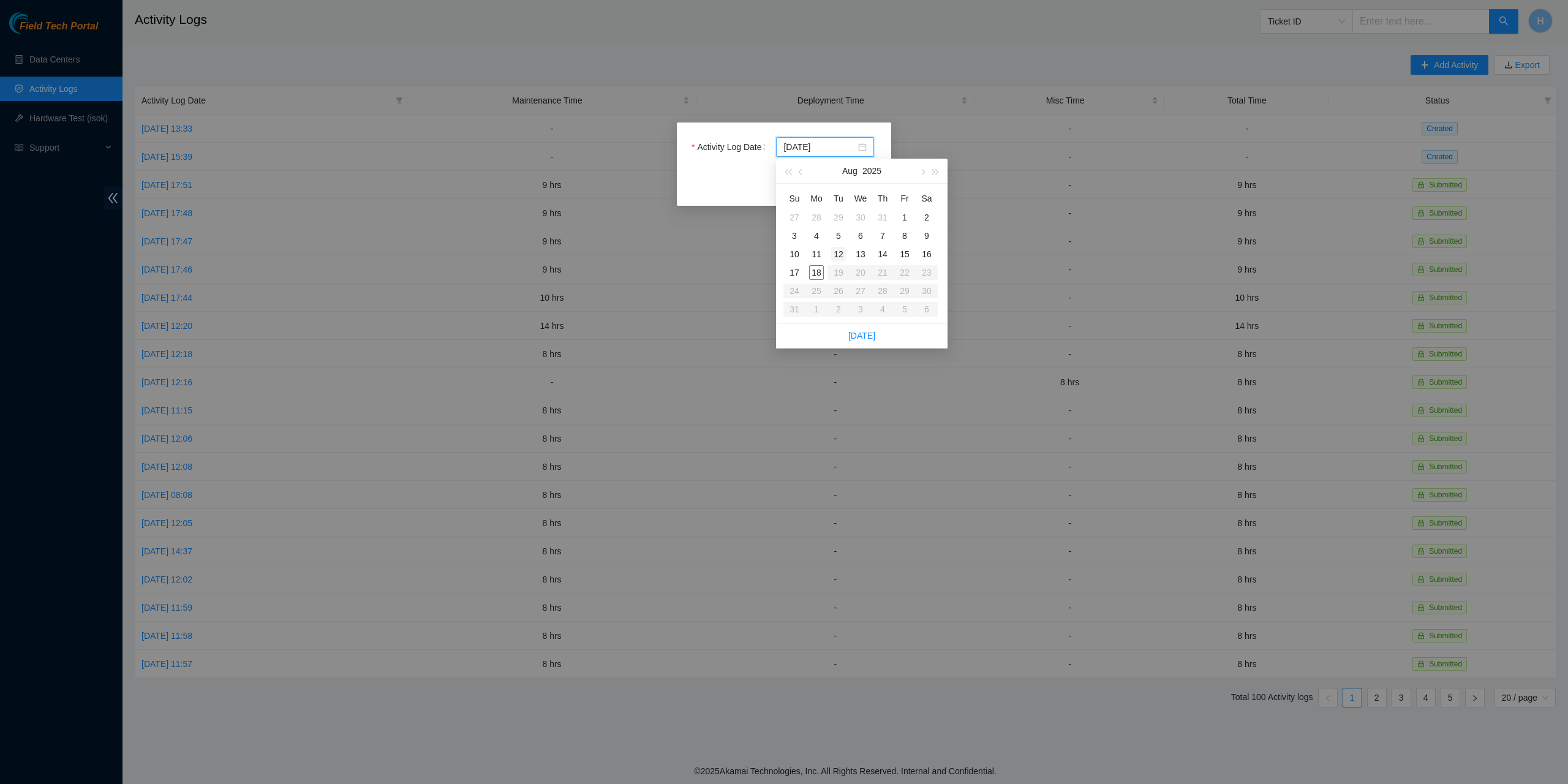
type input "2025-08-12"
type input "2025-08-04"
click at [820, 233] on div "4" at bounding box center [816, 236] width 15 height 15
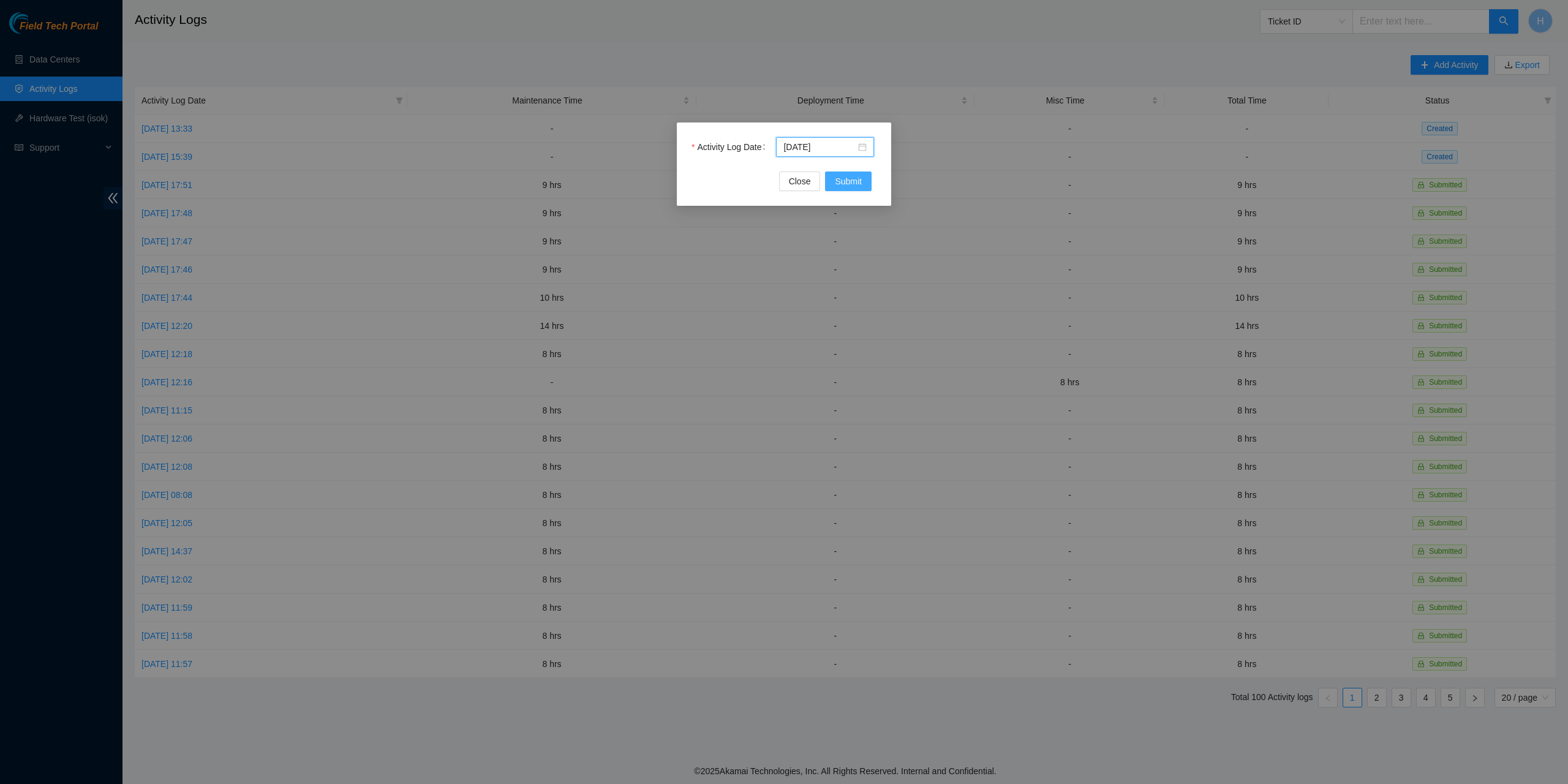
click at [848, 177] on span "Submit" at bounding box center [848, 181] width 27 height 14
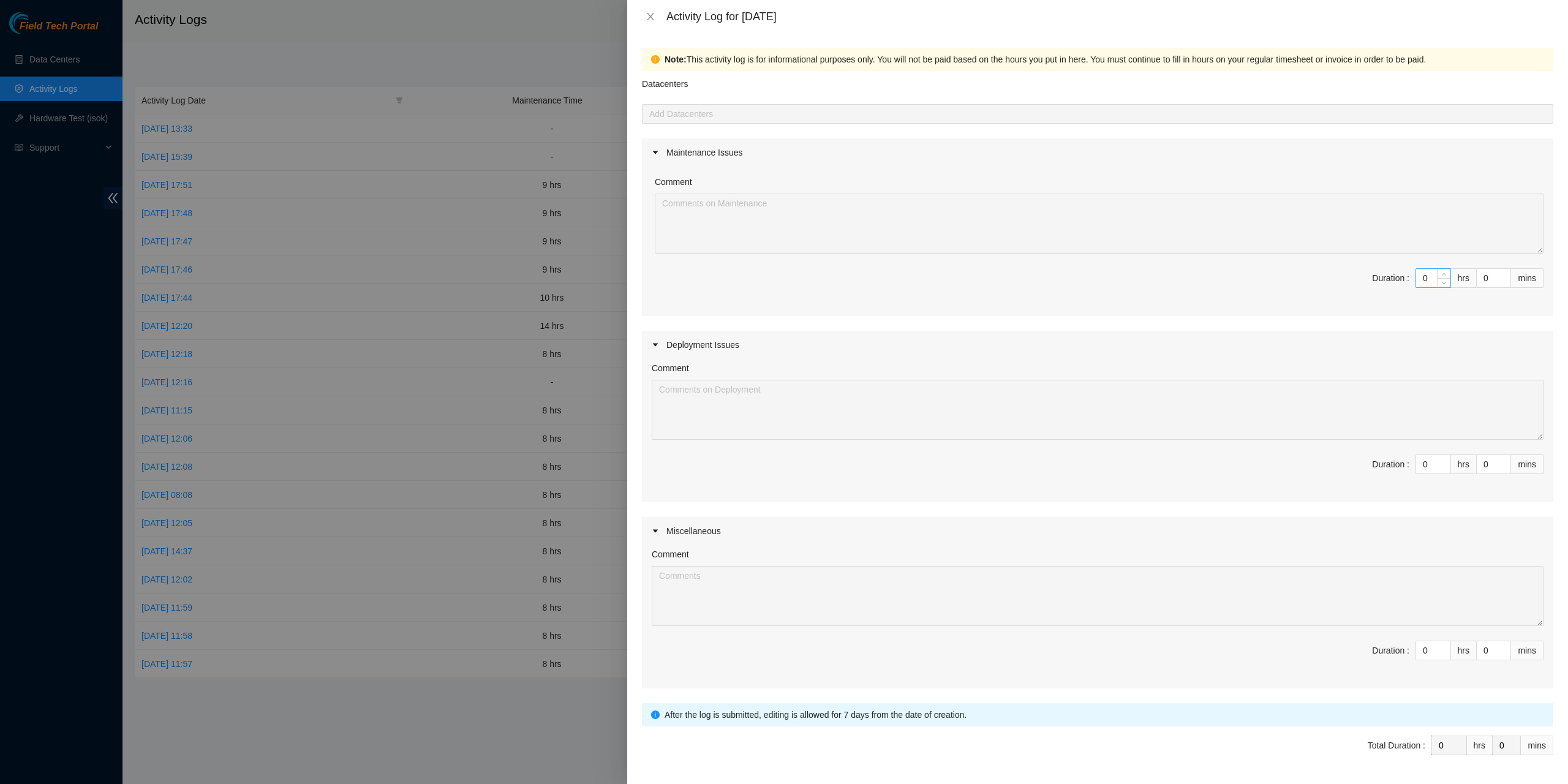
click at [1416, 274] on input "0" at bounding box center [1433, 277] width 34 height 18
click at [1416, 646] on input "0" at bounding box center [1433, 650] width 34 height 18
type input "1"
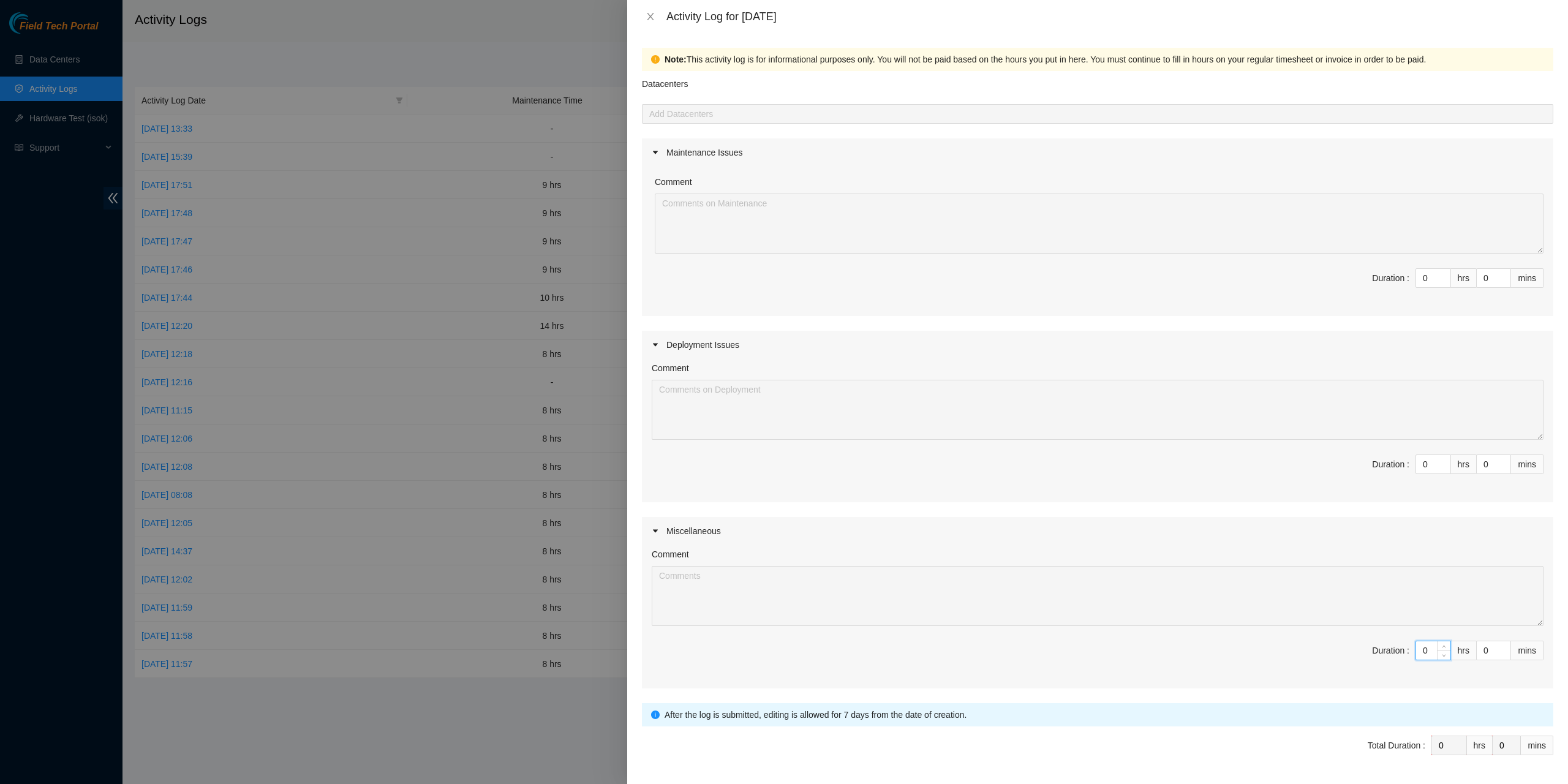
type input "1"
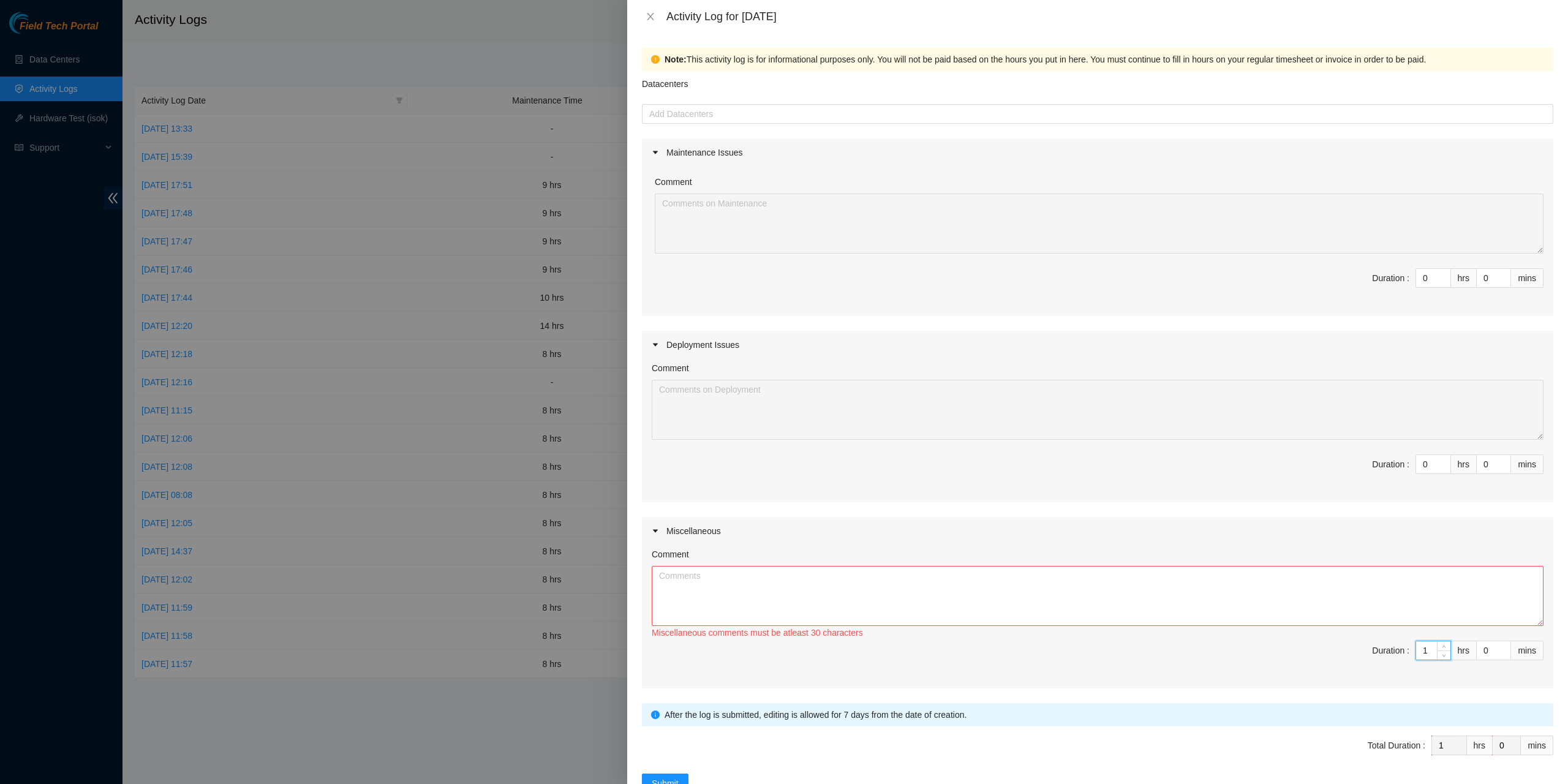
type input "10"
click at [1405, 608] on textarea "Comment" at bounding box center [1097, 596] width 892 height 60
type textarea "G"
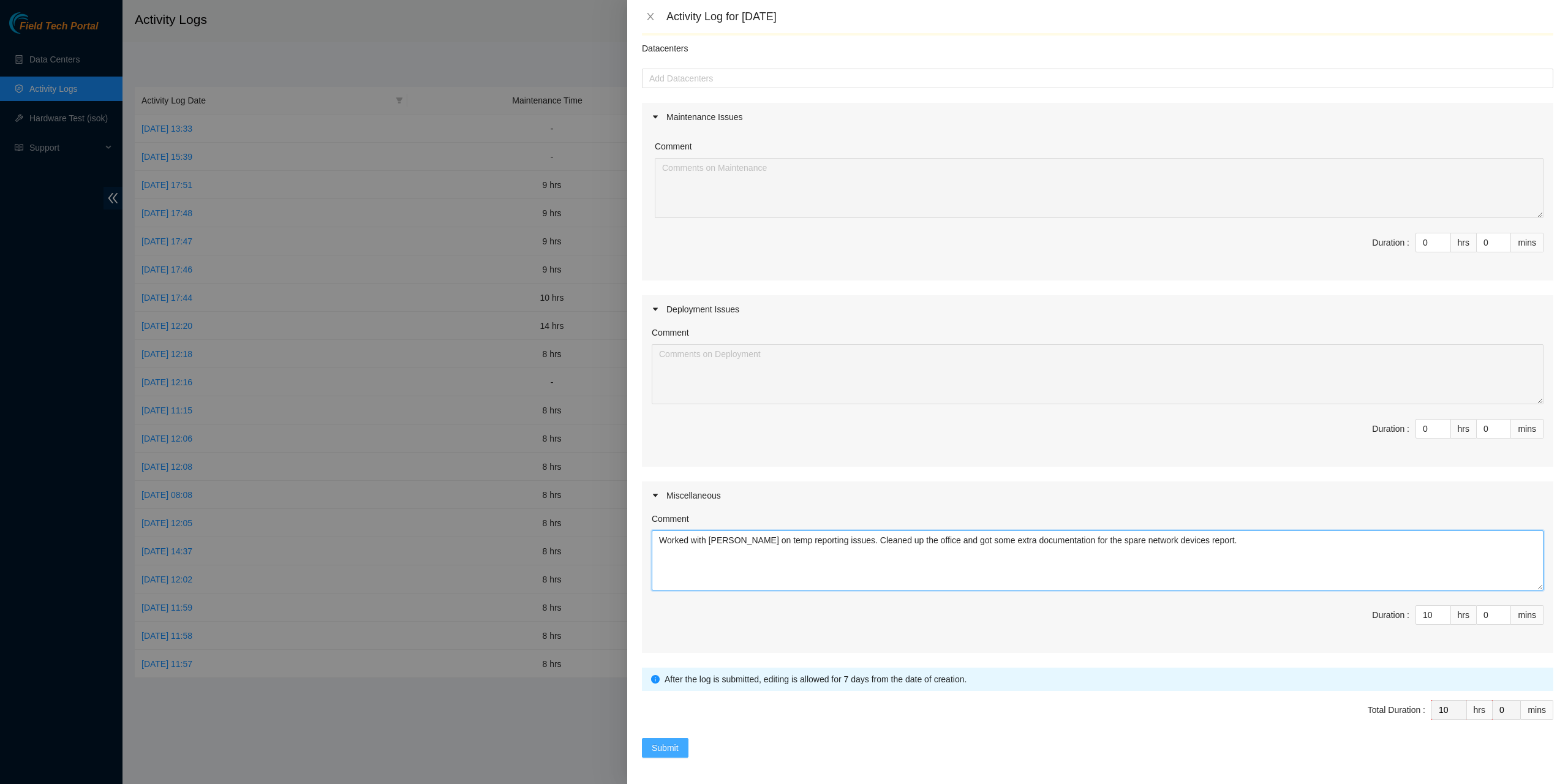
type textarea "Worked with Seamus on temp reporting issues. Cleaned up the office and got some…"
click at [667, 748] on span "Submit" at bounding box center [665, 748] width 27 height 14
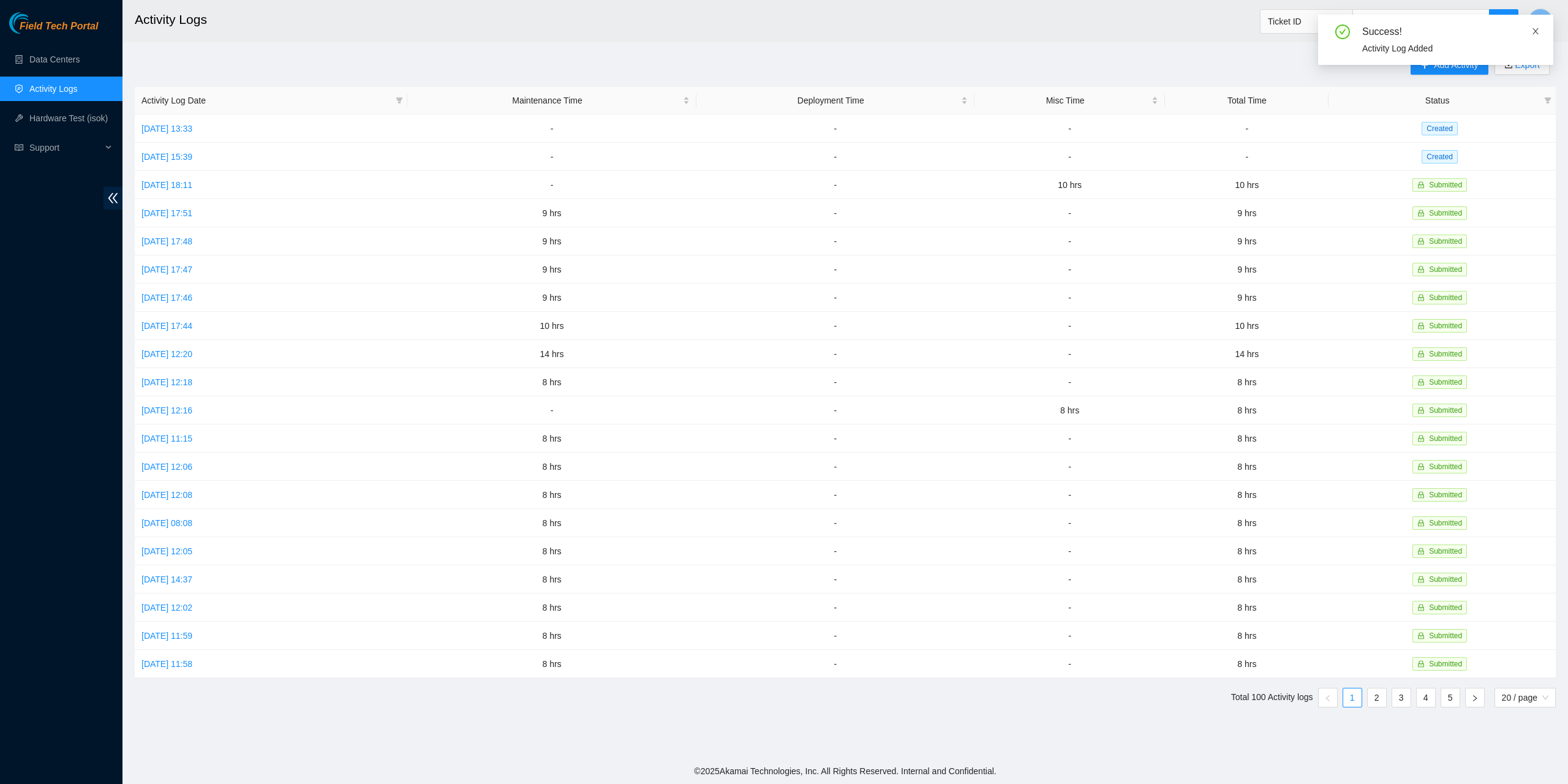
click at [1539, 32] on icon "close" at bounding box center [1536, 31] width 9 height 9
click at [1458, 62] on span "Add Activity" at bounding box center [1456, 65] width 44 height 14
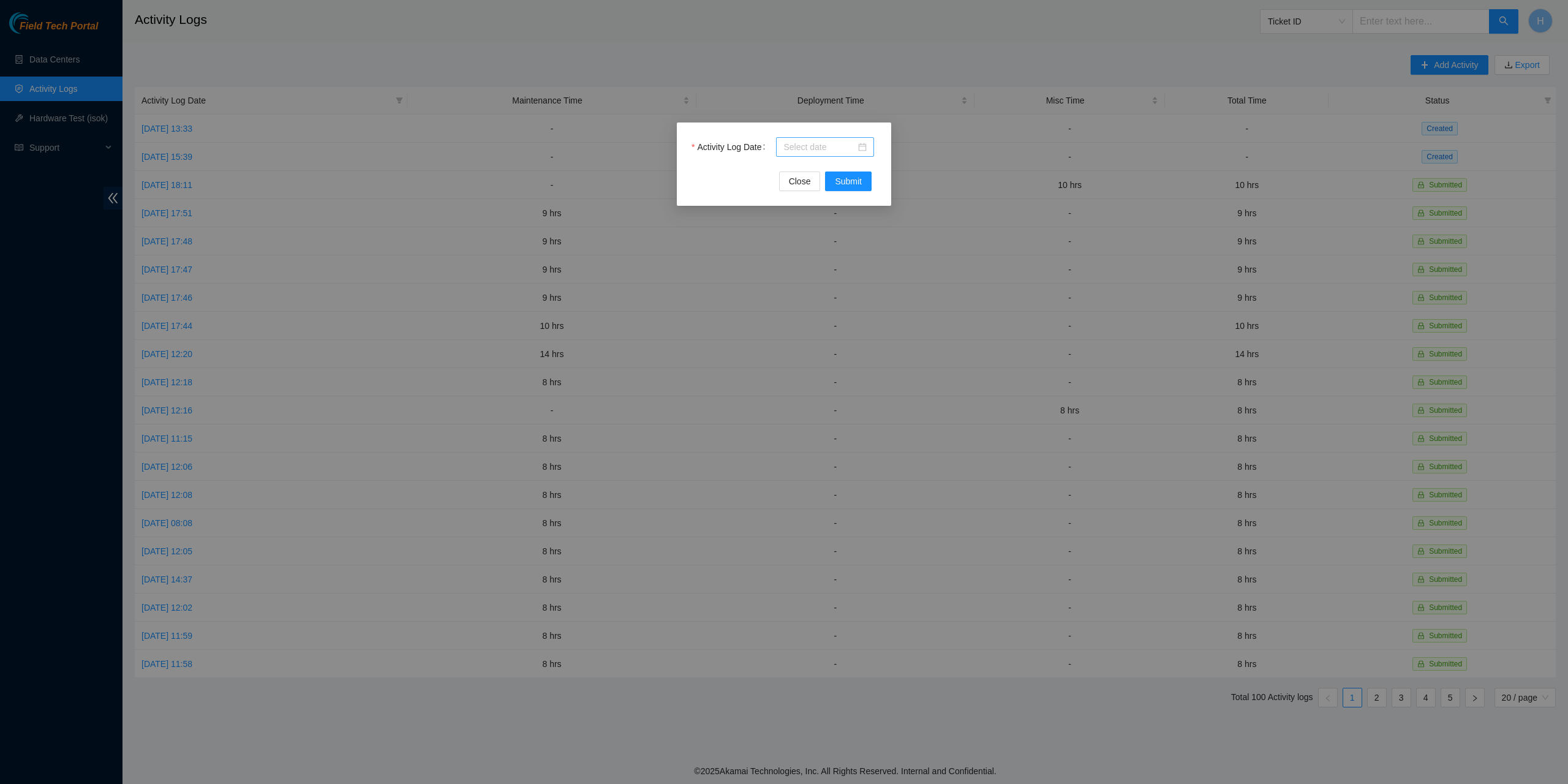
click at [859, 148] on div at bounding box center [825, 147] width 84 height 14
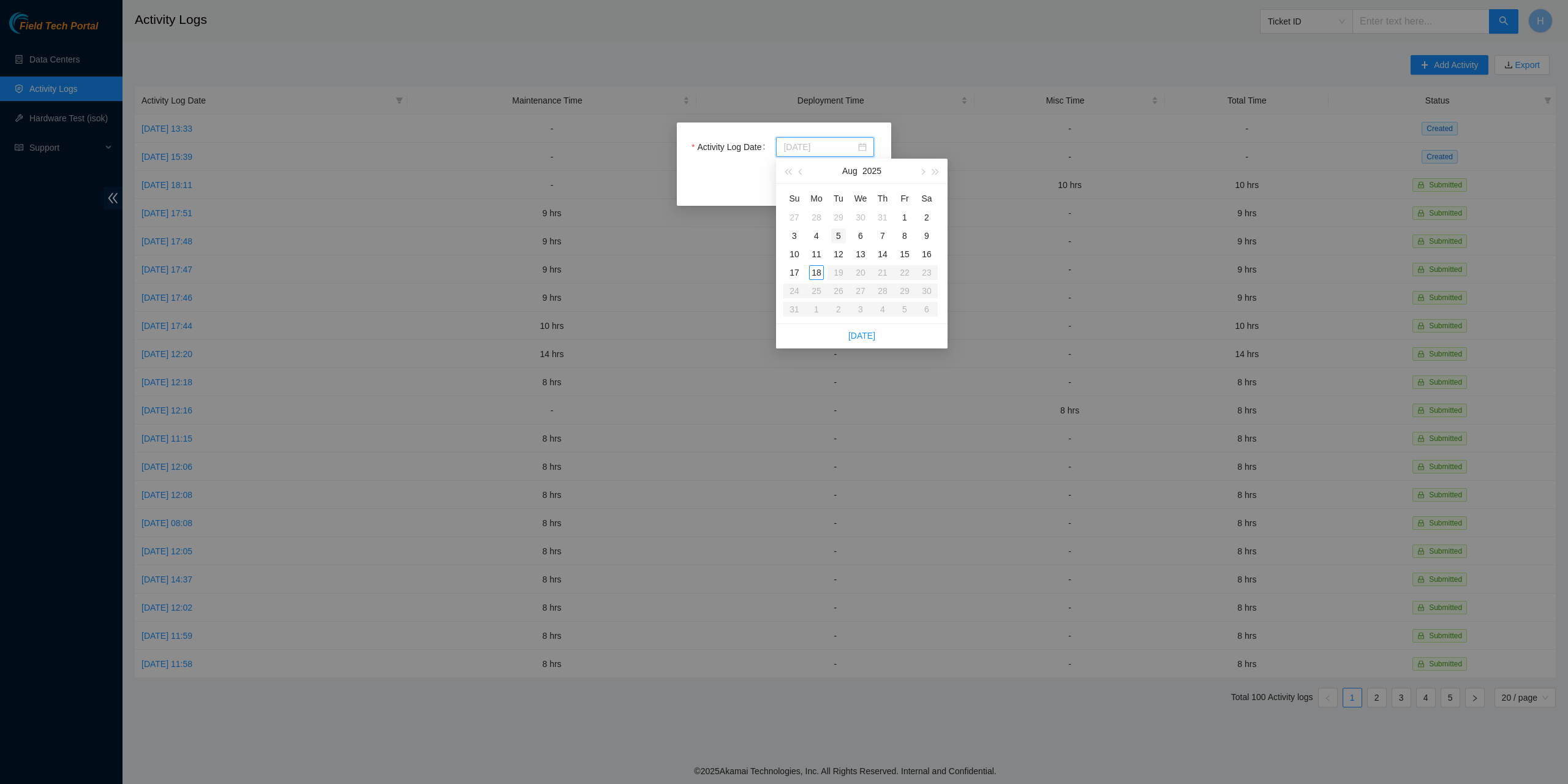
type input "2025-08-05"
click at [841, 236] on div "5" at bounding box center [839, 236] width 15 height 15
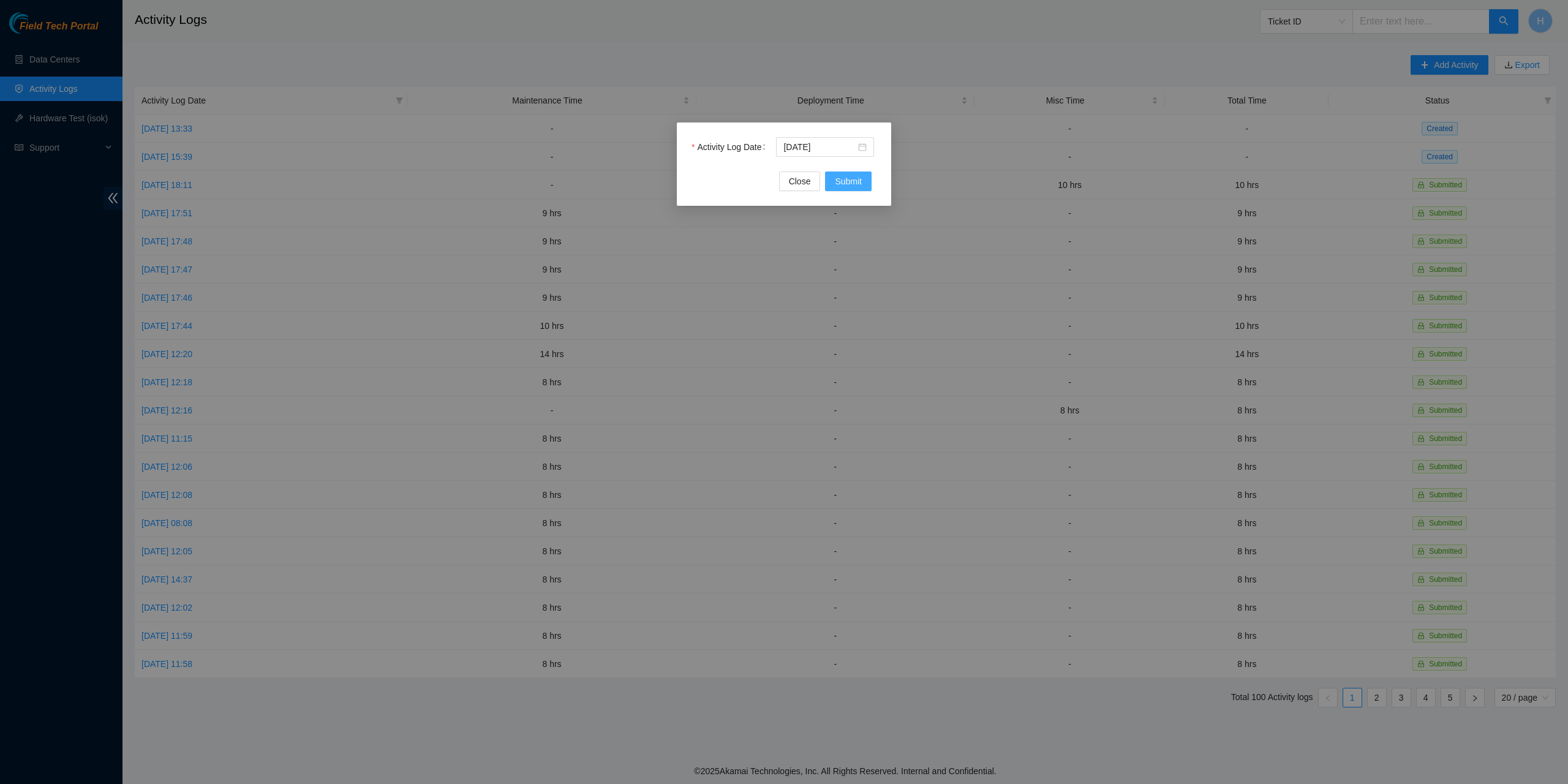
click at [851, 183] on span "Submit" at bounding box center [848, 181] width 27 height 14
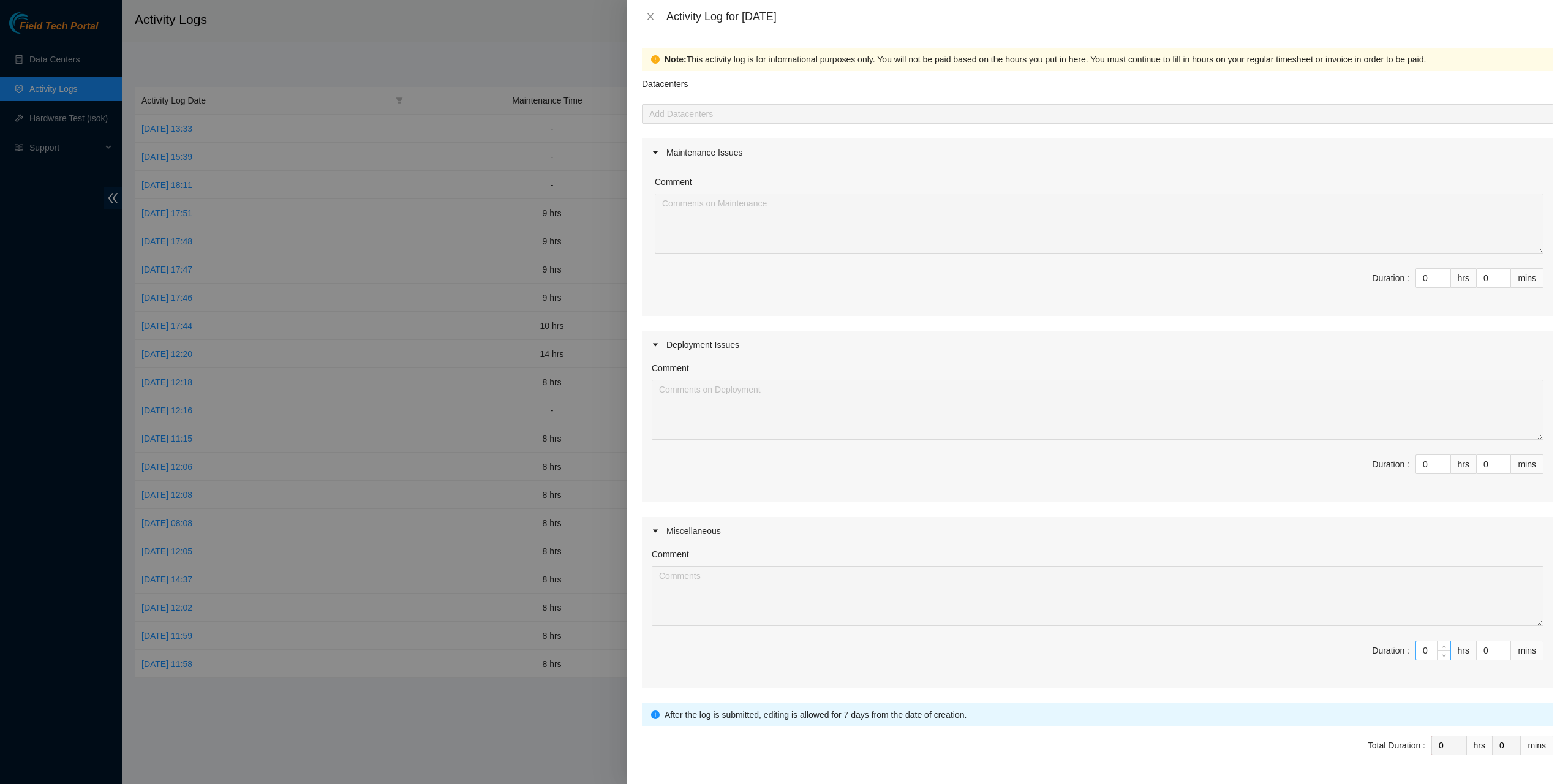
click at [1420, 657] on input "0" at bounding box center [1433, 650] width 34 height 18
type input "1"
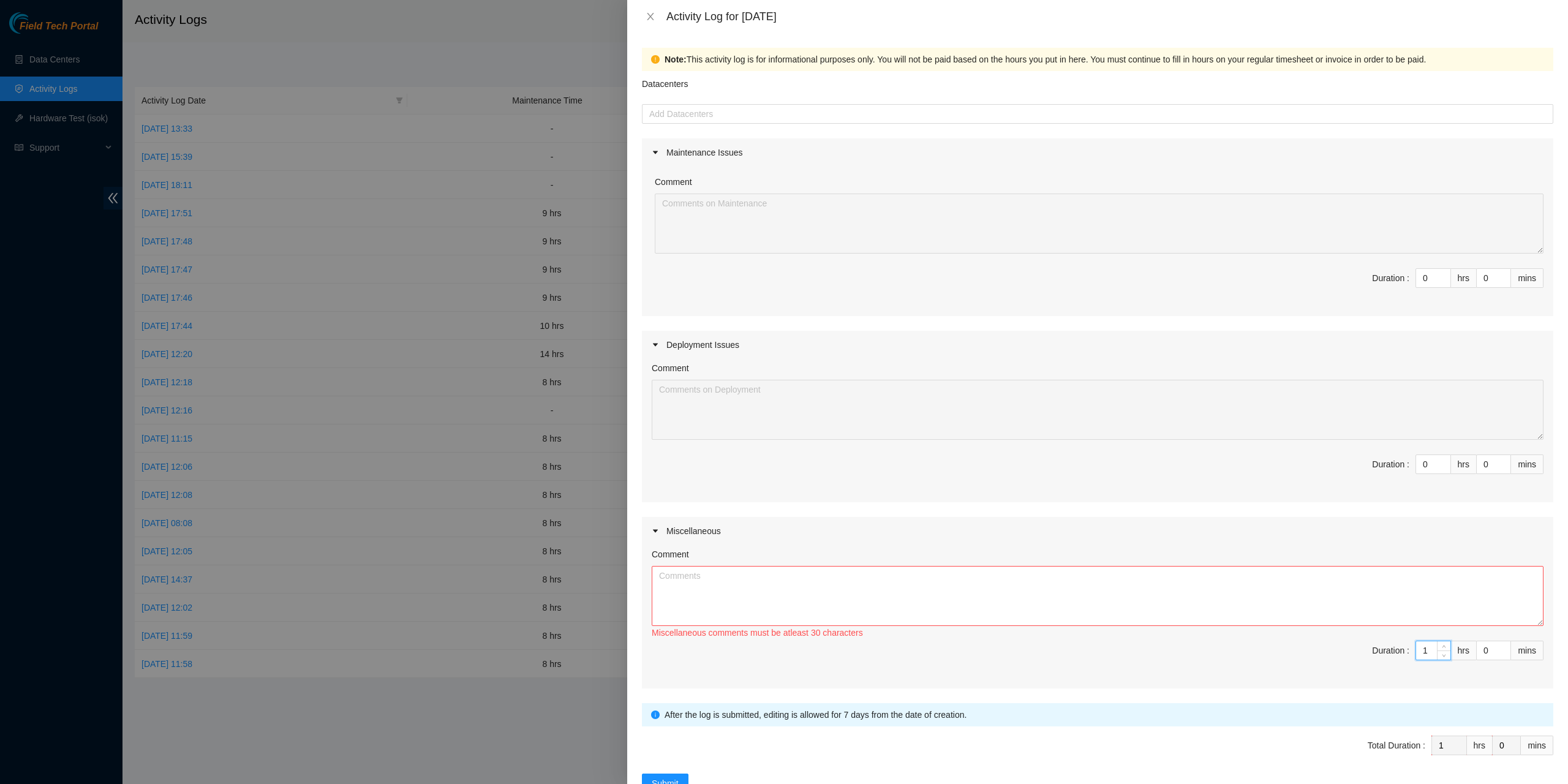
type input "10"
click at [1390, 593] on textarea "Comment" at bounding box center [1097, 596] width 892 height 60
type textarea "Submitted"
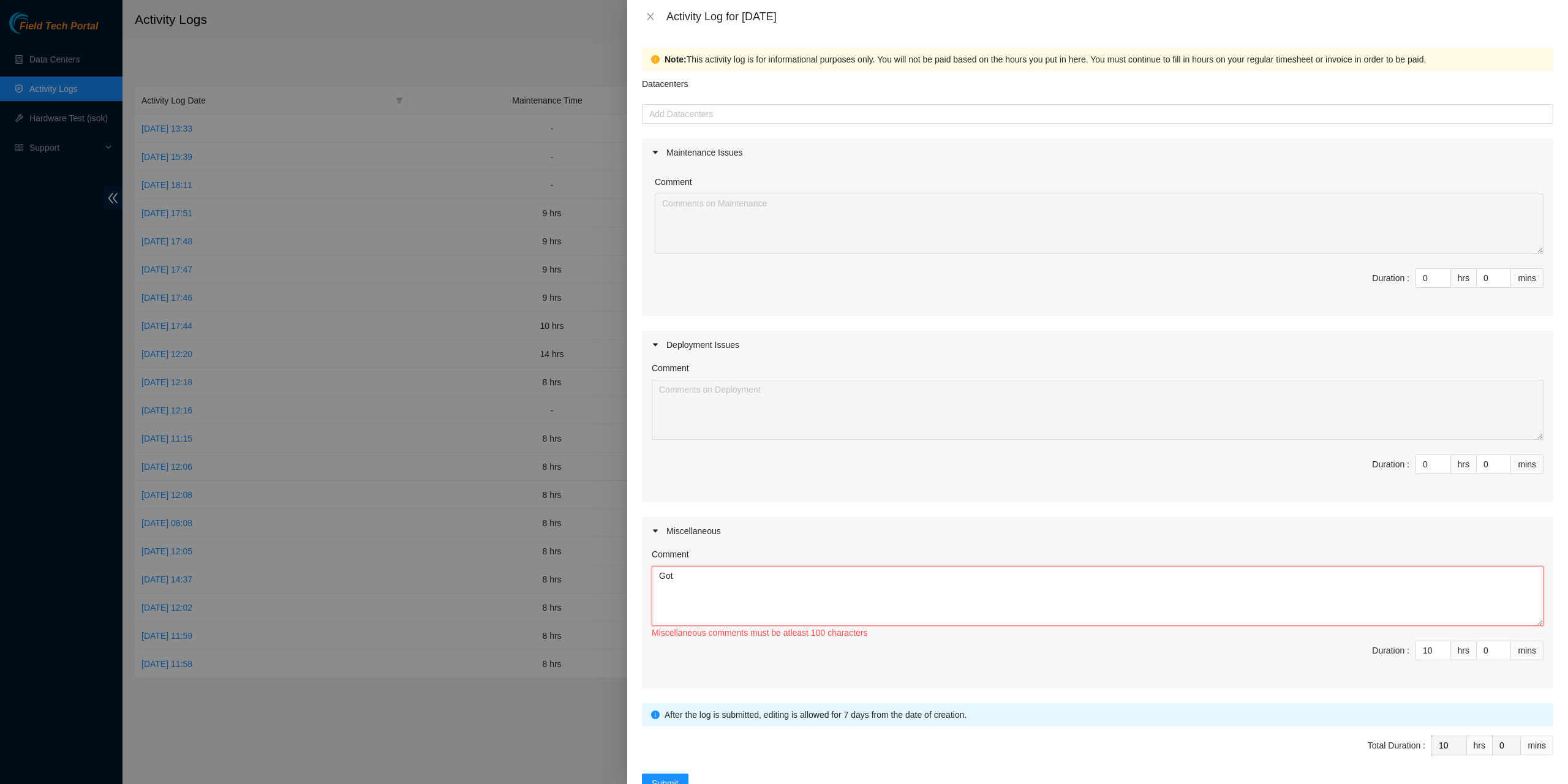
type textarea "Got"
type textarea "Took care of"
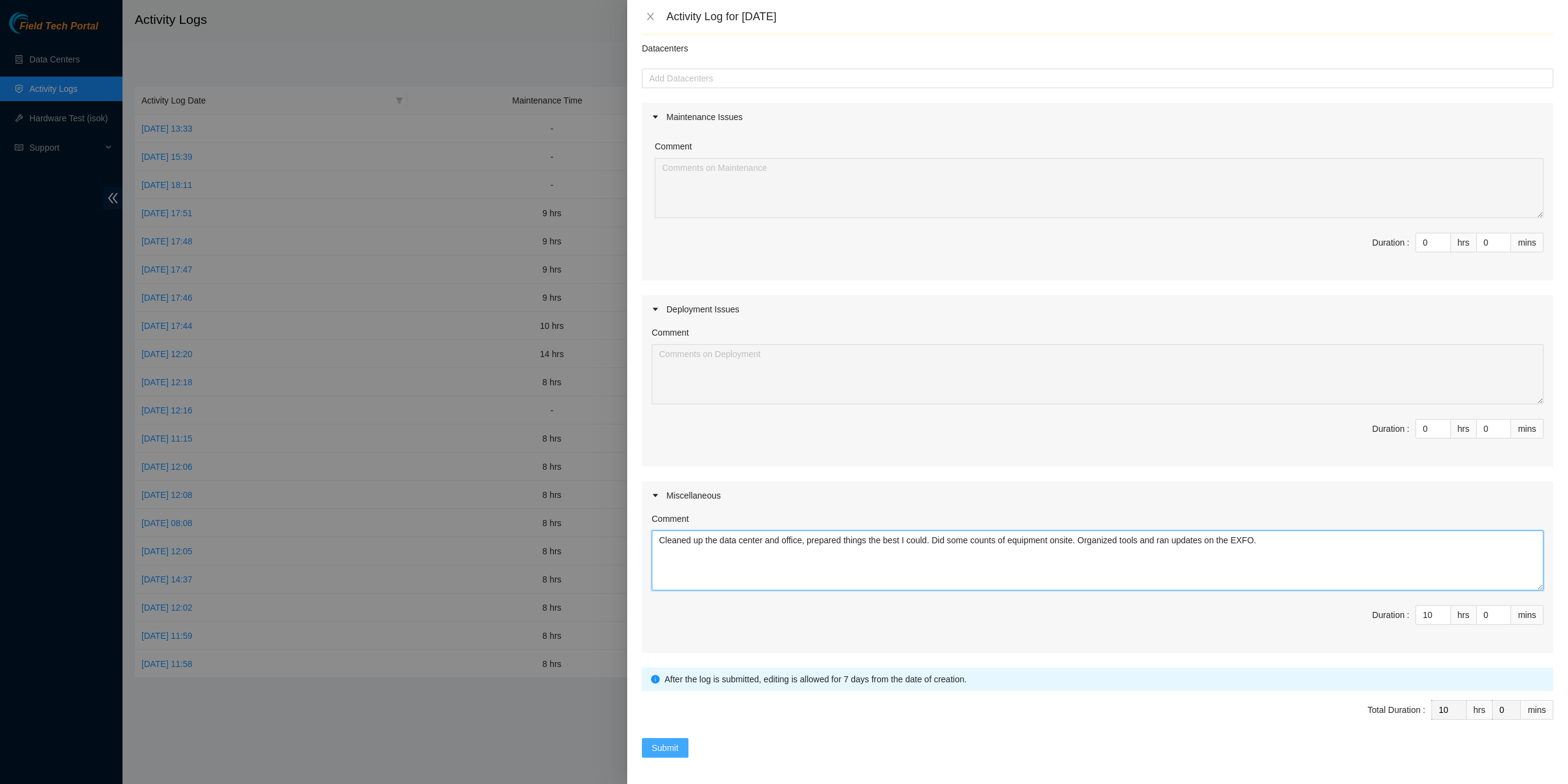
type textarea "Cleaned up the data center and office, prepared things the best I could. Did so…"
drag, startPoint x: 677, startPoint y: 745, endPoint x: 679, endPoint y: 754, distance: 9.2
click at [679, 745] on button "Submit" at bounding box center [665, 747] width 47 height 19
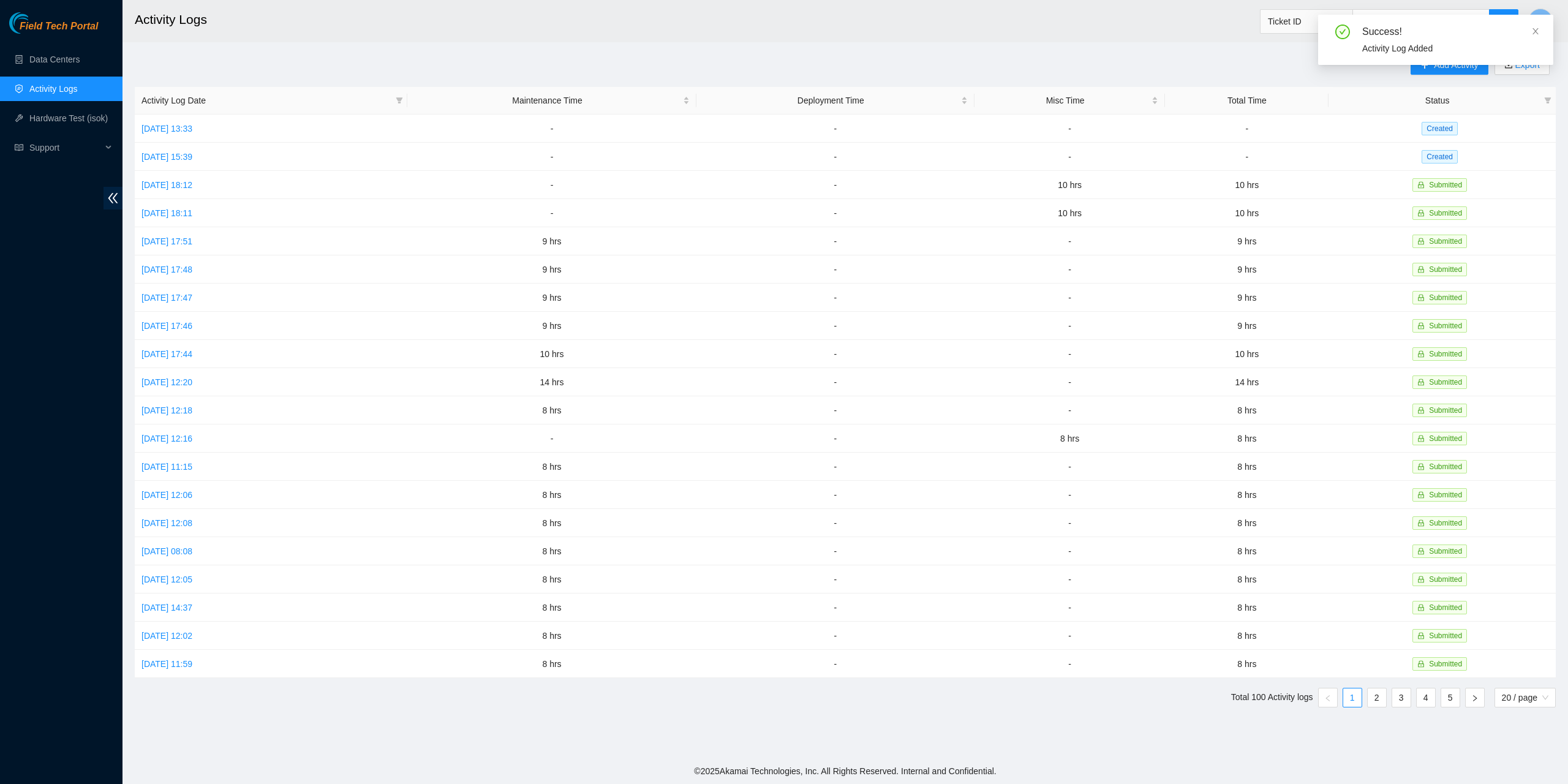
click at [1542, 29] on div "Success! Activity Log Added" at bounding box center [1435, 40] width 235 height 50
click at [1537, 27] on span at bounding box center [1536, 31] width 9 height 10
click at [1471, 62] on span "Add Activity" at bounding box center [1456, 65] width 44 height 14
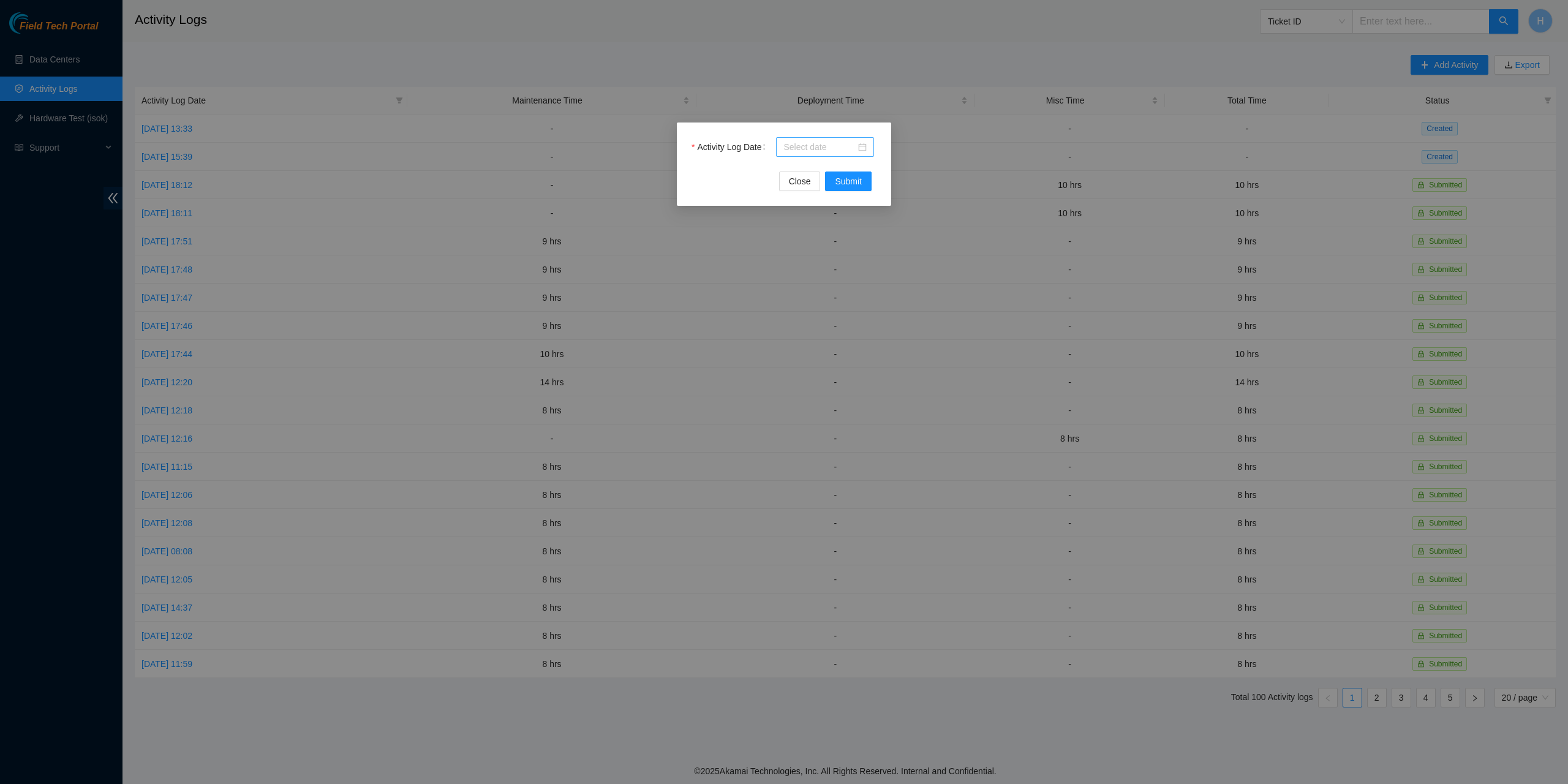
click at [847, 147] on input "Activity Log Date" at bounding box center [820, 147] width 72 height 14
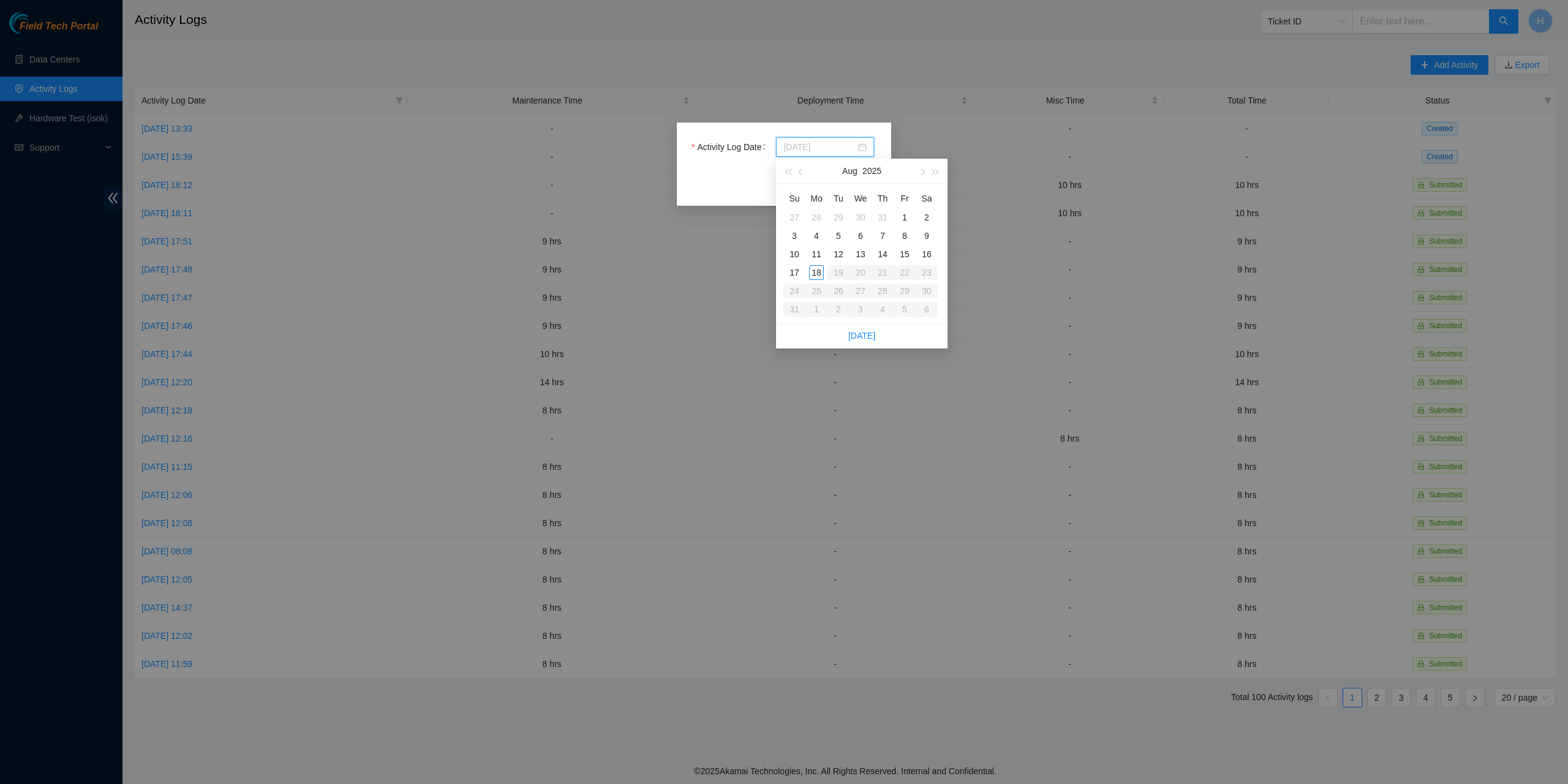
type input "2025-08-13"
type input "2025-08-18"
type input "2025-08-06"
click at [861, 238] on div "6" at bounding box center [861, 236] width 15 height 15
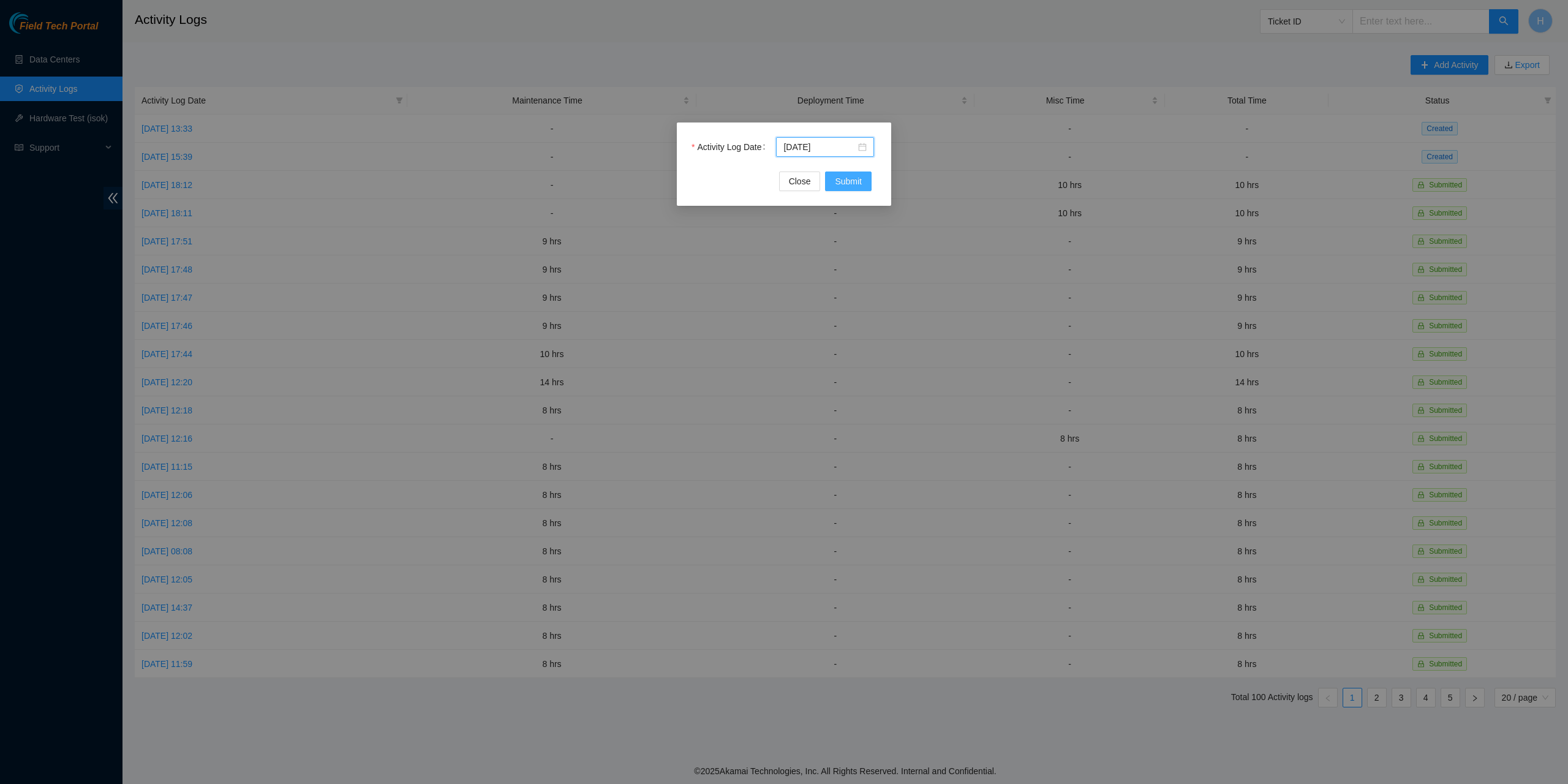
click at [858, 179] on span "Submit" at bounding box center [848, 181] width 27 height 14
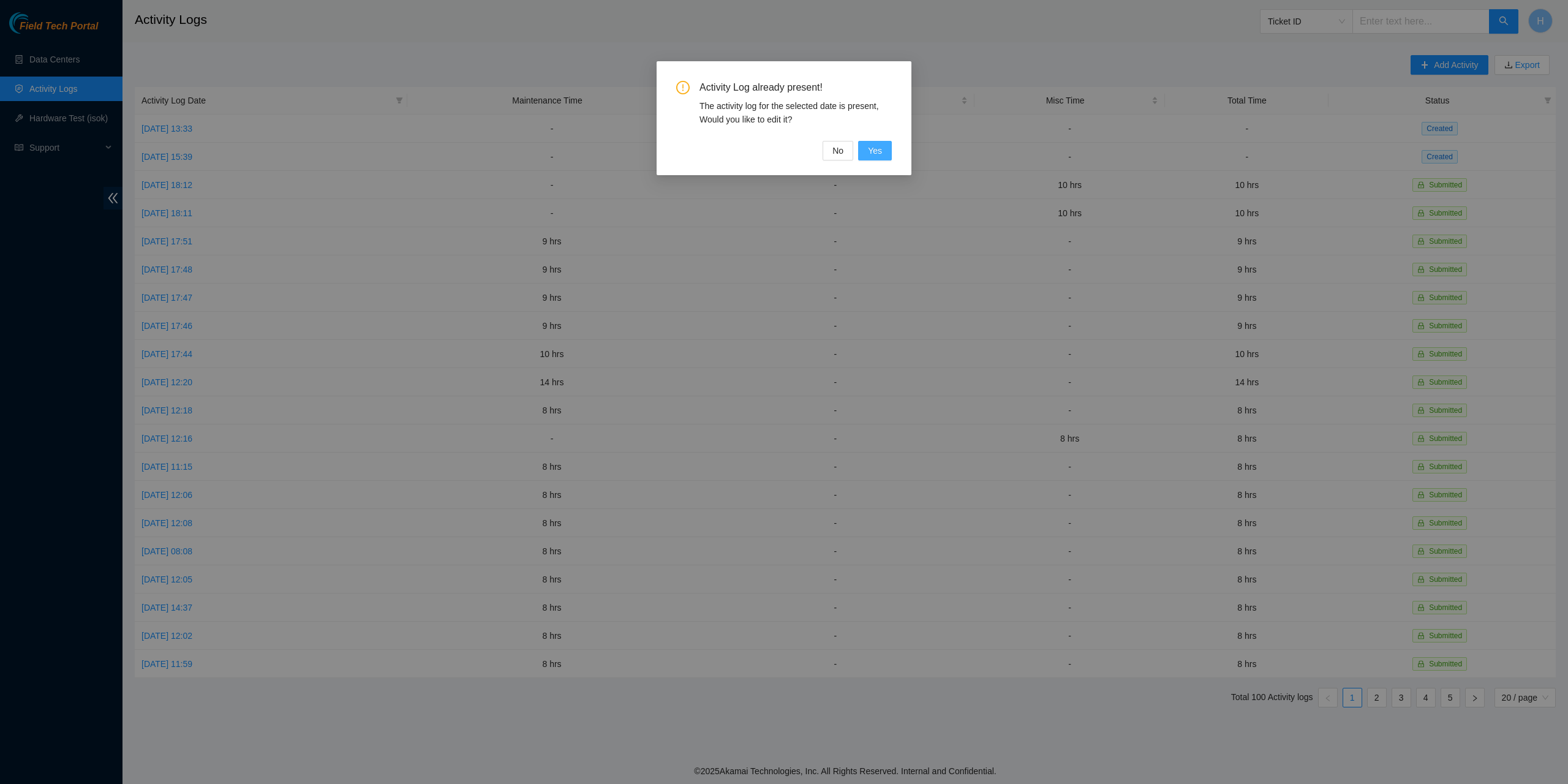
click at [888, 143] on button "Yes" at bounding box center [875, 150] width 34 height 19
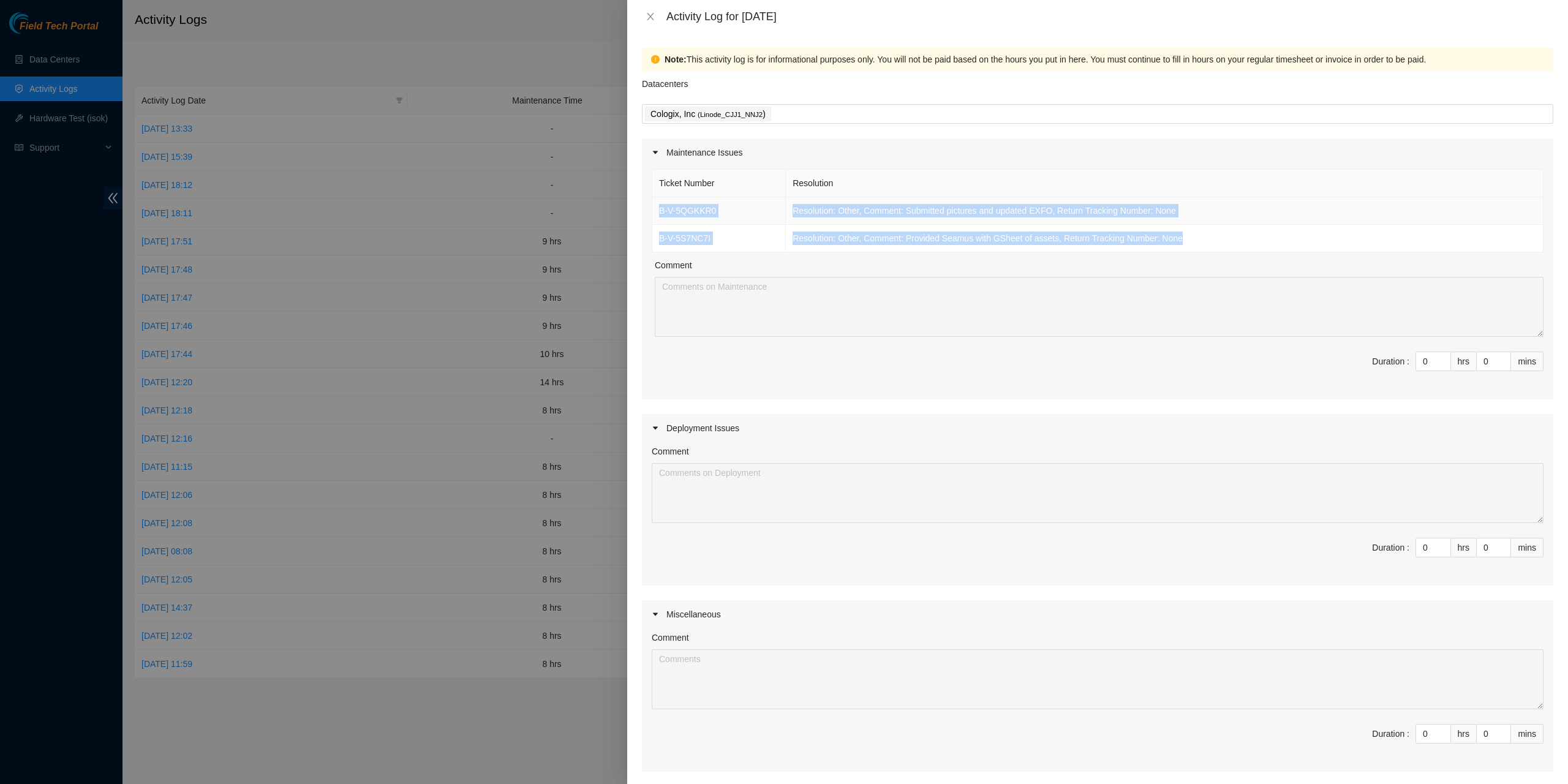
drag, startPoint x: 1191, startPoint y: 241, endPoint x: 654, endPoint y: 205, distance: 538.2
click at [654, 205] on tbody "B-V-5QGKKR0 Resolution: Other, Comment: Submitted pictures and updated EXFO, Re…" at bounding box center [1098, 224] width 891 height 55
copy tbody "B-V-5QGKKR0 Resolution: Other, Comment: Submitted pictures and updated EXFO, Re…"
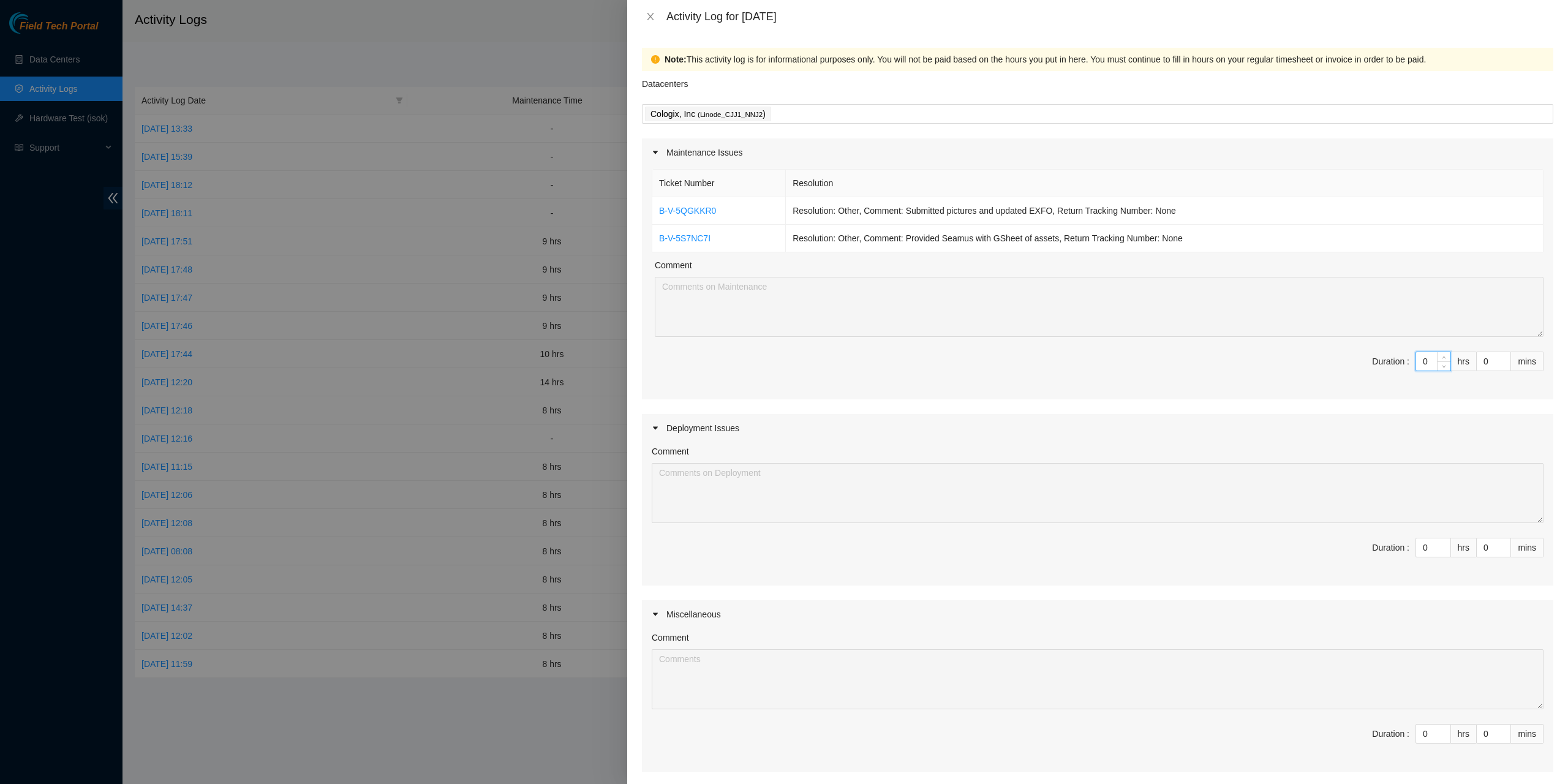
click at [1421, 363] on input "0" at bounding box center [1433, 361] width 34 height 18
type input "8"
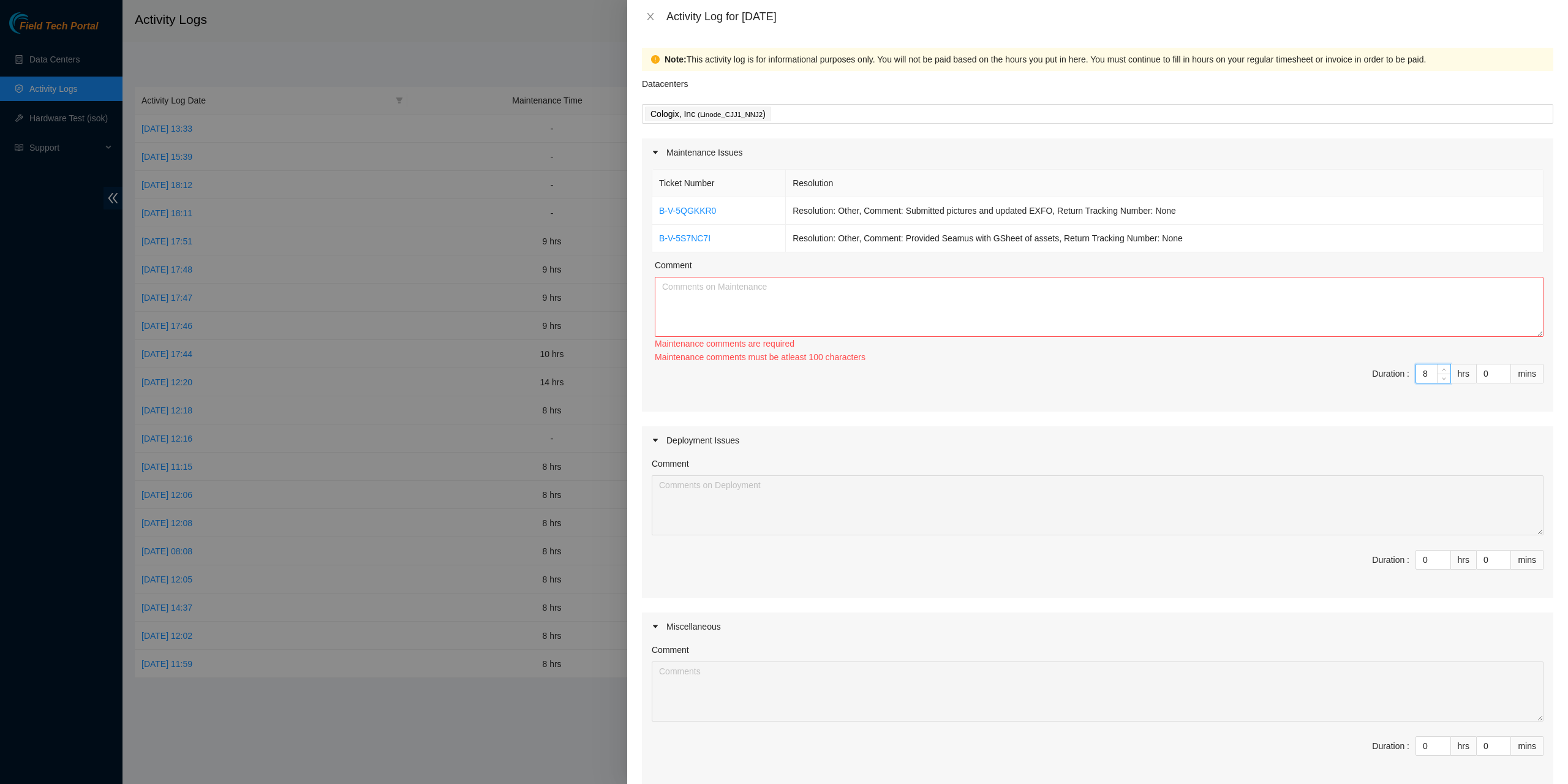
type input "8"
click at [1253, 287] on textarea "Comment" at bounding box center [1099, 307] width 889 height 60
paste textarea "B-V-5QGKKR0 Resolution: Other, Comment: Submitted pictures and updated EXFO, Re…"
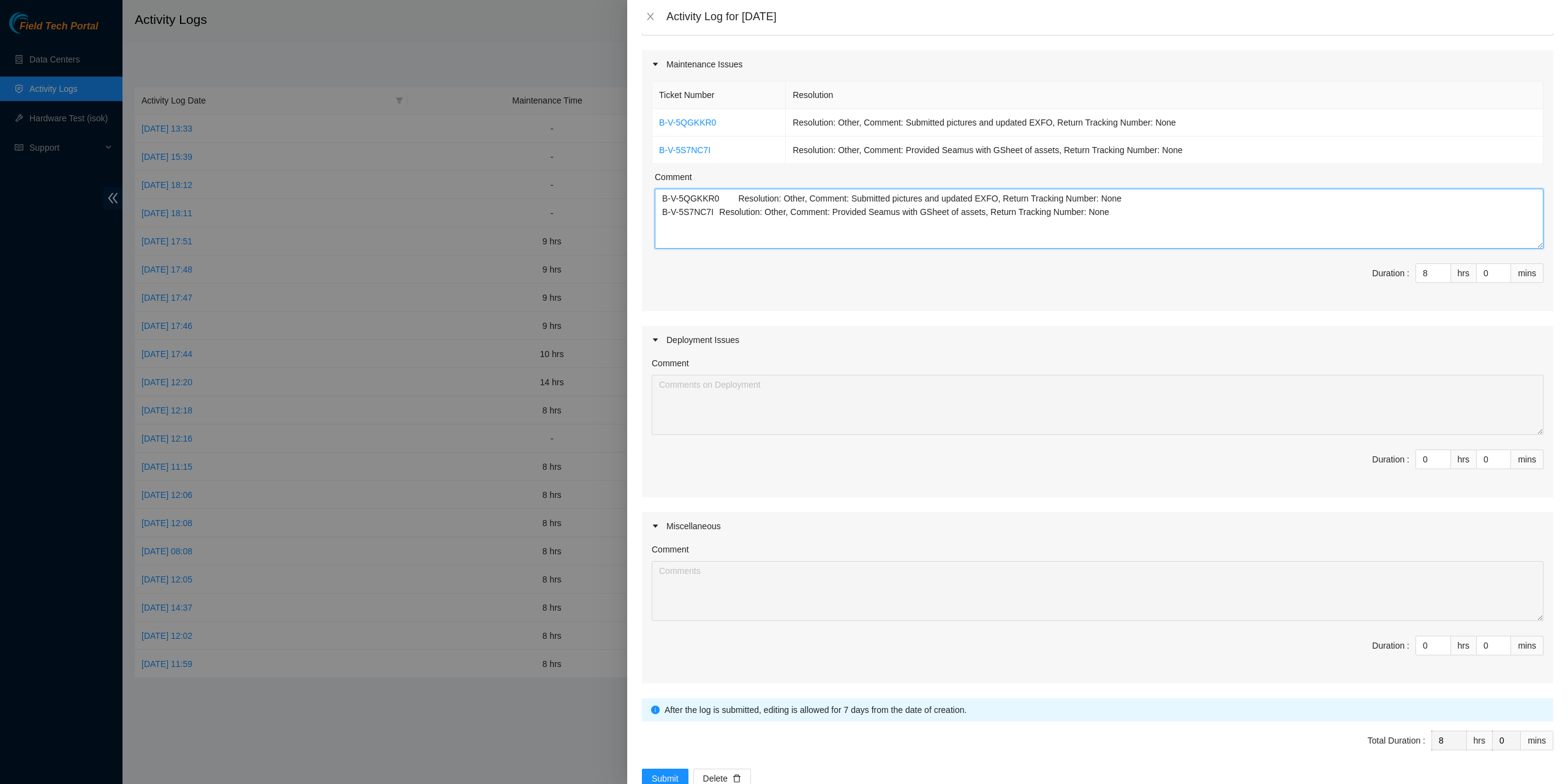
scroll to position [118, 0]
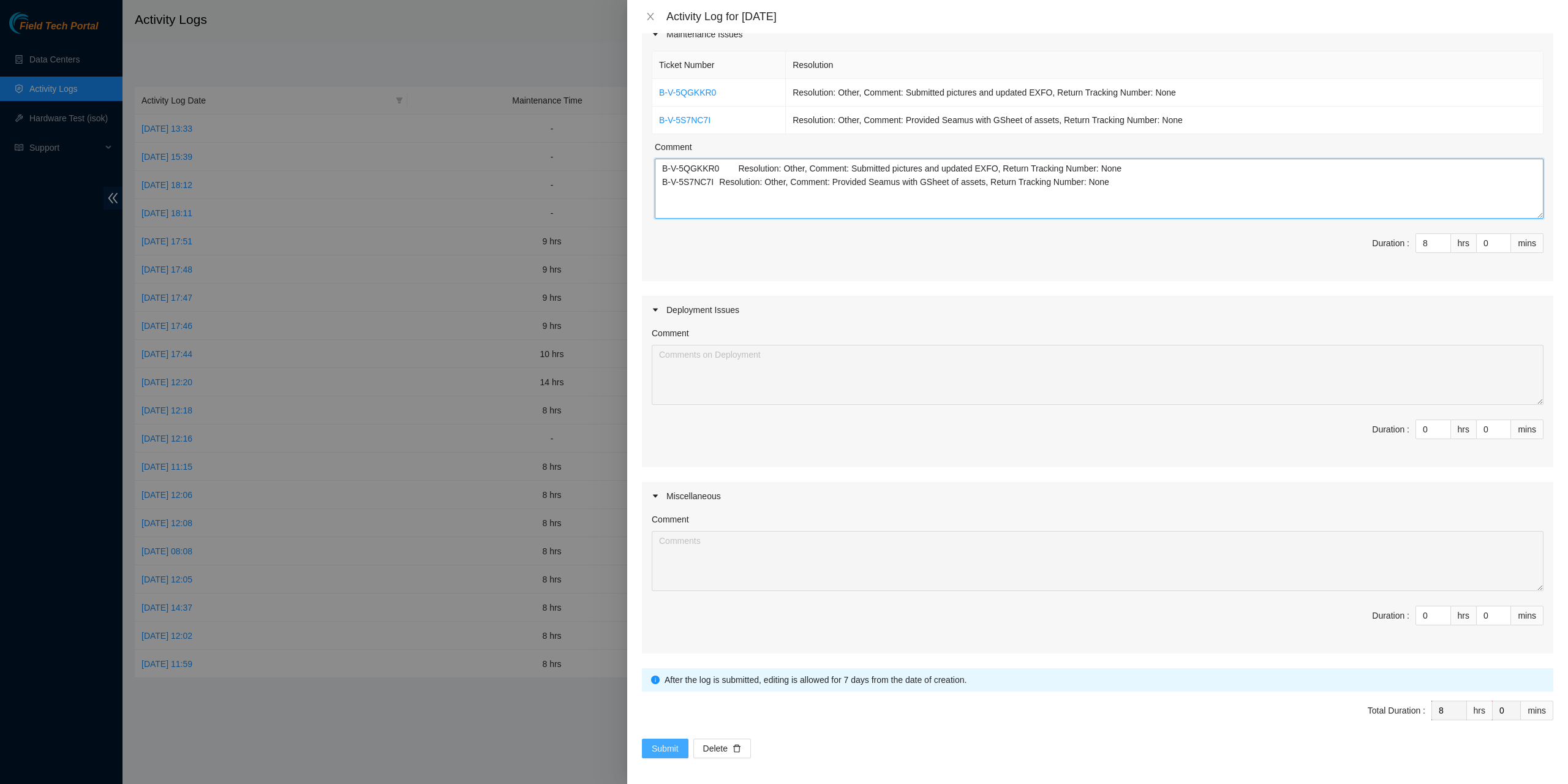
type textarea "B-V-5QGKKR0 Resolution: Other, Comment: Submitted pictures and updated EXFO, Re…"
click at [682, 739] on button "Submit" at bounding box center [665, 748] width 47 height 19
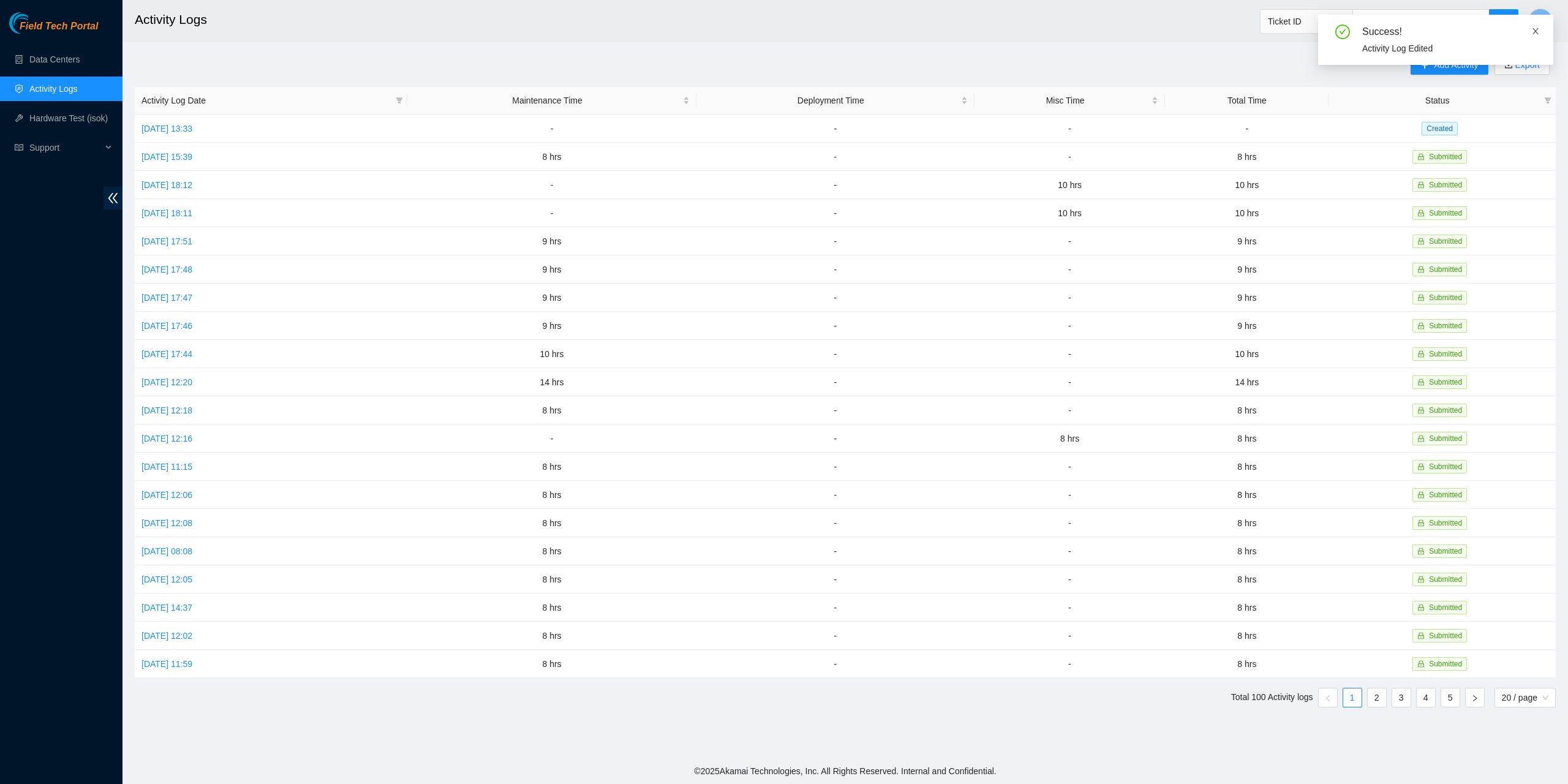
click at [1539, 32] on icon "close" at bounding box center [1536, 31] width 9 height 9
